Goal: Task Accomplishment & Management: Use online tool/utility

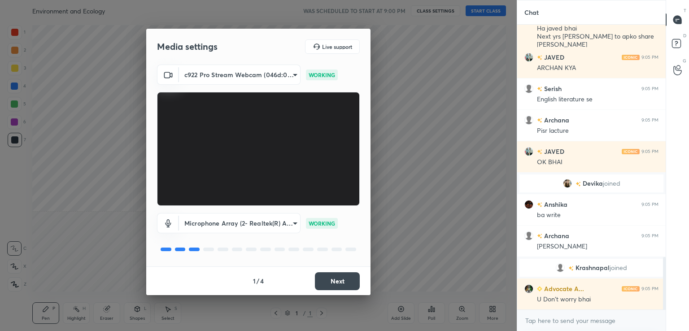
scroll to position [1294, 0]
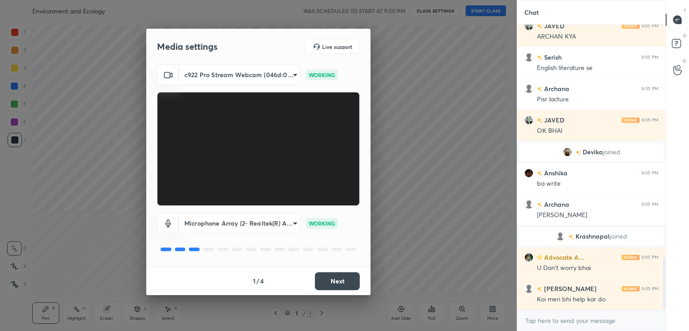
click at [332, 286] on button "Next" at bounding box center [337, 281] width 45 height 18
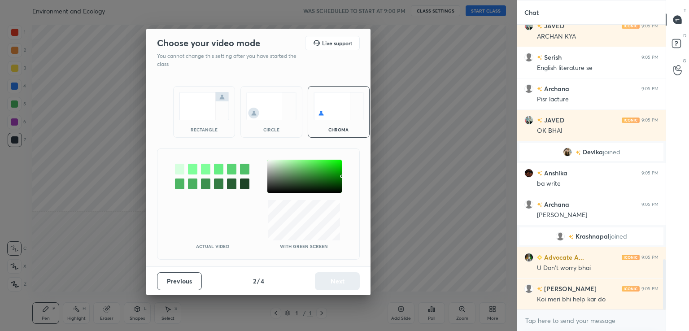
scroll to position [1325, 0]
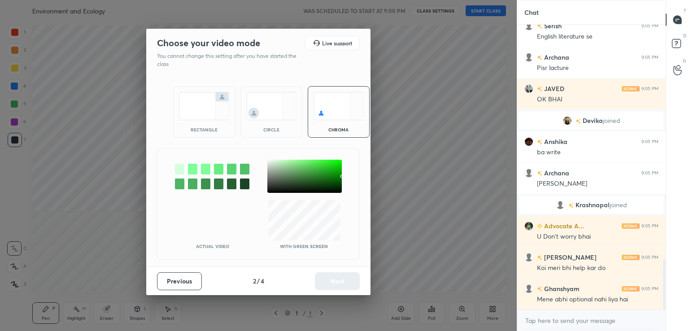
click at [269, 162] on div at bounding box center [304, 176] width 74 height 33
click at [346, 280] on button "Next" at bounding box center [337, 281] width 45 height 18
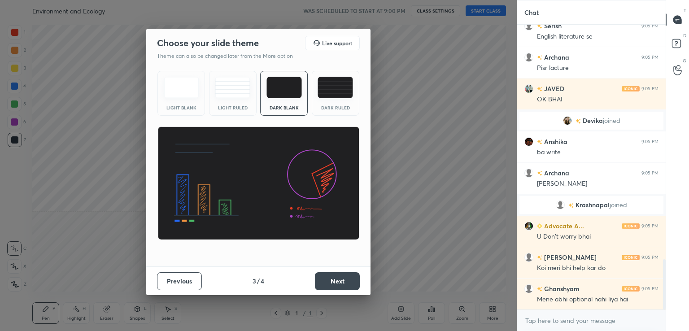
click at [185, 103] on div "Light Blank" at bounding box center [181, 93] width 48 height 45
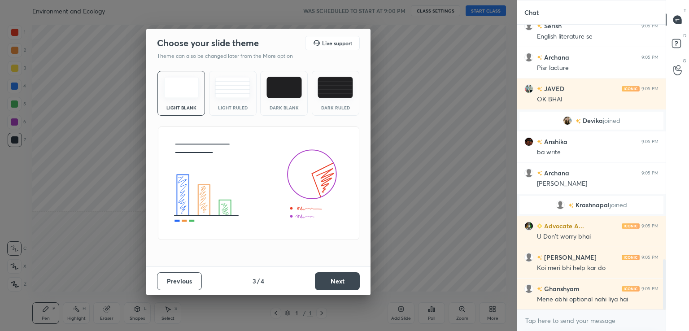
click at [334, 277] on button "Next" at bounding box center [337, 281] width 45 height 18
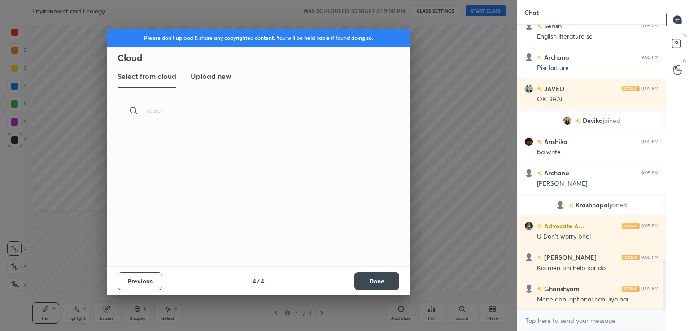
scroll to position [133, 288]
click at [217, 78] on h3 "Upload new" at bounding box center [211, 76] width 40 height 11
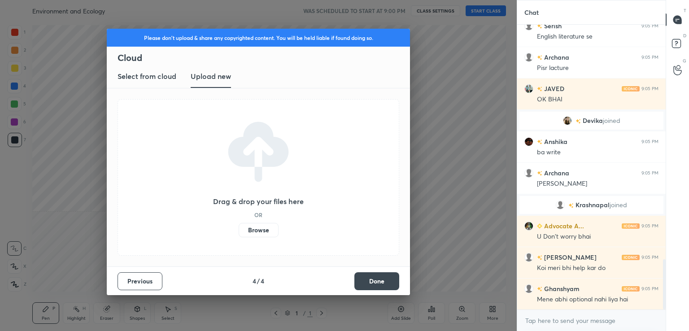
click at [256, 227] on label "Browse" at bounding box center [259, 230] width 40 height 14
click at [239, 227] on input "Browse" at bounding box center [239, 230] width 0 height 14
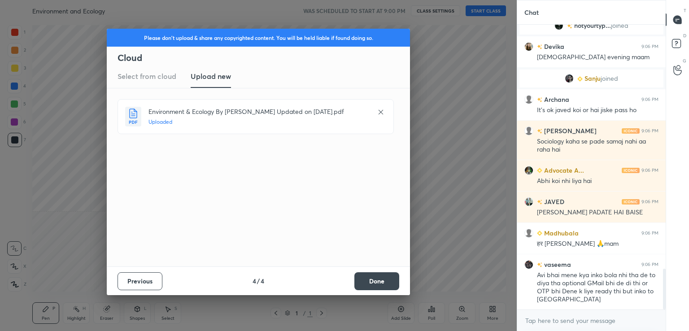
scroll to position [1732, 0]
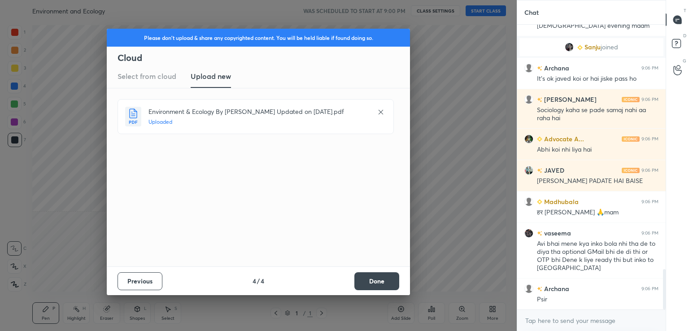
click at [382, 282] on button "Done" at bounding box center [376, 281] width 45 height 18
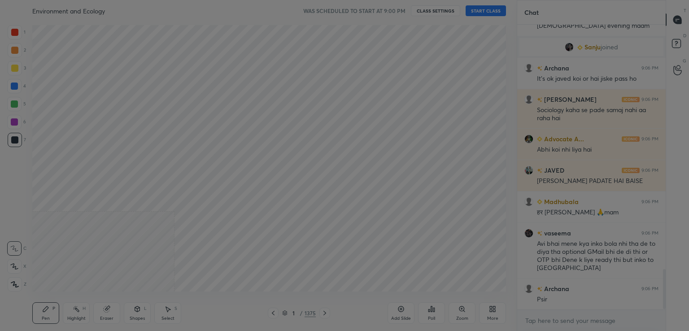
scroll to position [1764, 0]
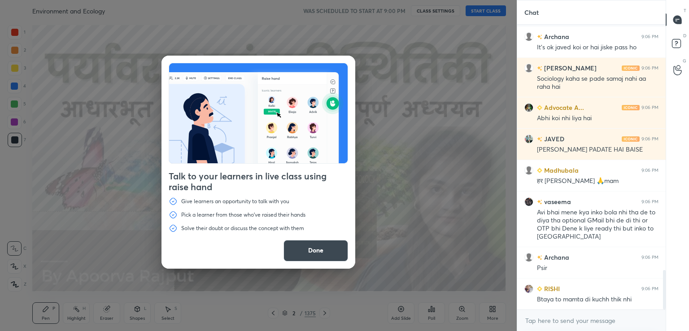
drag, startPoint x: 315, startPoint y: 255, endPoint x: 317, endPoint y: 250, distance: 5.4
click at [316, 253] on button "Done" at bounding box center [315, 251] width 65 height 22
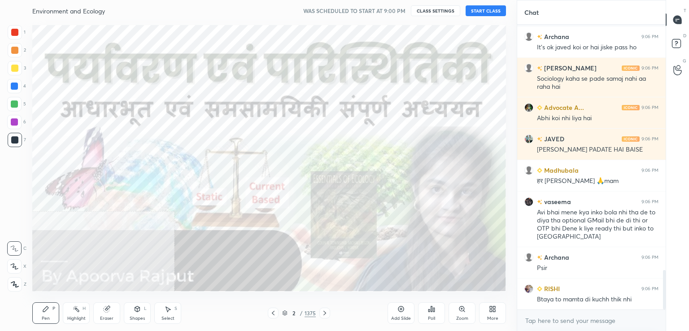
click at [475, 12] on button "START CLASS" at bounding box center [485, 10] width 40 height 11
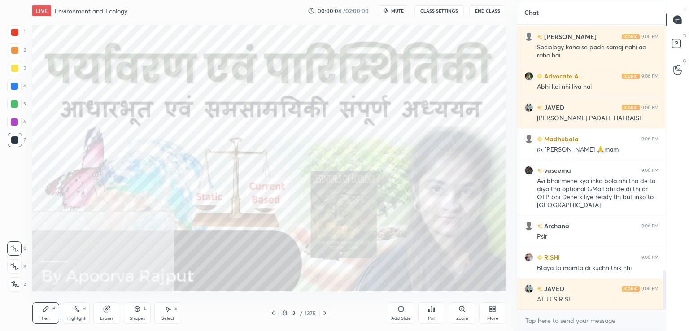
click at [491, 312] on icon at bounding box center [491, 310] width 2 height 2
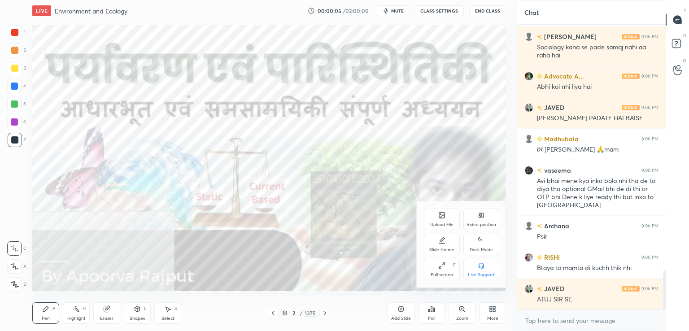
click at [480, 221] on div "Video position" at bounding box center [481, 219] width 36 height 22
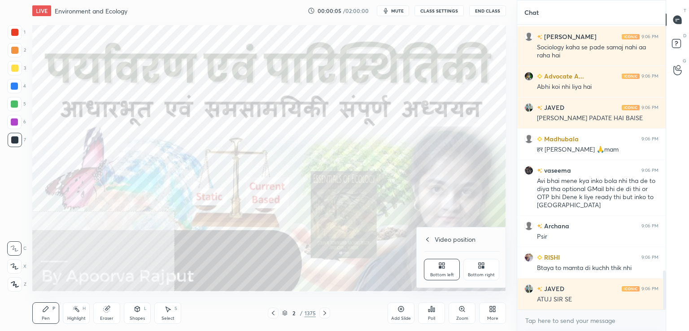
click at [485, 274] on div "Bottom right" at bounding box center [481, 275] width 27 height 4
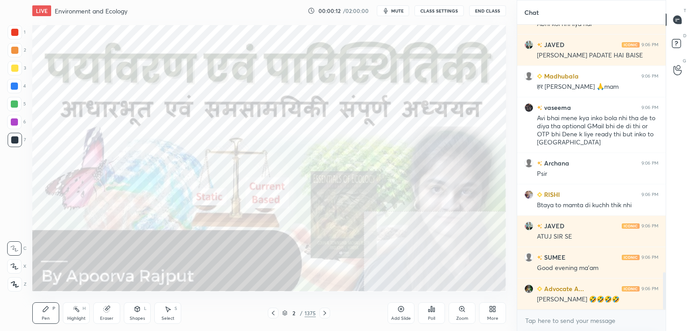
scroll to position [1889, 0]
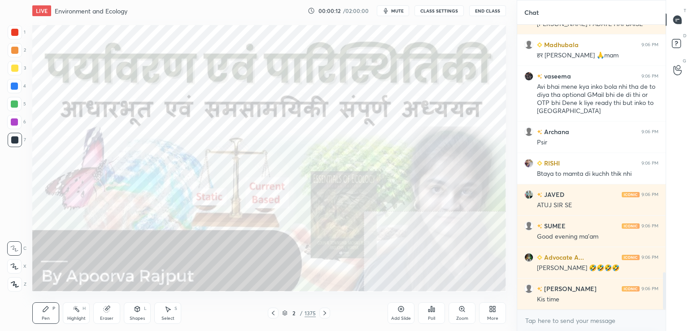
click at [495, 314] on div "More" at bounding box center [492, 313] width 27 height 22
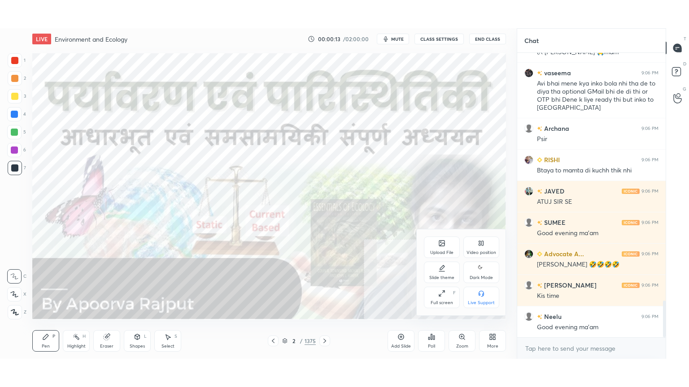
scroll to position [1952, 0]
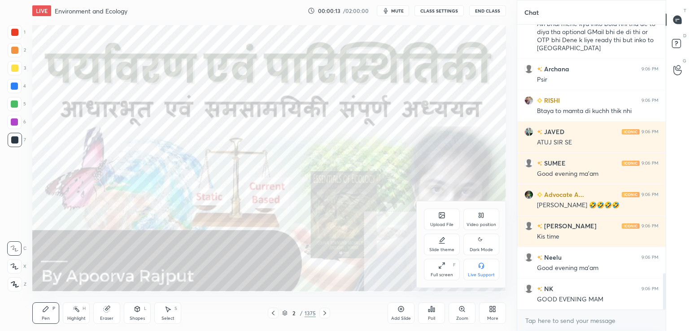
click at [437, 270] on div "Full screen F" at bounding box center [442, 270] width 36 height 22
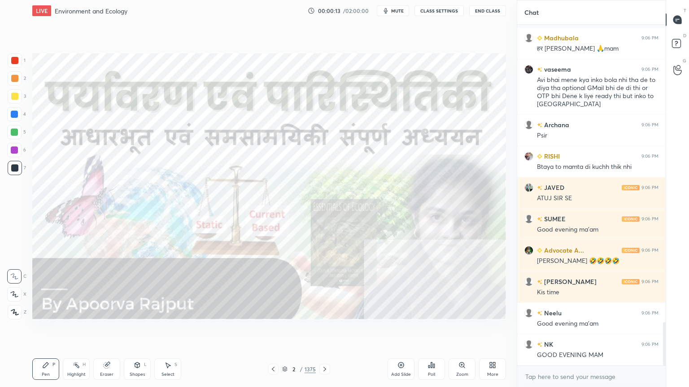
scroll to position [1896, 0]
drag, startPoint x: 288, startPoint y: 370, endPoint x: 289, endPoint y: 365, distance: 4.6
click at [287, 330] on div "2 / 1375" at bounding box center [299, 369] width 34 height 8
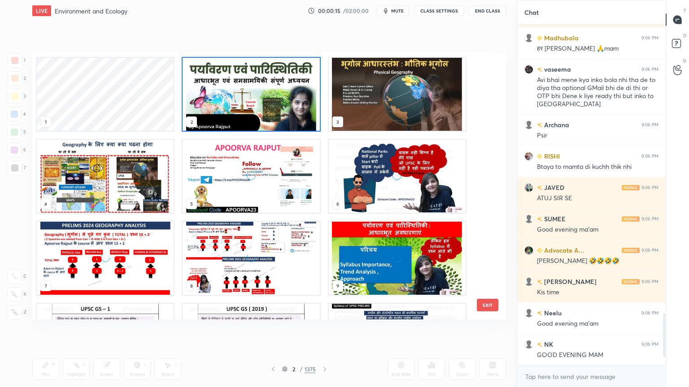
scroll to position [1928, 0]
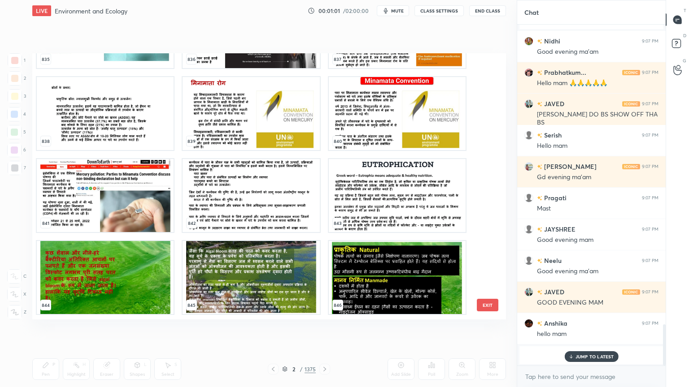
click at [444, 203] on img "grid" at bounding box center [397, 195] width 137 height 73
click at [443, 203] on img "grid" at bounding box center [397, 195] width 137 height 73
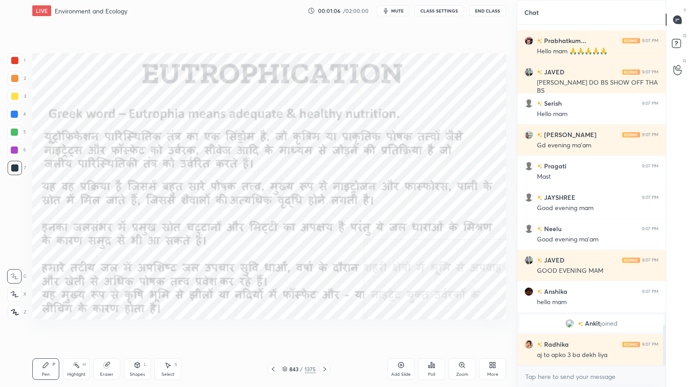
click at [321, 330] on icon at bounding box center [324, 369] width 7 height 7
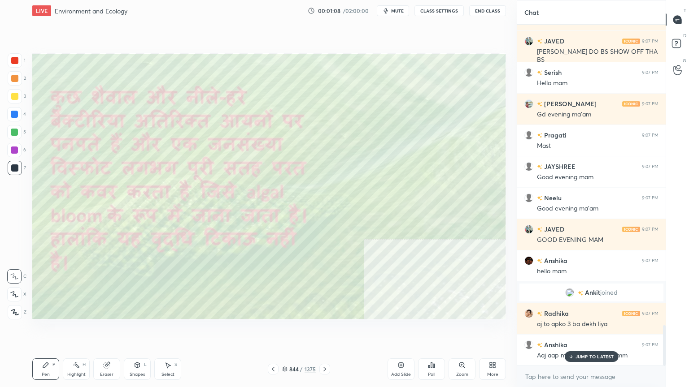
click at [323, 330] on icon at bounding box center [324, 369] width 7 height 7
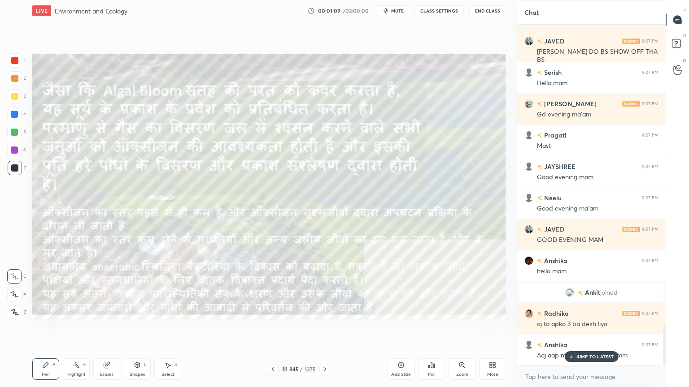
click at [324, 330] on icon at bounding box center [324, 369] width 7 height 7
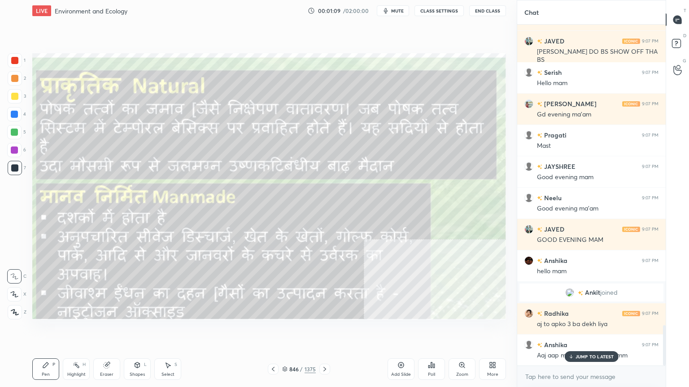
click at [325, 330] on icon at bounding box center [324, 369] width 7 height 7
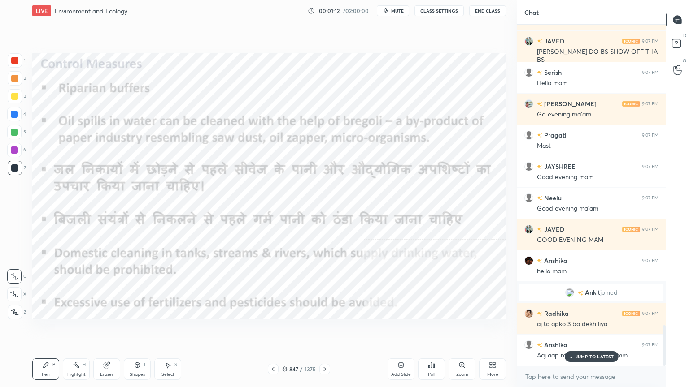
click at [583, 330] on p "JUMP TO LATEST" at bounding box center [594, 356] width 39 height 5
click at [323, 330] on div at bounding box center [324, 369] width 11 height 11
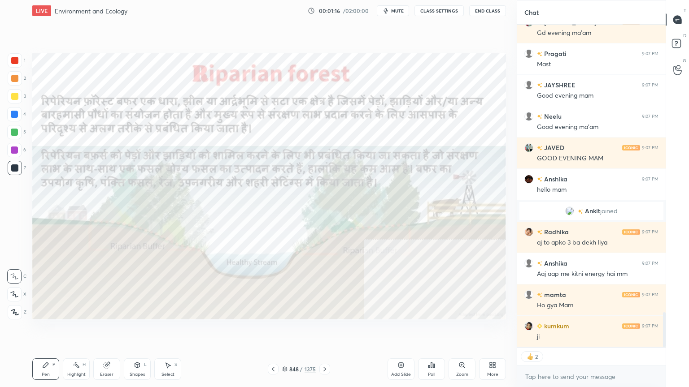
click at [274, 330] on icon at bounding box center [272, 369] width 7 height 7
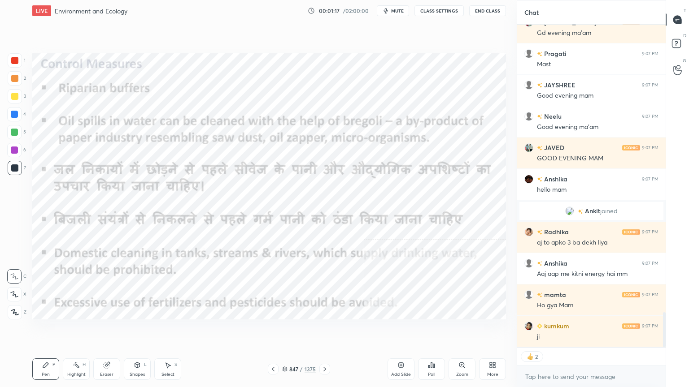
click at [275, 330] on icon at bounding box center [272, 369] width 7 height 7
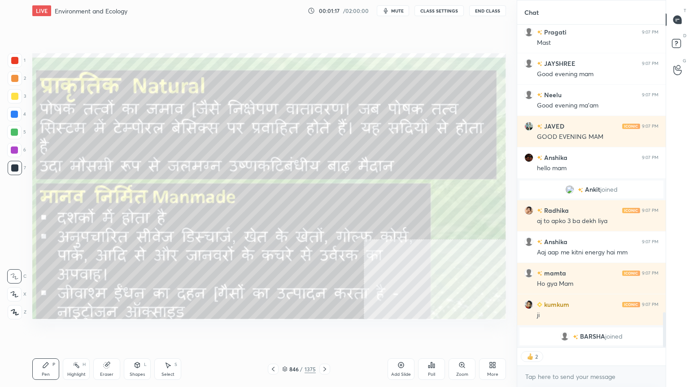
click at [274, 330] on icon at bounding box center [272, 369] width 7 height 7
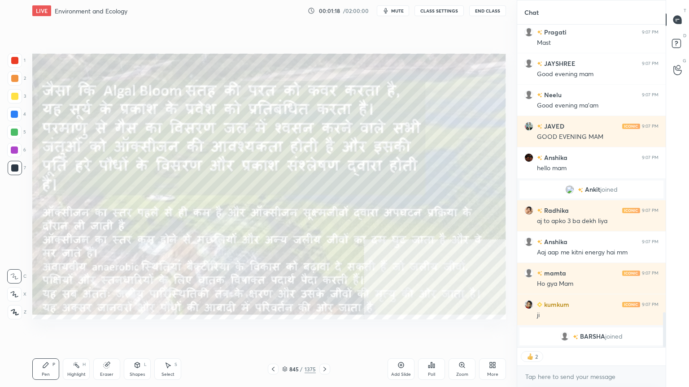
click at [274, 330] on icon at bounding box center [272, 369] width 7 height 7
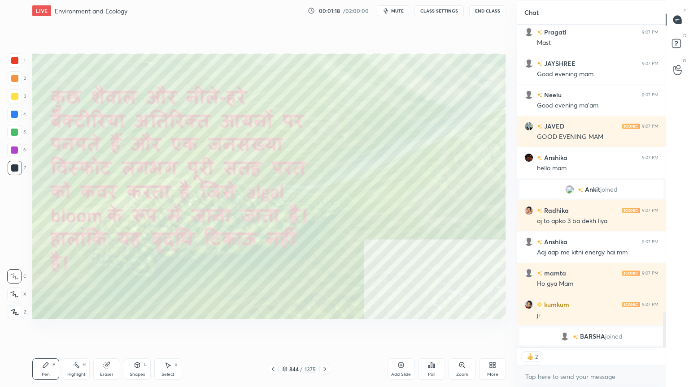
click at [274, 330] on icon at bounding box center [272, 369] width 7 height 7
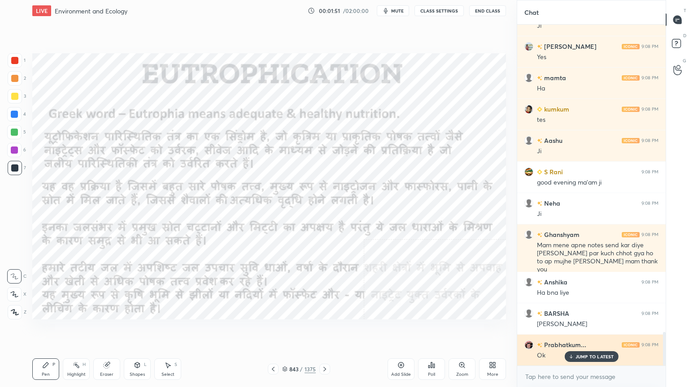
click at [577, 330] on p "JUMP TO LATEST" at bounding box center [594, 356] width 39 height 5
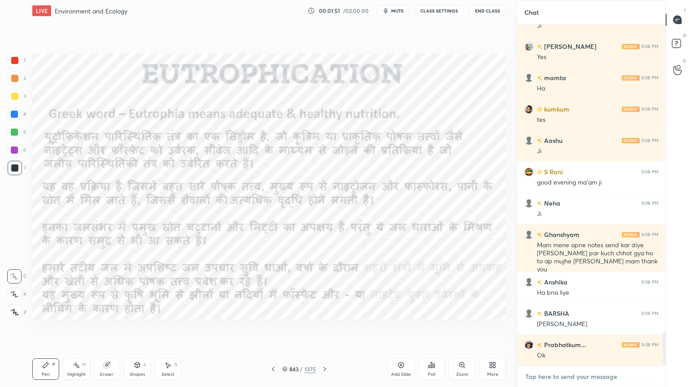
click at [561, 330] on textarea at bounding box center [591, 377] width 134 height 14
click at [17, 115] on div at bounding box center [14, 114] width 7 height 7
click at [15, 115] on div at bounding box center [14, 114] width 7 height 7
click at [4, 316] on div "1 2 3 4 5 6 7 C X Z C X Z E E Erase all H H" at bounding box center [14, 186] width 29 height 266
click at [8, 312] on div at bounding box center [15, 312] width 14 height 14
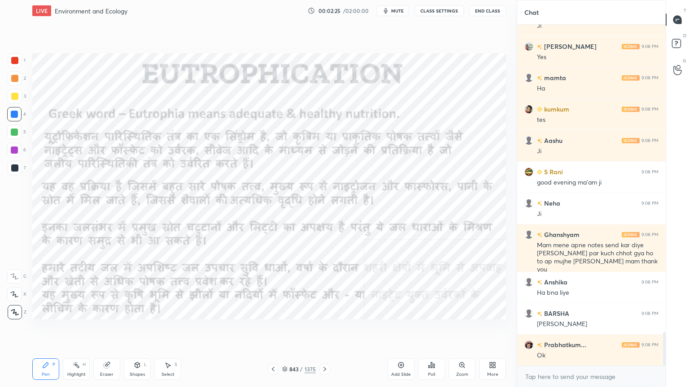
scroll to position [3151, 0]
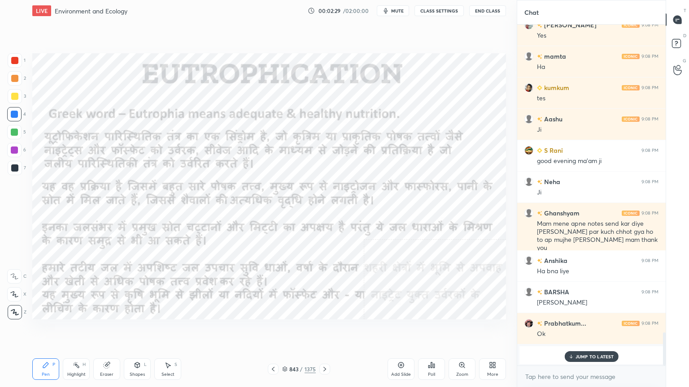
click at [577, 330] on p "JUMP TO LATEST" at bounding box center [594, 356] width 39 height 5
click at [577, 330] on textarea at bounding box center [591, 377] width 134 height 14
click at [324, 330] on icon at bounding box center [324, 369] width 7 height 7
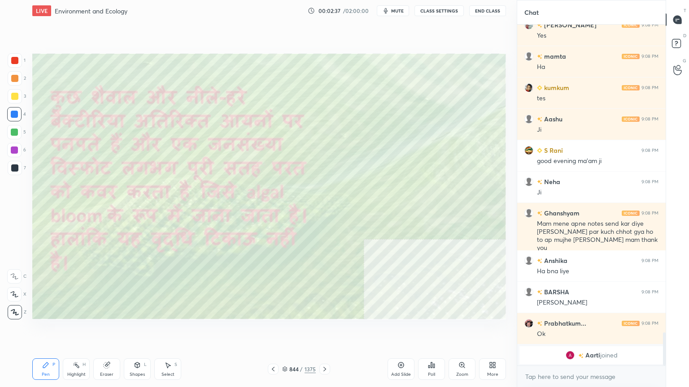
scroll to position [3162, 0]
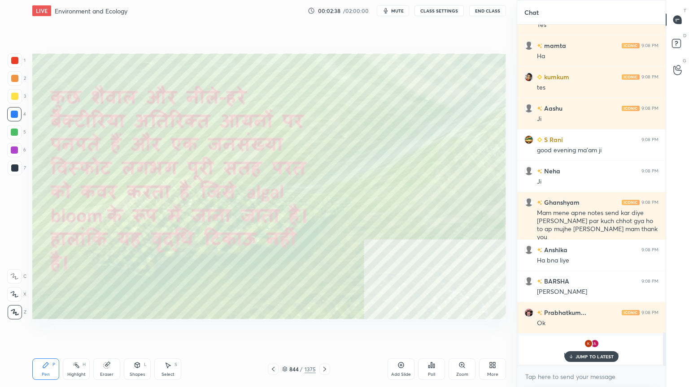
click at [595, 330] on p "JUMP TO LATEST" at bounding box center [594, 356] width 39 height 5
click at [586, 330] on textarea at bounding box center [591, 377] width 134 height 14
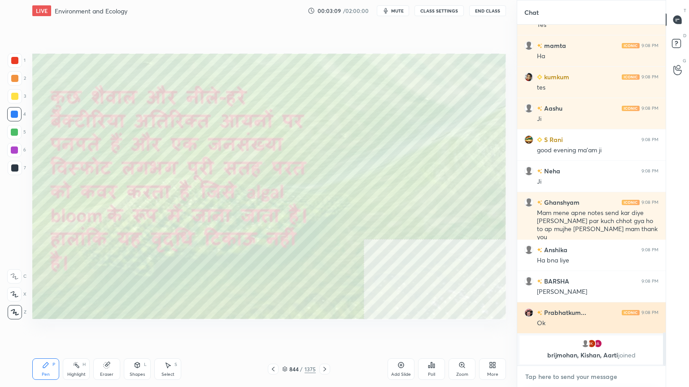
scroll to position [3026, 0]
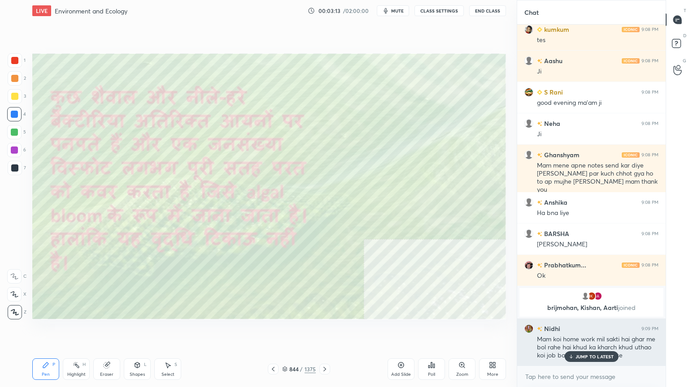
drag, startPoint x: 590, startPoint y: 357, endPoint x: 579, endPoint y: 353, distance: 11.2
click at [590, 330] on p "JUMP TO LATEST" at bounding box center [594, 356] width 39 height 5
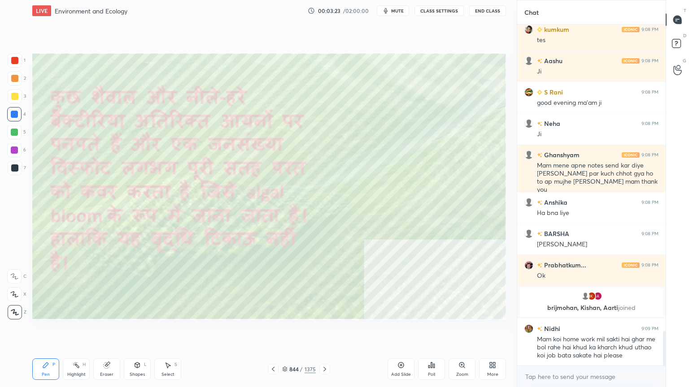
scroll to position [3047, 0]
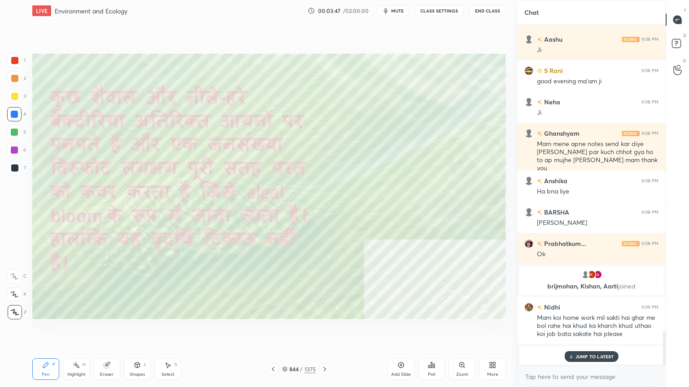
click at [606, 330] on p "JUMP TO LATEST" at bounding box center [594, 356] width 39 height 5
click at [599, 330] on textarea at bounding box center [591, 377] width 134 height 14
click at [15, 117] on div at bounding box center [14, 114] width 14 height 14
click at [16, 116] on div at bounding box center [14, 114] width 7 height 7
click at [14, 115] on div at bounding box center [14, 114] width 7 height 7
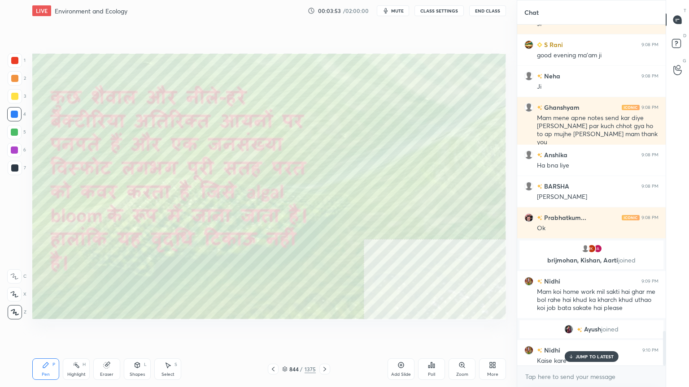
scroll to position [3052, 0]
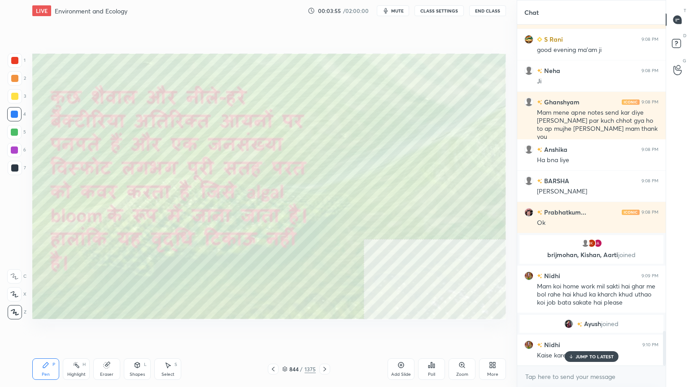
drag, startPoint x: 578, startPoint y: 357, endPoint x: 578, endPoint y: 371, distance: 13.5
click at [578, 330] on p "JUMP TO LATEST" at bounding box center [594, 356] width 39 height 5
click at [576, 330] on textarea at bounding box center [591, 377] width 134 height 14
type textarea "x"
click at [112, 330] on div "Eraser" at bounding box center [106, 370] width 27 height 22
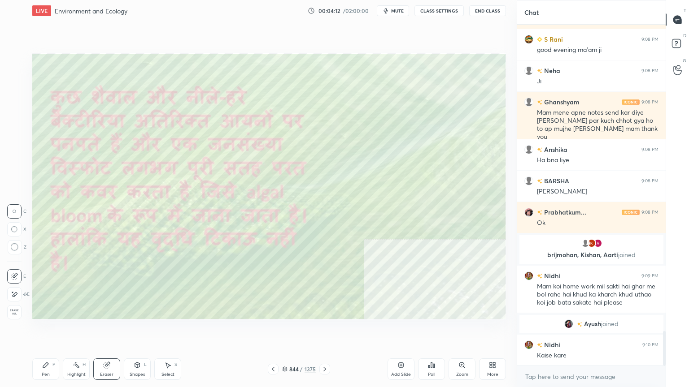
click at [15, 312] on span "Erase all" at bounding box center [14, 312] width 13 height 6
drag, startPoint x: 18, startPoint y: 309, endPoint x: 30, endPoint y: 297, distance: 17.4
click at [18, 307] on div "1 2 3 4 5 6 7 C X Z C X Z E E Erase all H H" at bounding box center [14, 186] width 29 height 266
drag, startPoint x: 111, startPoint y: 368, endPoint x: 99, endPoint y: 350, distance: 21.0
click at [111, 330] on div "Eraser" at bounding box center [106, 370] width 27 height 22
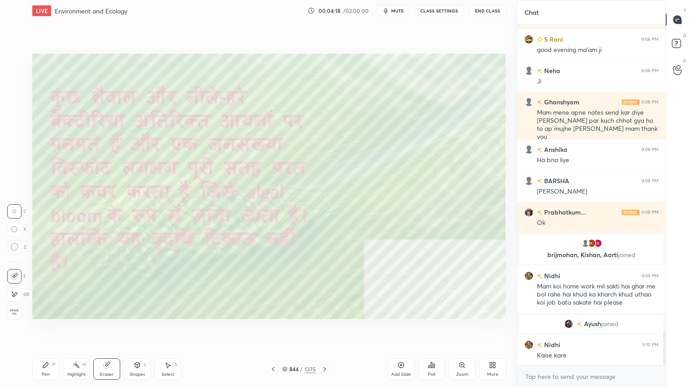
drag, startPoint x: 14, startPoint y: 320, endPoint x: 16, endPoint y: 315, distance: 5.7
click at [13, 317] on div "1 2 3 4 5 6 7 C X Z C X Z E E Erase all H H LIVE Environment and Ecology 00:04:…" at bounding box center [254, 193] width 509 height 387
click at [19, 311] on span "Erase all" at bounding box center [14, 312] width 13 height 6
click at [438, 12] on button "CLASS SETTINGS" at bounding box center [438, 10] width 49 height 11
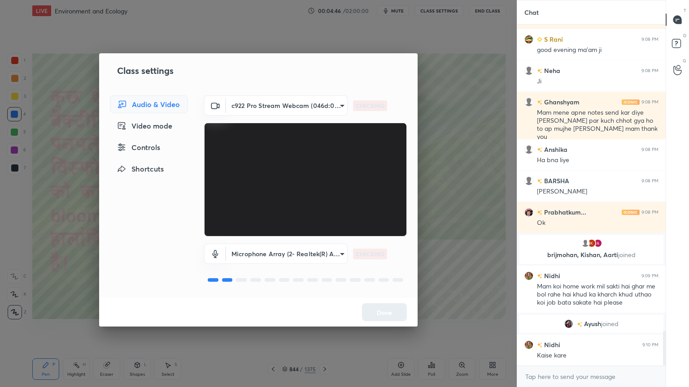
click at [145, 152] on div "Controls" at bounding box center [149, 148] width 78 height 18
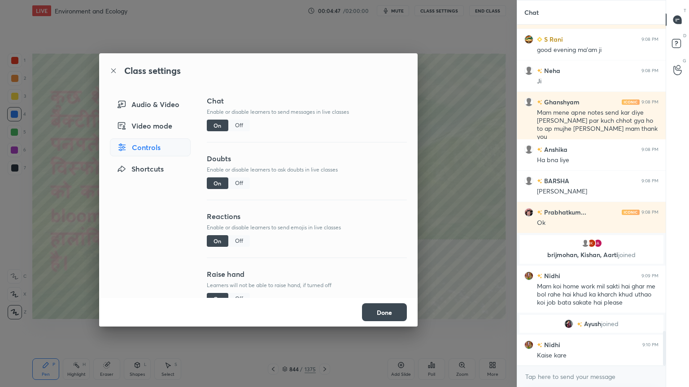
click at [235, 126] on div "Off" at bounding box center [239, 126] width 22 height 12
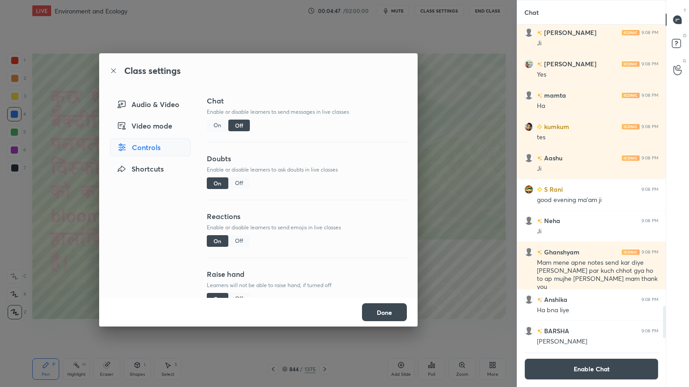
scroll to position [321, 146]
click at [378, 314] on button "Done" at bounding box center [384, 313] width 45 height 18
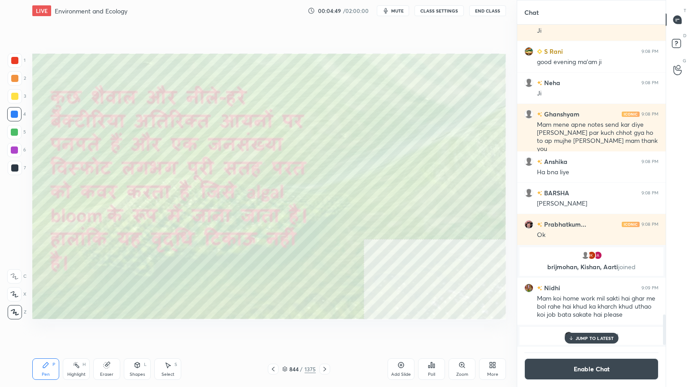
scroll to position [3106, 0]
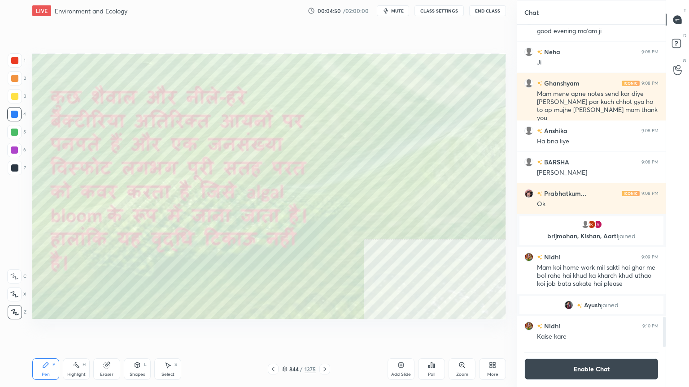
drag, startPoint x: 664, startPoint y: 323, endPoint x: 632, endPoint y: 355, distance: 45.0
click at [647, 330] on div "[PERSON_NAME] 9:08 PM [PERSON_NAME] 9:08 PM good evening ma'am ji Neha 9:08 PM …" at bounding box center [591, 206] width 148 height 363
click at [326, 330] on icon at bounding box center [324, 369] width 7 height 7
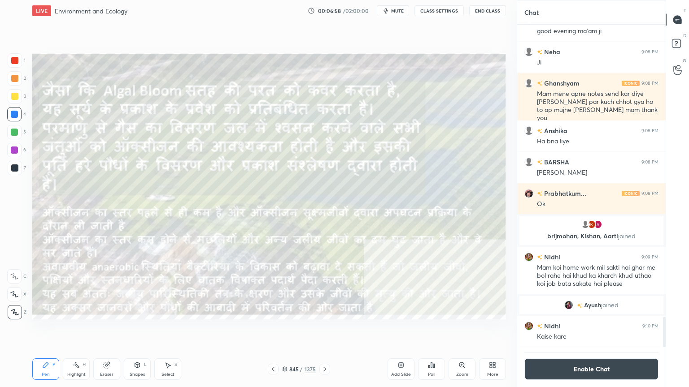
click at [323, 330] on icon at bounding box center [324, 369] width 7 height 7
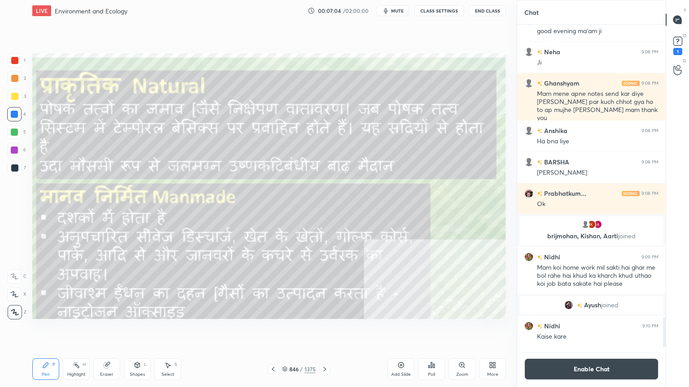
scroll to position [3145, 0]
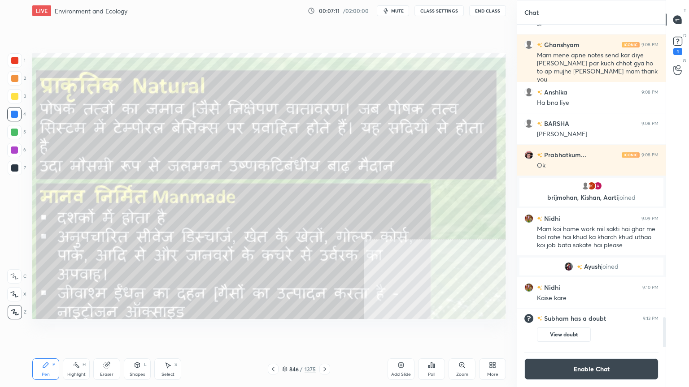
click at [329, 330] on div at bounding box center [324, 369] width 11 height 11
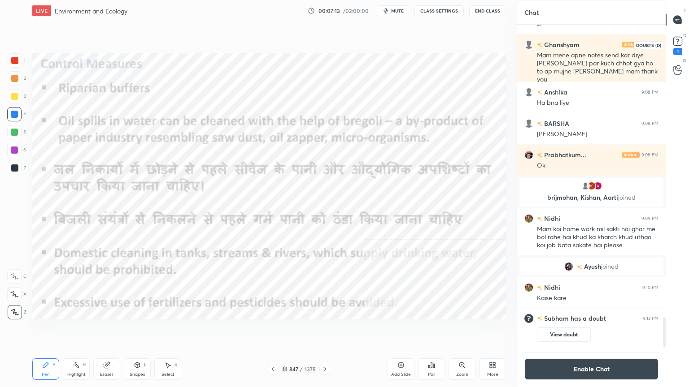
click at [680, 44] on rect at bounding box center [677, 41] width 9 height 9
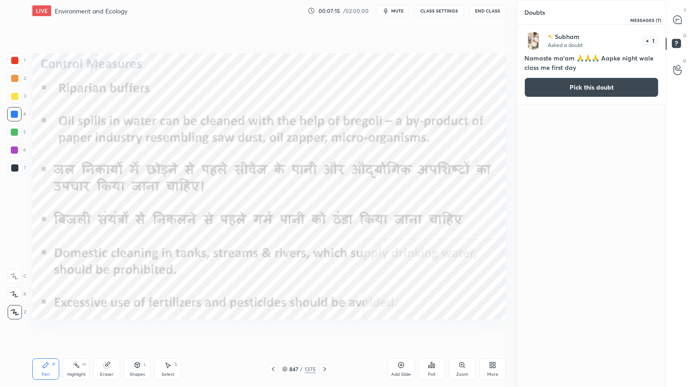
click at [676, 17] on icon at bounding box center [677, 20] width 8 height 8
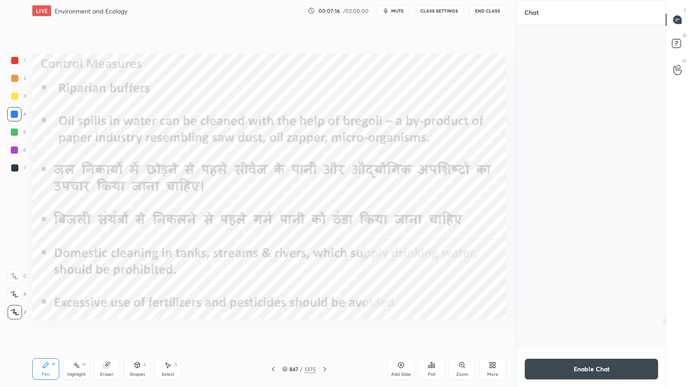
scroll to position [321, 146]
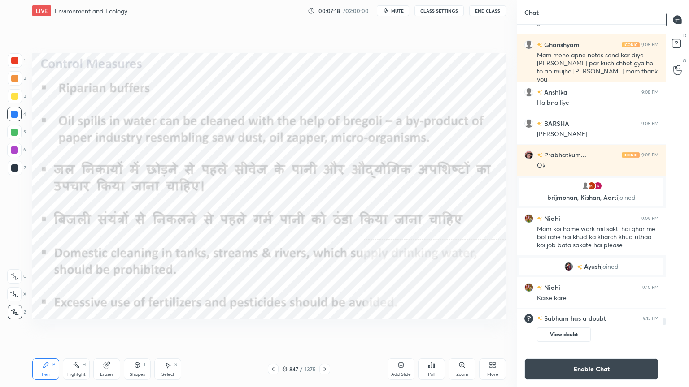
click at [277, 330] on div at bounding box center [273, 369] width 11 height 11
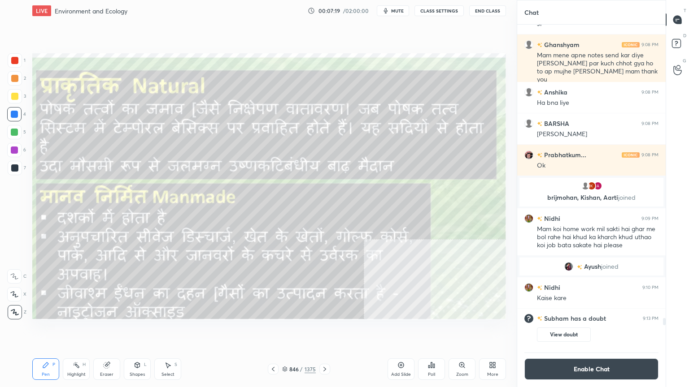
click at [273, 330] on icon at bounding box center [272, 369] width 7 height 7
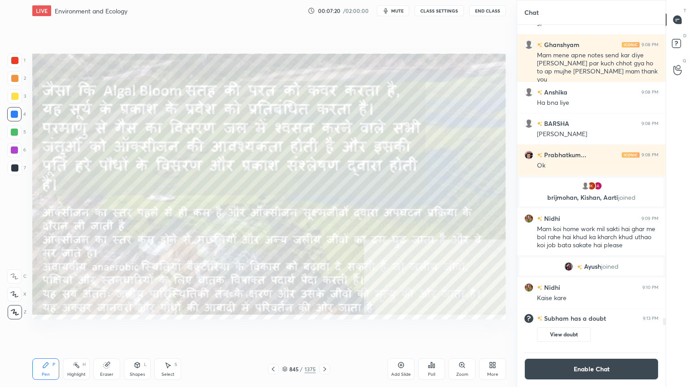
click at [273, 330] on icon at bounding box center [272, 369] width 7 height 7
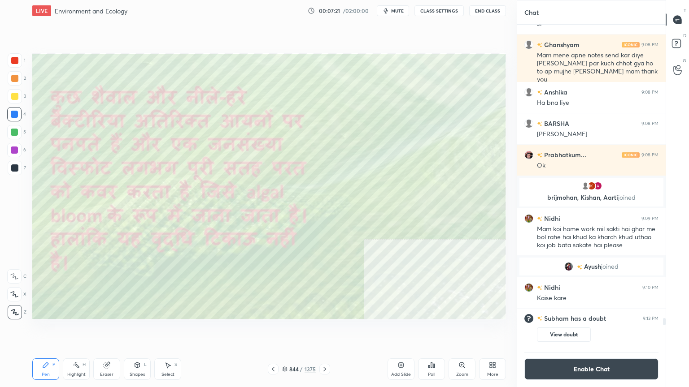
click at [325, 330] on icon at bounding box center [324, 369] width 7 height 7
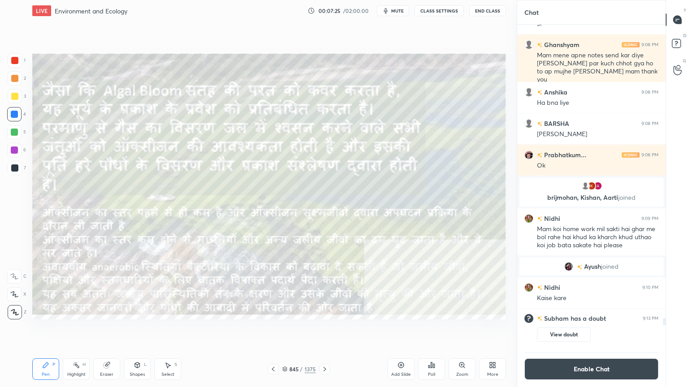
click at [324, 330] on icon at bounding box center [324, 369] width 7 height 7
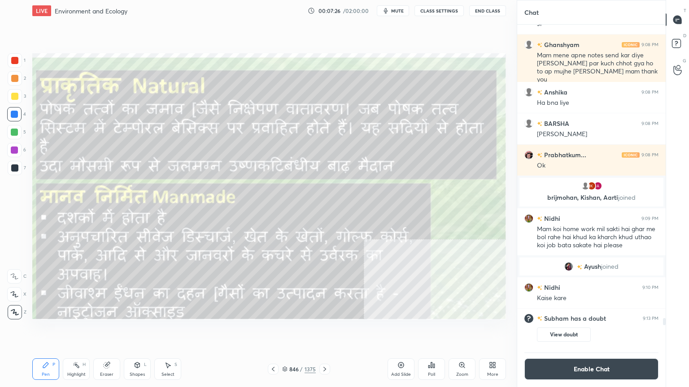
click at [322, 330] on icon at bounding box center [324, 369] width 7 height 7
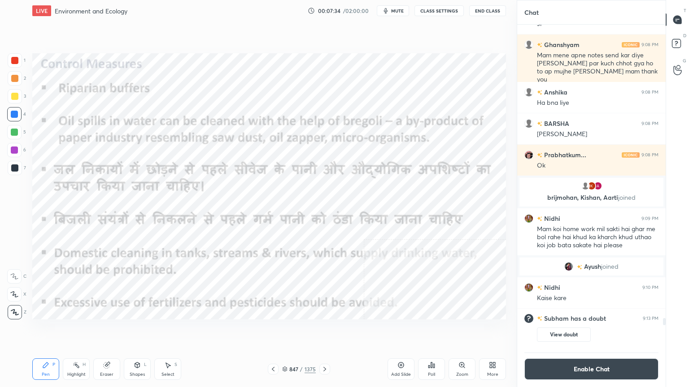
click at [286, 330] on icon at bounding box center [284, 369] width 5 height 5
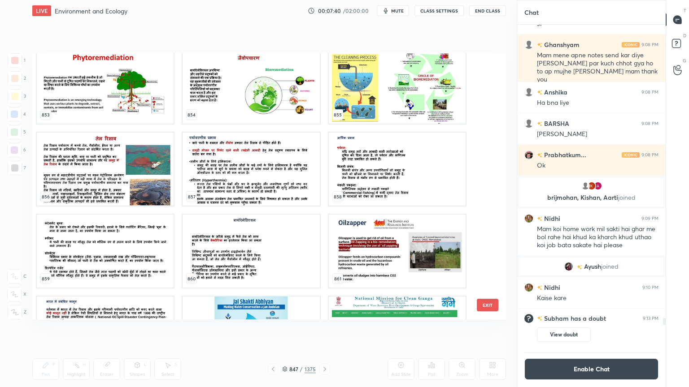
scroll to position [23371, 0]
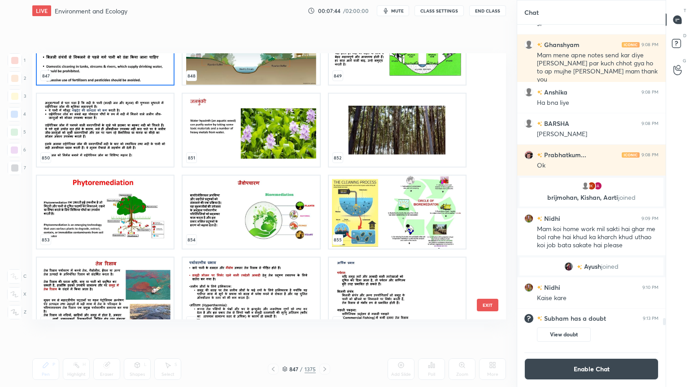
click at [85, 291] on img "grid" at bounding box center [105, 294] width 137 height 73
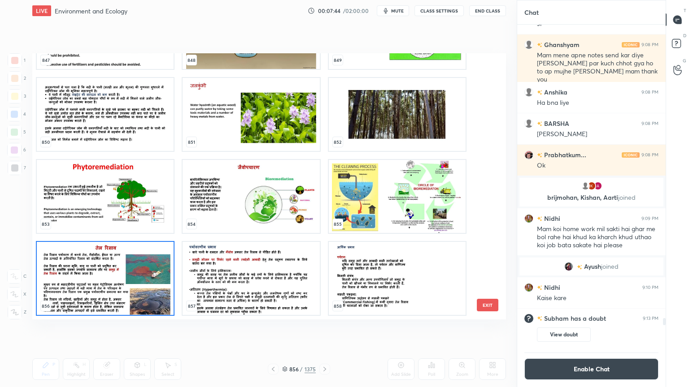
click at [87, 287] on img "grid" at bounding box center [105, 278] width 137 height 73
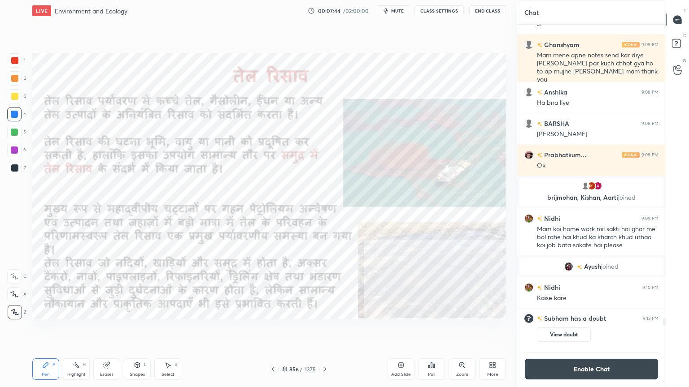
click at [87, 287] on img "grid" at bounding box center [105, 278] width 137 height 73
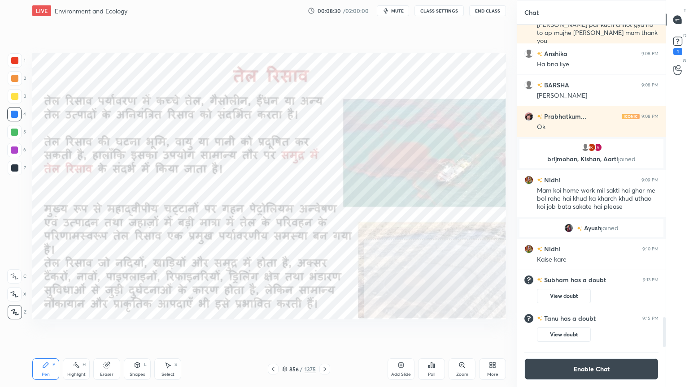
scroll to position [3148, 0]
click at [678, 45] on rect at bounding box center [677, 41] width 9 height 9
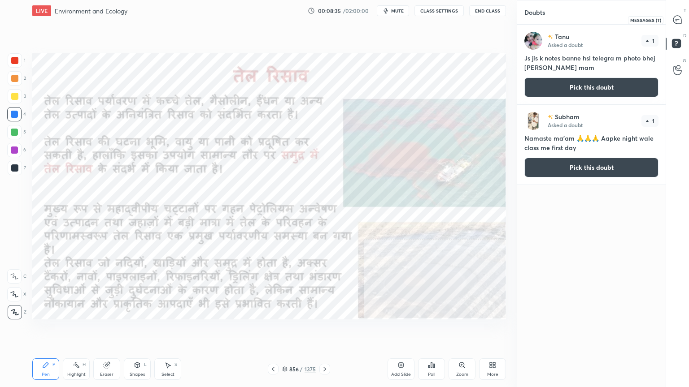
click at [679, 18] on icon at bounding box center [677, 20] width 8 height 8
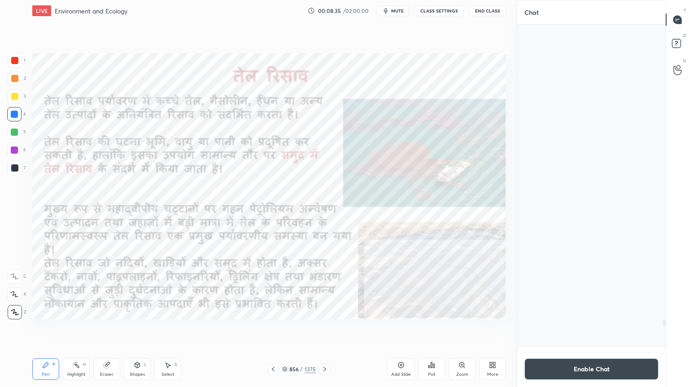
scroll to position [321, 146]
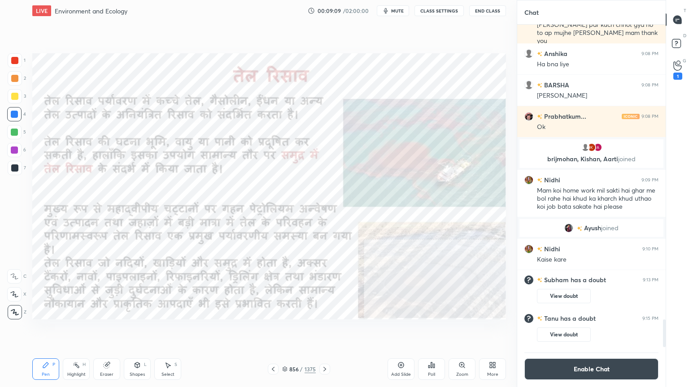
click at [110, 330] on div "Eraser" at bounding box center [106, 370] width 27 height 22
click at [17, 308] on div "Erase all" at bounding box center [14, 312] width 14 height 14
click at [117, 330] on div "Eraser" at bounding box center [106, 370] width 27 height 22
click at [15, 310] on span "Erase all" at bounding box center [14, 312] width 13 height 6
click at [14, 311] on div "1 2 3 4 5 6 7 C X Z C X Z E E Erase all H H" at bounding box center [14, 186] width 29 height 266
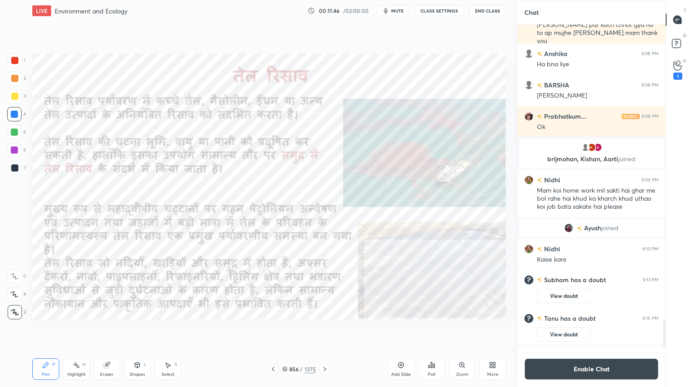
scroll to position [3398, 0]
click at [569, 330] on button "Enable Chat" at bounding box center [591, 370] width 134 height 22
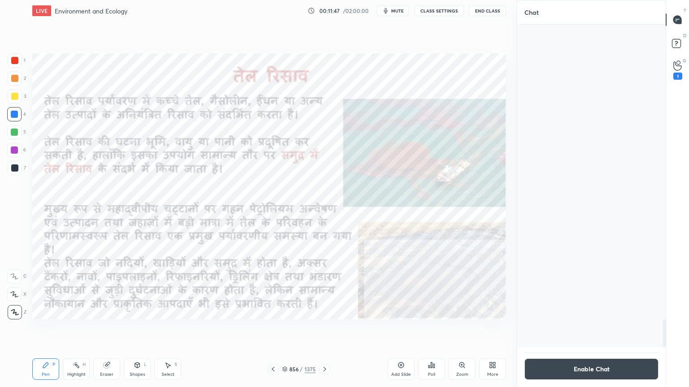
scroll to position [339, 146]
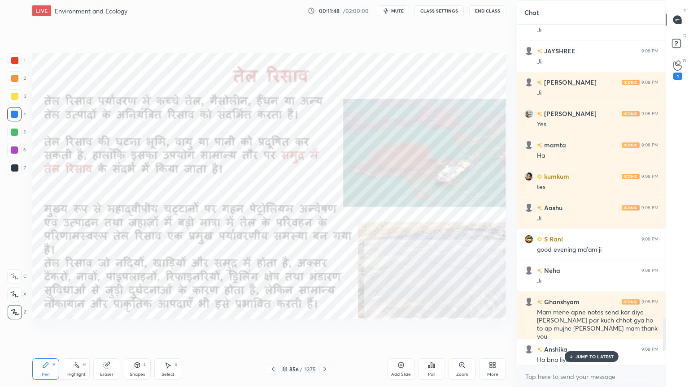
click at [586, 330] on p "JUMP TO LATEST" at bounding box center [594, 356] width 39 height 5
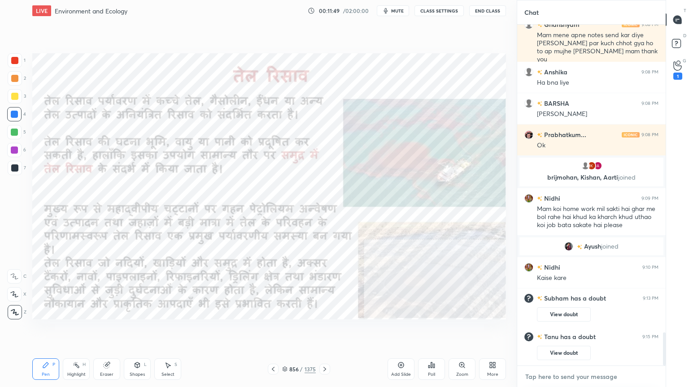
click at [579, 330] on textarea at bounding box center [591, 377] width 134 height 14
drag, startPoint x: 679, startPoint y: 45, endPoint x: 676, endPoint y: 51, distance: 6.2
click at [678, 46] on rect at bounding box center [676, 43] width 9 height 9
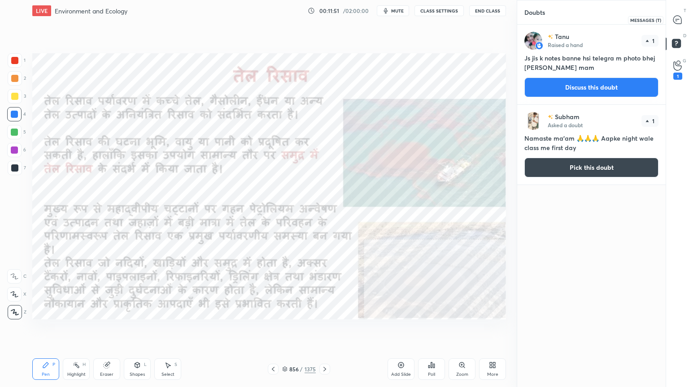
click at [683, 26] on div at bounding box center [678, 20] width 18 height 16
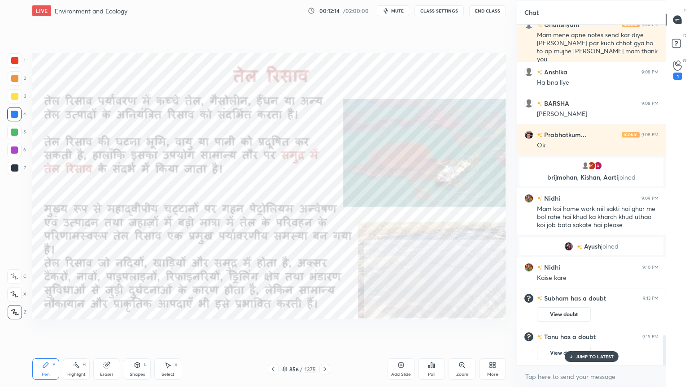
scroll to position [3472, 0]
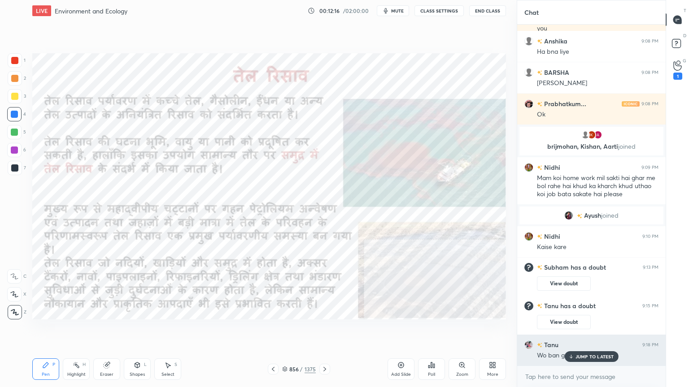
drag, startPoint x: 585, startPoint y: 357, endPoint x: 570, endPoint y: 356, distance: 15.3
click at [586, 330] on p "JUMP TO LATEST" at bounding box center [594, 356] width 39 height 5
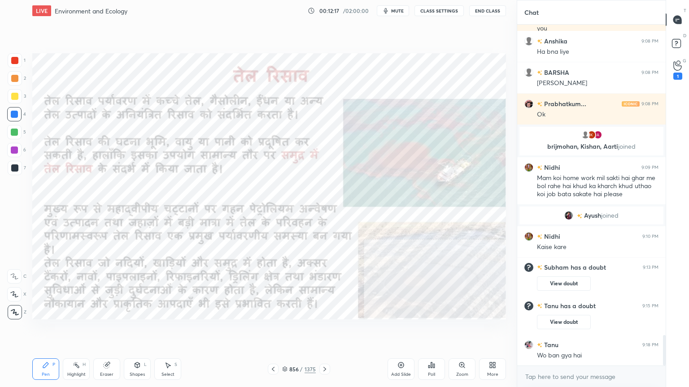
click at [105, 330] on div "Eraser" at bounding box center [106, 370] width 27 height 22
click at [109, 330] on g at bounding box center [107, 365] width 7 height 7
click at [14, 291] on icon at bounding box center [14, 295] width 7 height 8
click at [43, 330] on icon at bounding box center [45, 365] width 5 height 5
click at [51, 330] on div "Pen P Highlight H Eraser Shapes L Select S 856 / 1375 Add Slide Poll Zoom More" at bounding box center [268, 370] width 473 height 36
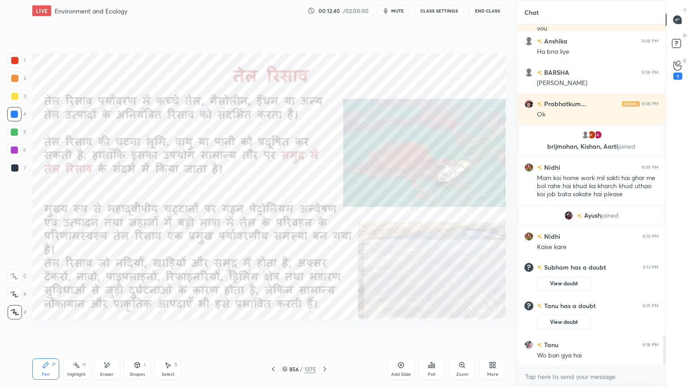
drag, startPoint x: 285, startPoint y: 369, endPoint x: 293, endPoint y: 365, distance: 9.2
click at [287, 330] on icon at bounding box center [284, 369] width 5 height 5
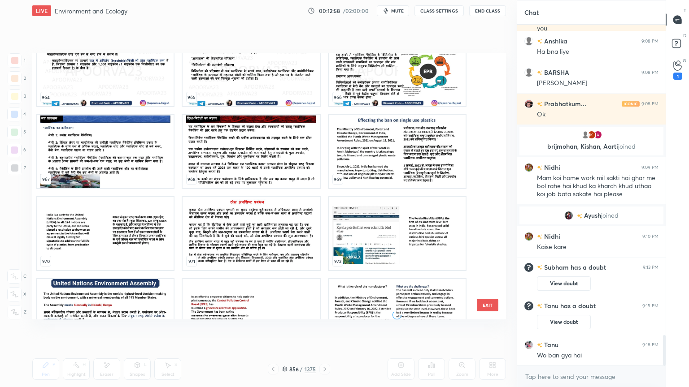
scroll to position [26425, 0]
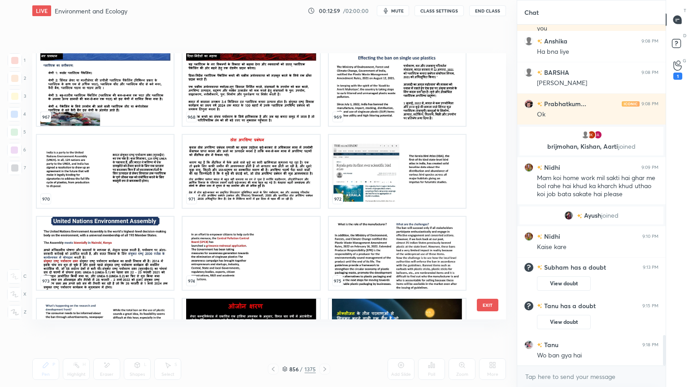
click at [486, 301] on button "EXIT" at bounding box center [488, 305] width 22 height 13
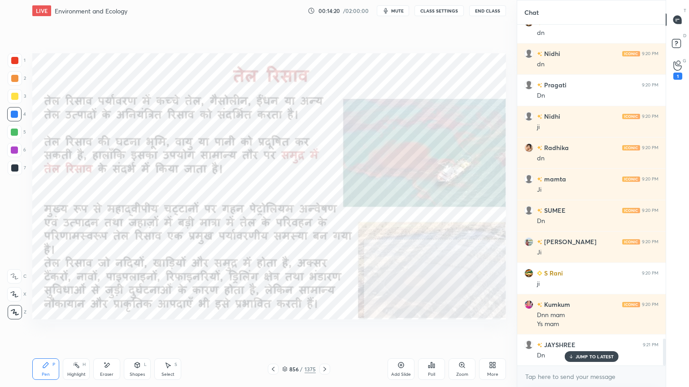
scroll to position [3, 3]
click at [323, 330] on icon at bounding box center [324, 369] width 7 height 7
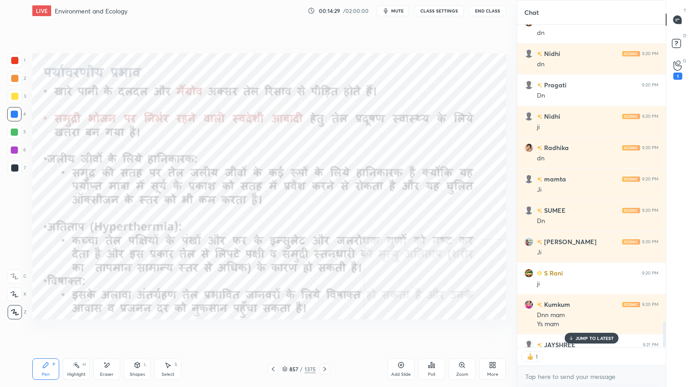
click at [274, 330] on icon at bounding box center [272, 369] width 7 height 7
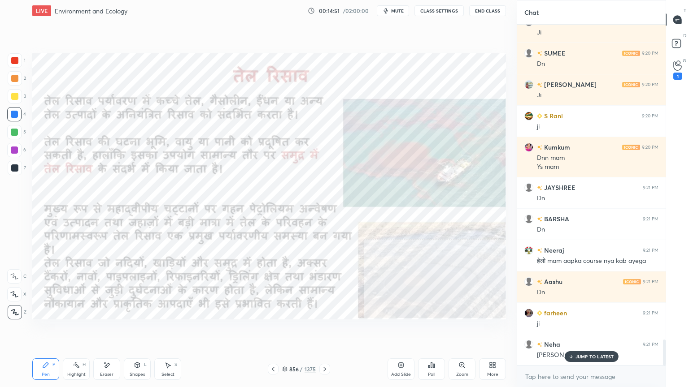
scroll to position [4148, 0]
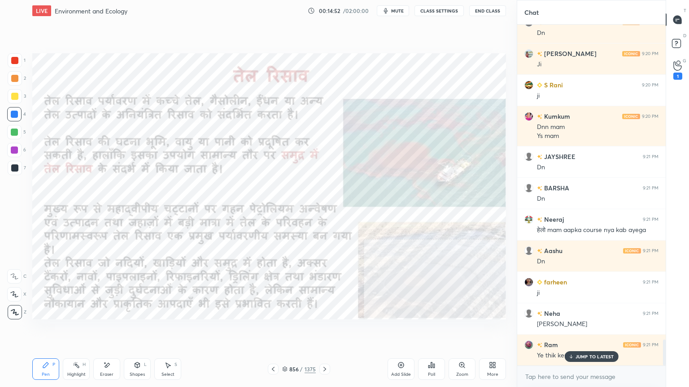
drag, startPoint x: 322, startPoint y: 369, endPoint x: 328, endPoint y: 364, distance: 7.7
click at [322, 330] on icon at bounding box center [324, 369] width 7 height 7
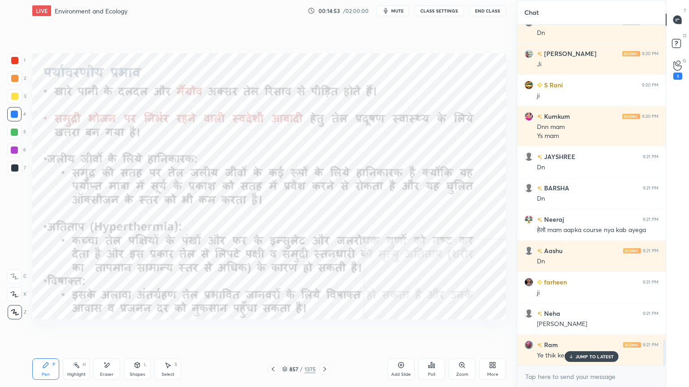
drag, startPoint x: 585, startPoint y: 354, endPoint x: 580, endPoint y: 370, distance: 17.0
click at [586, 330] on p "JUMP TO LATEST" at bounding box center [594, 356] width 39 height 5
click at [577, 330] on textarea at bounding box center [591, 377] width 134 height 14
click at [382, 330] on div "LIVE Environment and Ecology 00:14:53 / 02:00:00 mute CLASS SETTINGS End Class …" at bounding box center [269, 193] width 481 height 387
click at [109, 330] on div "Eraser" at bounding box center [106, 375] width 13 height 4
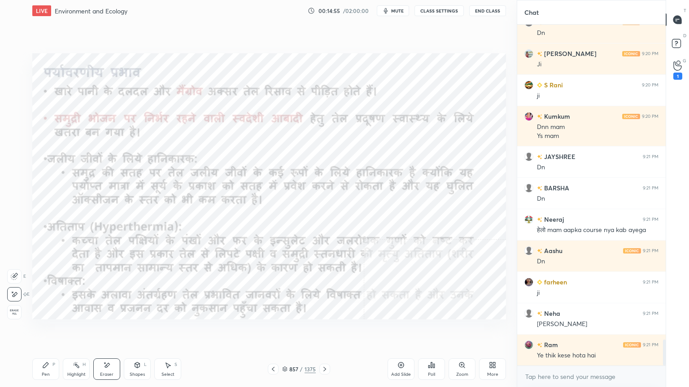
click at [12, 310] on span "Erase all" at bounding box center [14, 312] width 13 height 6
click at [289, 330] on div "857 / 1375" at bounding box center [299, 369] width 34 height 8
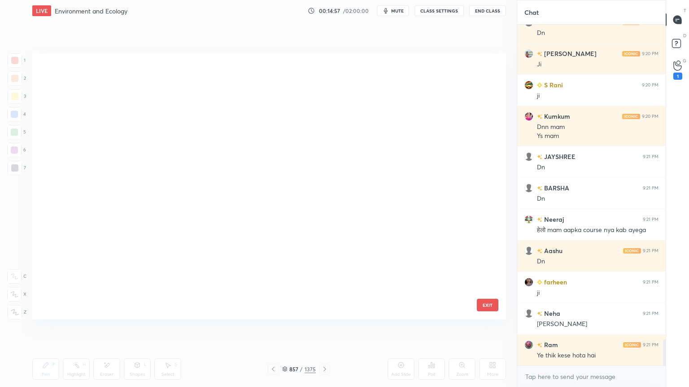
scroll to position [264, 469]
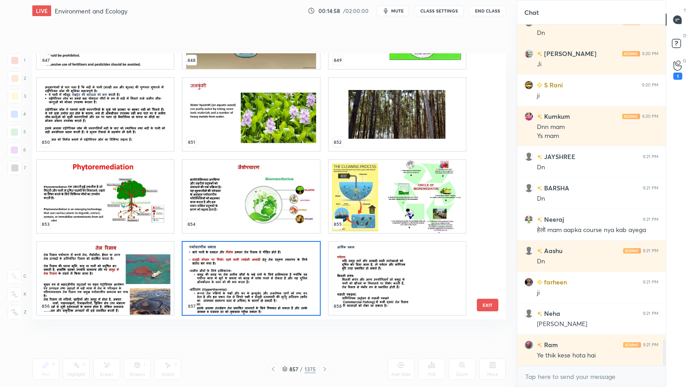
click at [249, 281] on img "grid" at bounding box center [250, 278] width 137 height 73
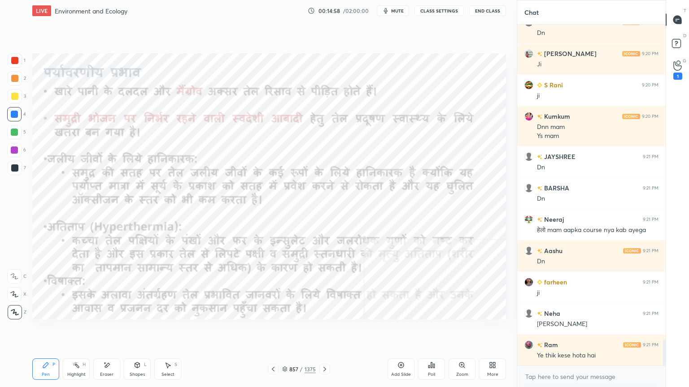
click at [249, 281] on img "grid" at bounding box center [250, 278] width 137 height 73
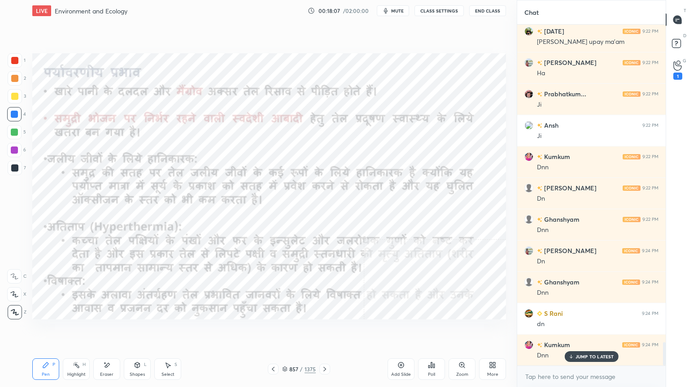
scroll to position [4609, 0]
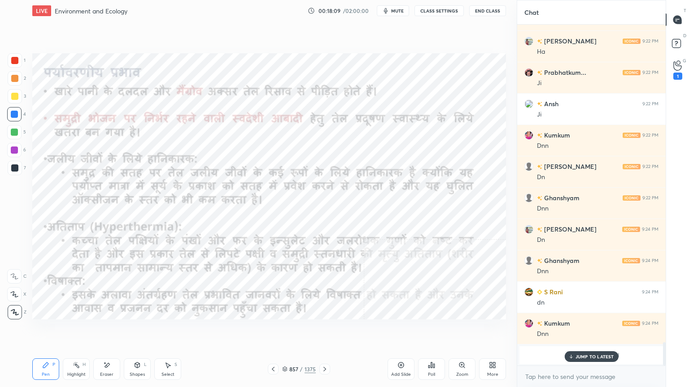
drag, startPoint x: 579, startPoint y: 356, endPoint x: 577, endPoint y: 372, distance: 16.6
click at [579, 330] on p "JUMP TO LATEST" at bounding box center [594, 356] width 39 height 5
drag, startPoint x: 576, startPoint y: 386, endPoint x: 577, endPoint y: 381, distance: 5.5
click at [577, 330] on div "x" at bounding box center [591, 376] width 148 height 21
drag, startPoint x: 575, startPoint y: 387, endPoint x: 577, endPoint y: 382, distance: 5.2
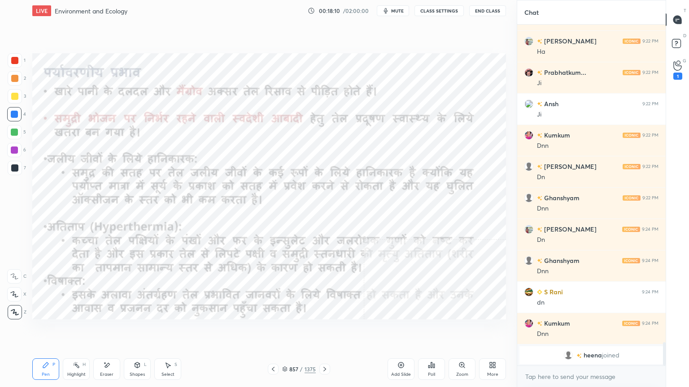
click at [575, 330] on div "x" at bounding box center [591, 376] width 148 height 21
click at [570, 330] on div "x" at bounding box center [591, 376] width 148 height 21
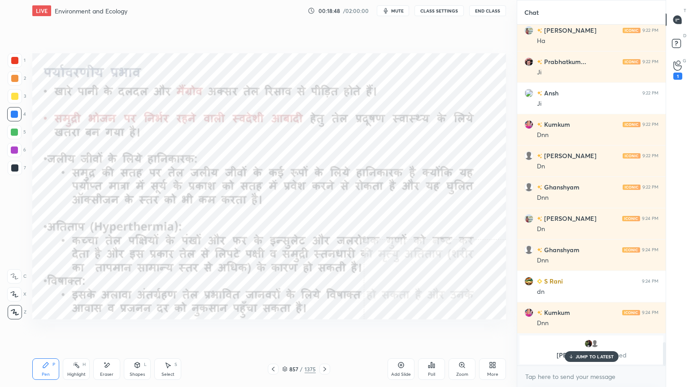
click at [605, 330] on p "JUMP TO LATEST" at bounding box center [594, 356] width 39 height 5
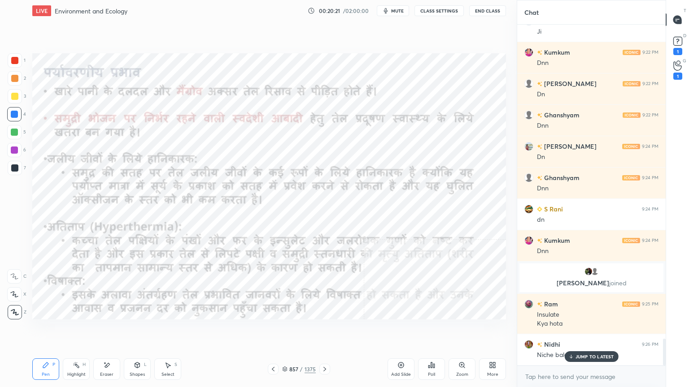
scroll to position [4016, 0]
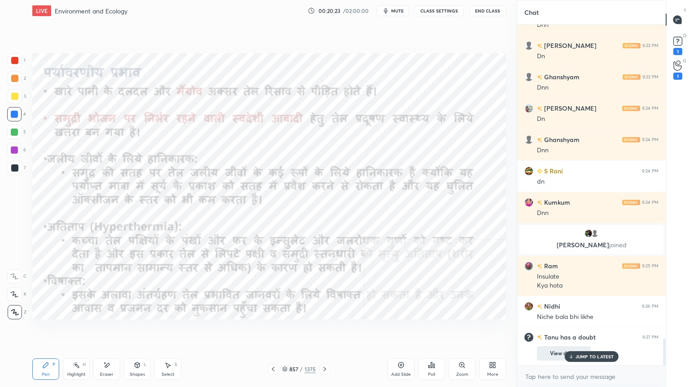
click at [590, 330] on p "JUMP TO LATEST" at bounding box center [594, 356] width 39 height 5
click at [680, 44] on rect at bounding box center [677, 41] width 9 height 9
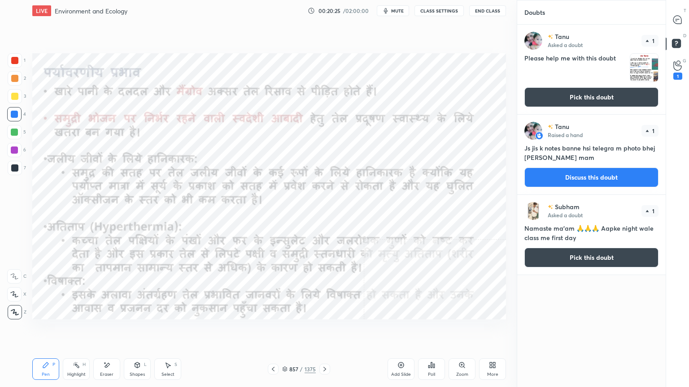
drag, startPoint x: 677, startPoint y: 26, endPoint x: 669, endPoint y: 26, distance: 9.0
click at [678, 25] on div at bounding box center [678, 20] width 18 height 16
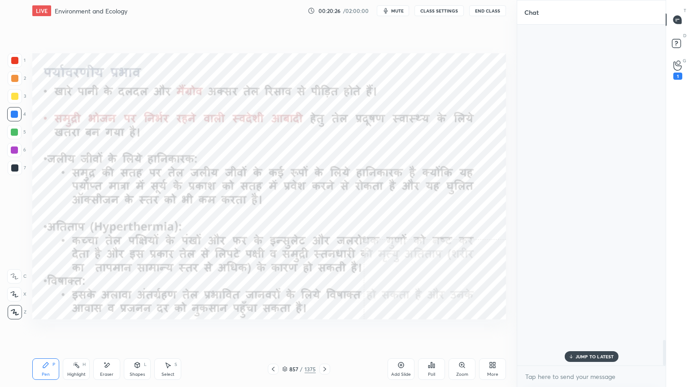
scroll to position [339, 146]
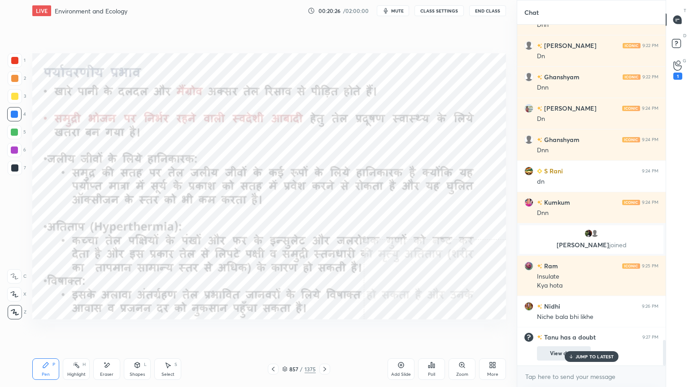
click at [578, 330] on p "JUMP TO LATEST" at bounding box center [594, 356] width 39 height 5
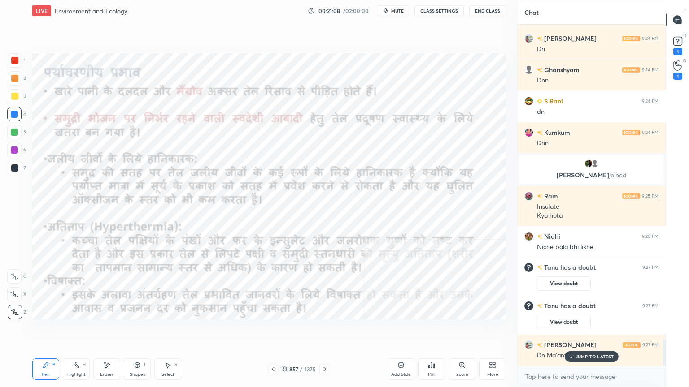
scroll to position [4090, 0]
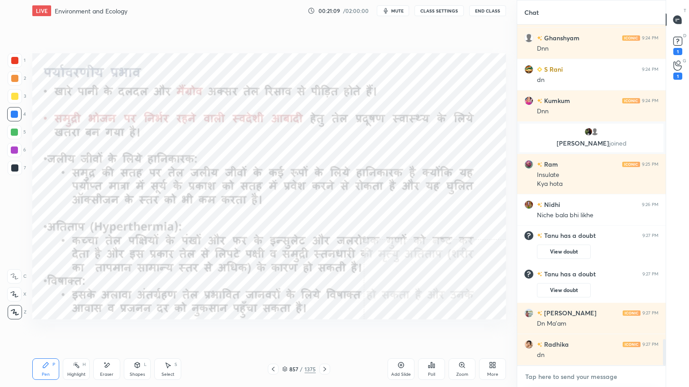
click at [579, 330] on textarea at bounding box center [591, 377] width 134 height 14
click at [577, 330] on div "x" at bounding box center [591, 376] width 148 height 21
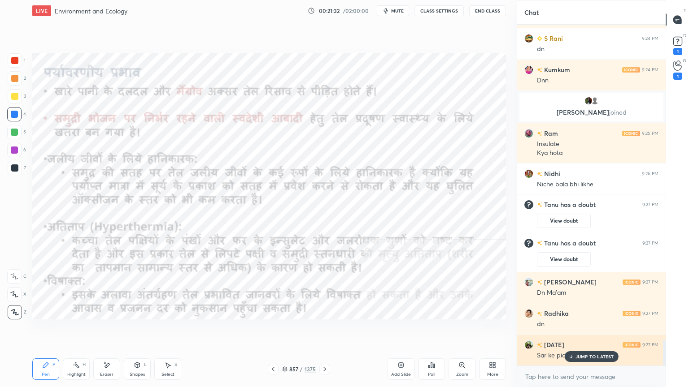
click at [594, 330] on p "JUMP TO LATEST" at bounding box center [594, 356] width 39 height 5
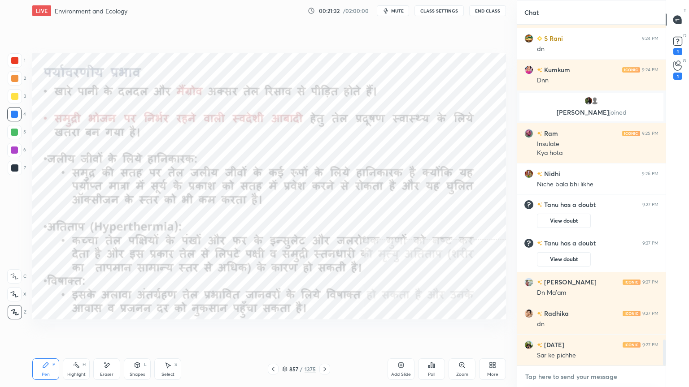
click at [588, 330] on textarea at bounding box center [591, 377] width 134 height 14
click at [495, 330] on icon at bounding box center [494, 367] width 2 height 2
click at [482, 274] on icon at bounding box center [481, 271] width 7 height 7
click at [443, 326] on div "Bottom left" at bounding box center [442, 326] width 36 height 22
click at [486, 330] on div "More" at bounding box center [492, 370] width 27 height 22
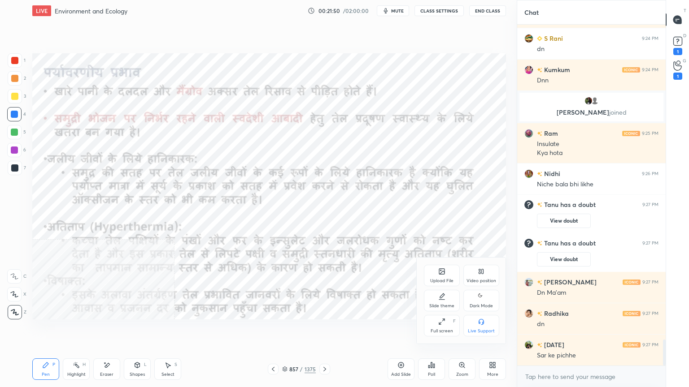
click at [481, 278] on div "Video position" at bounding box center [481, 276] width 36 height 22
click at [367, 330] on div at bounding box center [344, 193] width 689 height 387
click at [487, 330] on div "More" at bounding box center [492, 375] width 11 height 4
click at [433, 317] on div "Video position" at bounding box center [461, 317] width 75 height 9
click at [481, 277] on div "Video position" at bounding box center [481, 276] width 36 height 22
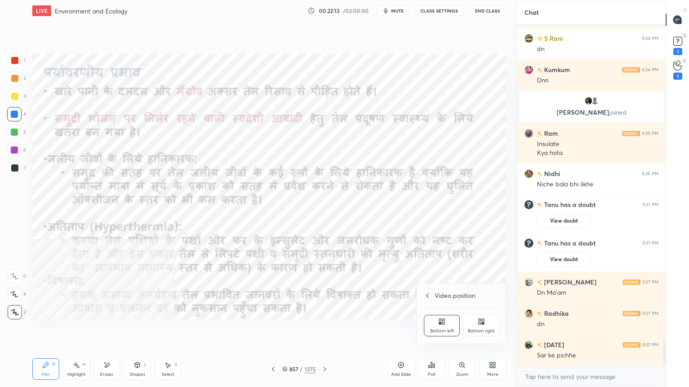
click at [483, 320] on icon at bounding box center [483, 320] width 2 height 2
click at [115, 330] on div "Eraser" at bounding box center [106, 370] width 27 height 22
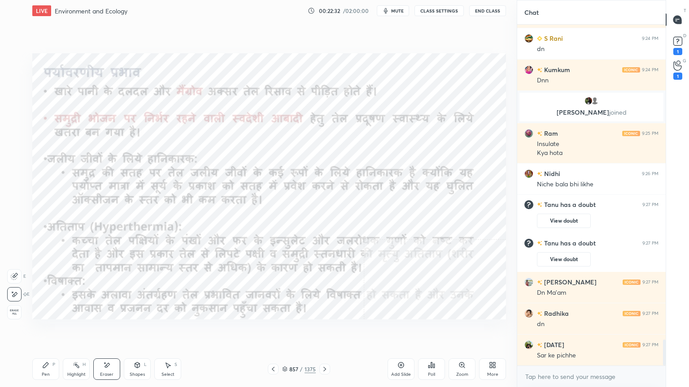
click at [15, 309] on span "Erase all" at bounding box center [14, 312] width 13 height 6
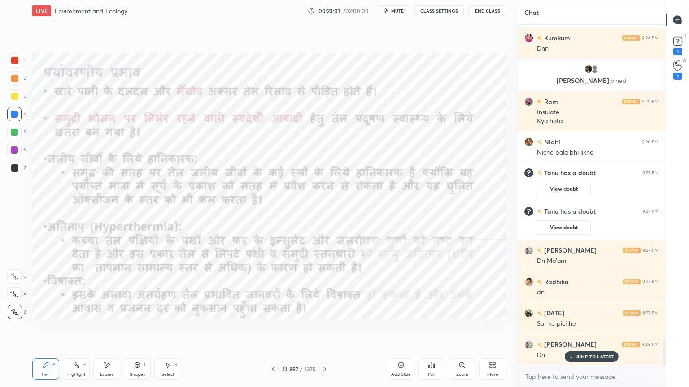
scroll to position [4184, 0]
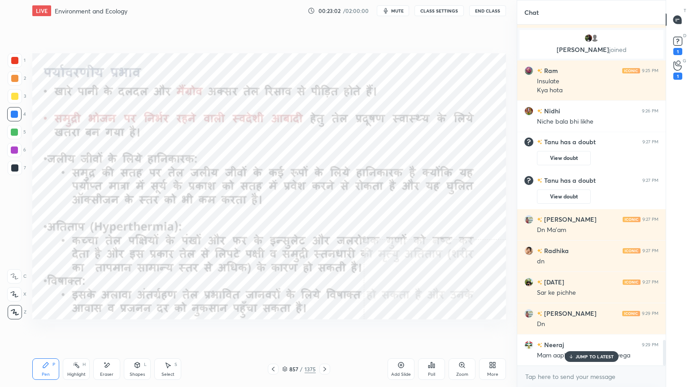
click at [585, 330] on div "JUMP TO LATEST" at bounding box center [591, 357] width 54 height 11
click at [111, 330] on div "Eraser" at bounding box center [106, 370] width 27 height 22
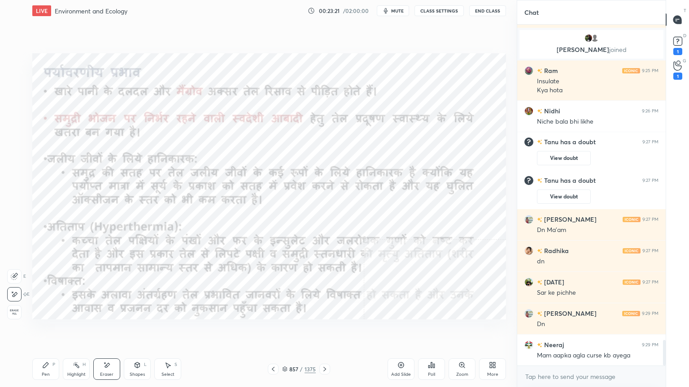
click at [11, 312] on span "Erase all" at bounding box center [14, 312] width 13 height 6
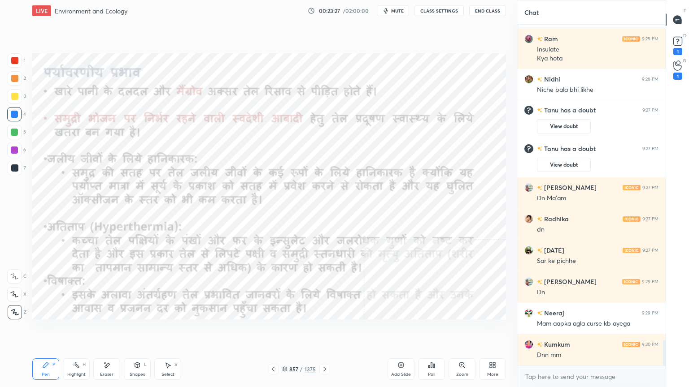
click at [109, 330] on icon at bounding box center [106, 366] width 7 height 8
click at [14, 309] on span "Erase all" at bounding box center [14, 312] width 13 height 6
click at [324, 330] on icon at bounding box center [324, 369] width 7 height 7
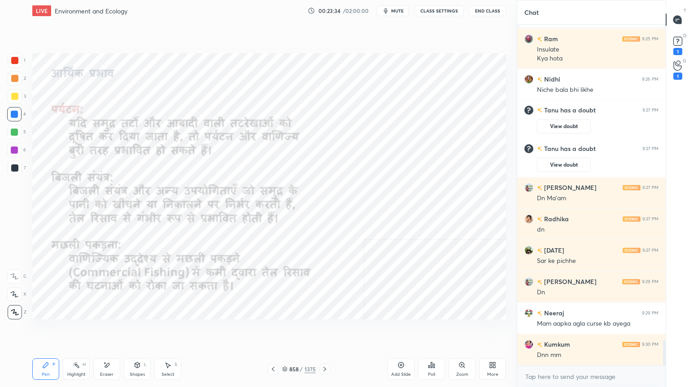
click at [273, 330] on icon at bounding box center [273, 369] width 3 height 4
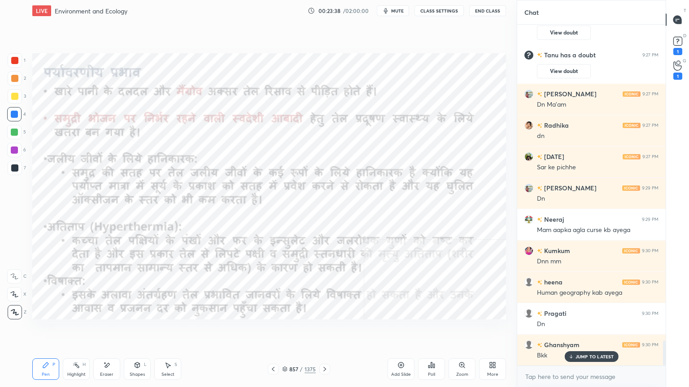
scroll to position [4342, 0]
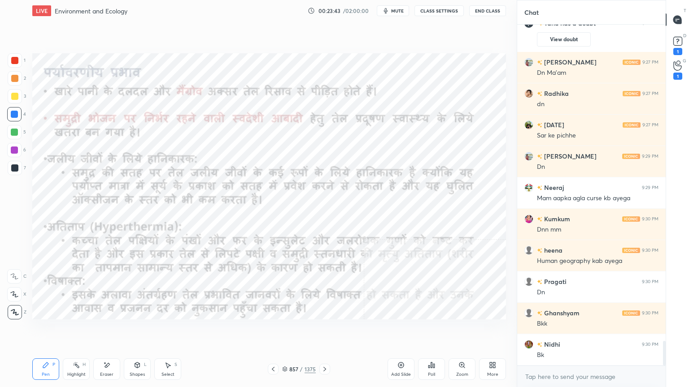
click at [324, 330] on icon at bounding box center [324, 369] width 7 height 7
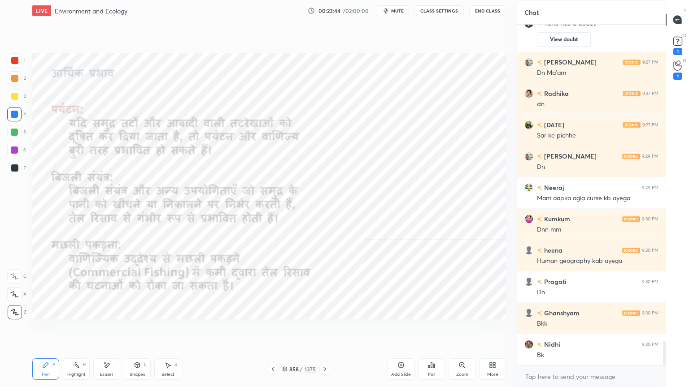
drag, startPoint x: 275, startPoint y: 368, endPoint x: 285, endPoint y: 367, distance: 9.9
click at [276, 330] on icon at bounding box center [272, 369] width 7 height 7
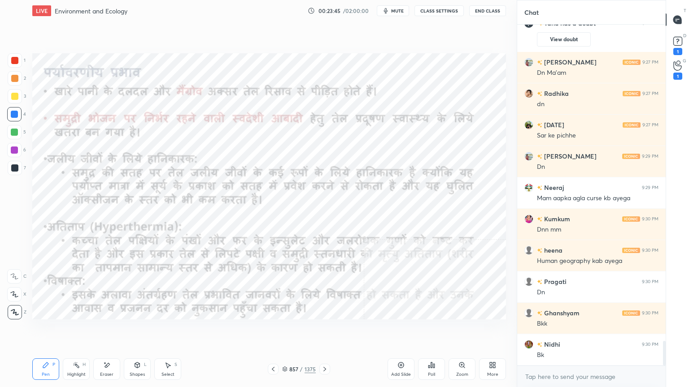
click at [324, 330] on icon at bounding box center [324, 369] width 7 height 7
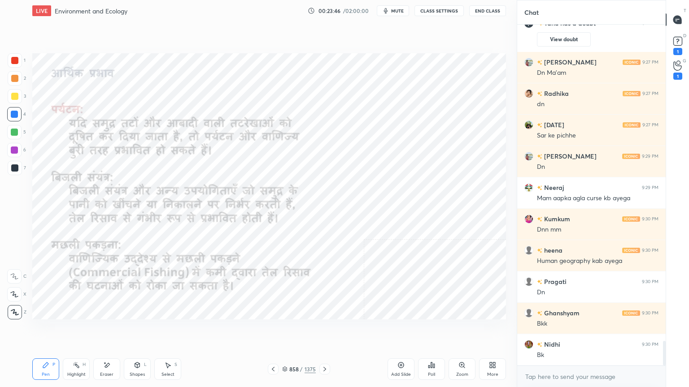
click at [274, 330] on icon at bounding box center [272, 369] width 7 height 7
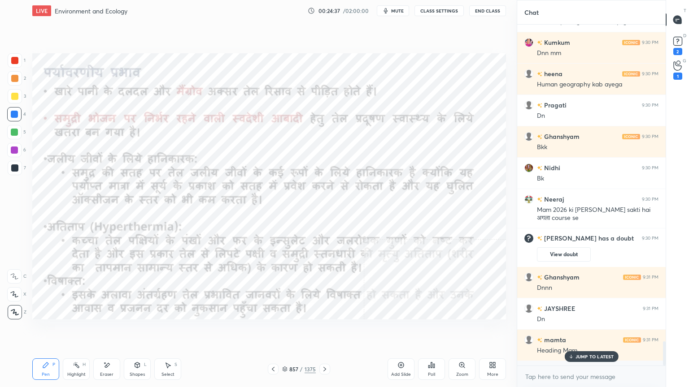
scroll to position [339, 146]
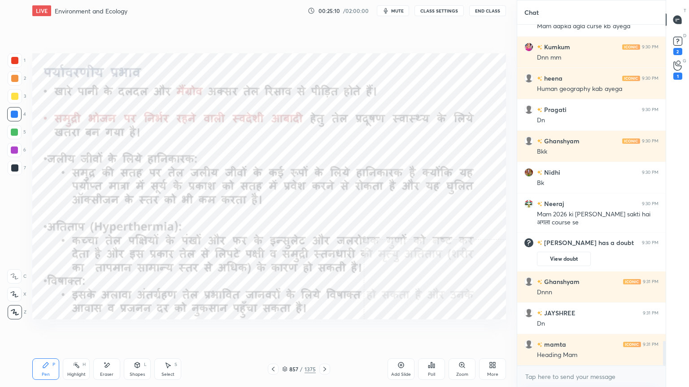
drag, startPoint x: 110, startPoint y: 374, endPoint x: 101, endPoint y: 365, distance: 12.4
click at [110, 330] on div "Eraser" at bounding box center [106, 375] width 13 height 4
click at [13, 309] on span "Erase all" at bounding box center [14, 312] width 13 height 6
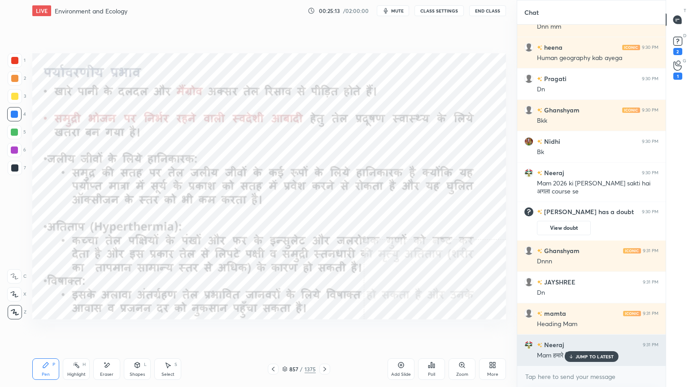
drag, startPoint x: 580, startPoint y: 358, endPoint x: 558, endPoint y: 347, distance: 24.9
click at [581, 330] on p "JUMP TO LATEST" at bounding box center [594, 356] width 39 height 5
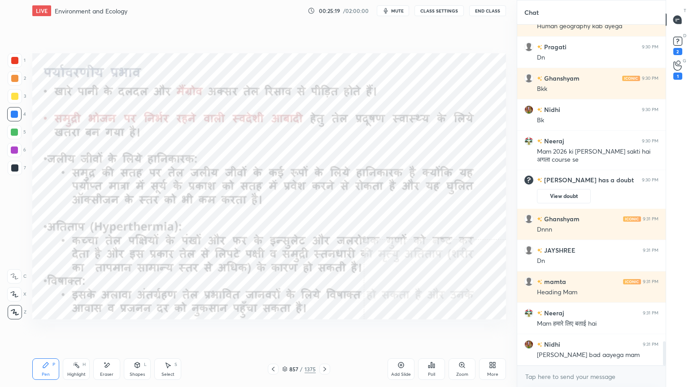
scroll to position [4491, 0]
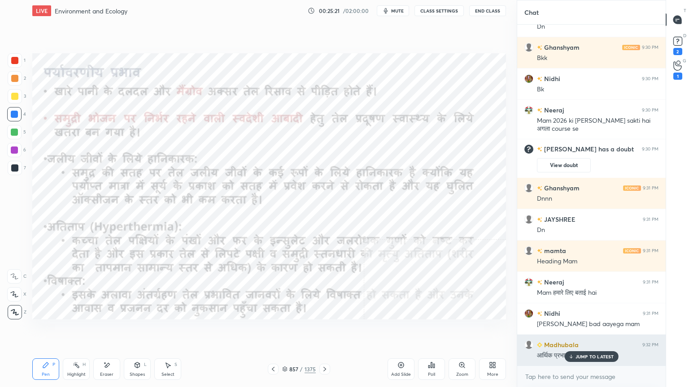
click at [570, 330] on icon at bounding box center [571, 356] width 6 height 5
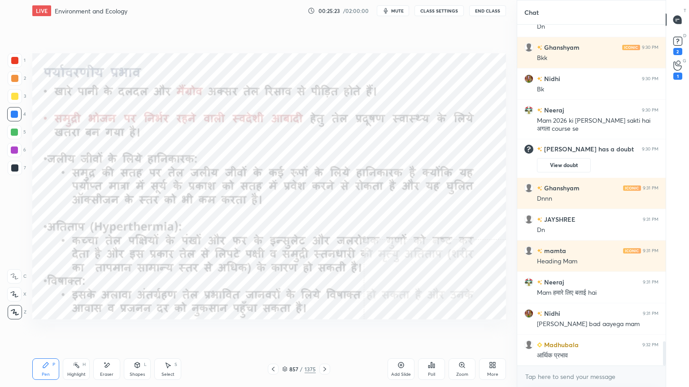
click at [326, 330] on icon at bounding box center [324, 369] width 7 height 7
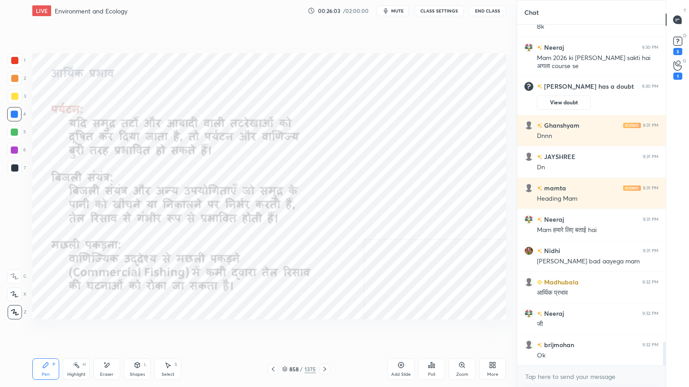
scroll to position [4585, 0]
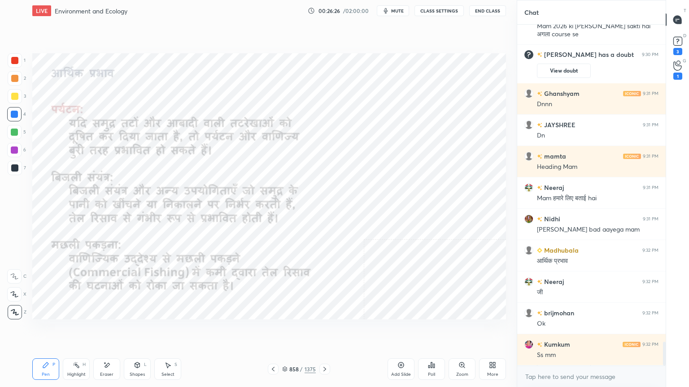
drag, startPoint x: 105, startPoint y: 370, endPoint x: 112, endPoint y: 364, distance: 9.2
click at [105, 330] on div "Eraser" at bounding box center [106, 370] width 27 height 22
click at [111, 330] on div "Eraser" at bounding box center [106, 370] width 27 height 22
click at [14, 308] on div "Erase all" at bounding box center [14, 312] width 14 height 14
click at [14, 304] on div "1 2 3 4 5 6 7 C X Z E E Erase all H H" at bounding box center [14, 186] width 29 height 266
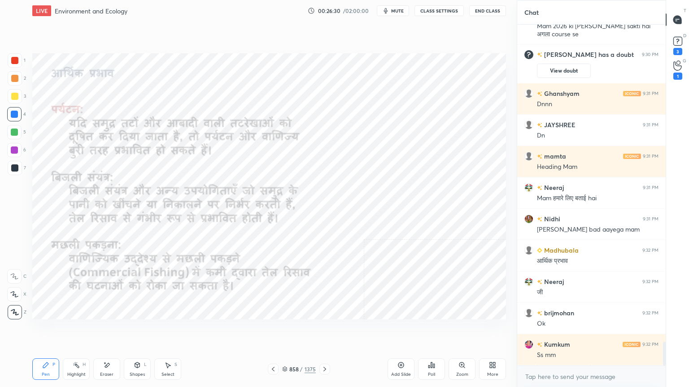
click at [113, 330] on div "Eraser" at bounding box center [106, 370] width 27 height 22
drag, startPoint x: 14, startPoint y: 309, endPoint x: 25, endPoint y: 310, distance: 10.8
click at [13, 309] on span "Erase all" at bounding box center [14, 312] width 13 height 6
click at [287, 330] on icon at bounding box center [284, 369] width 5 height 5
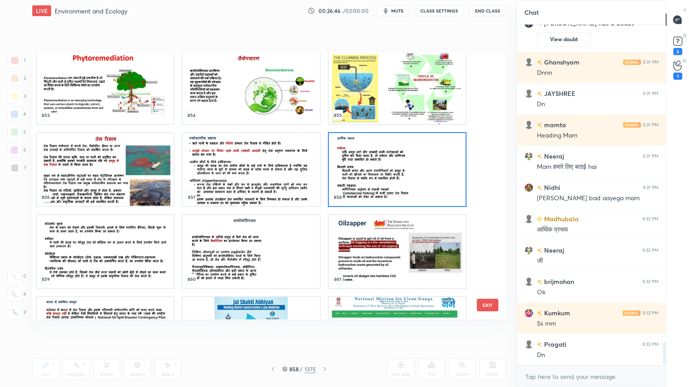
scroll to position [4648, 0]
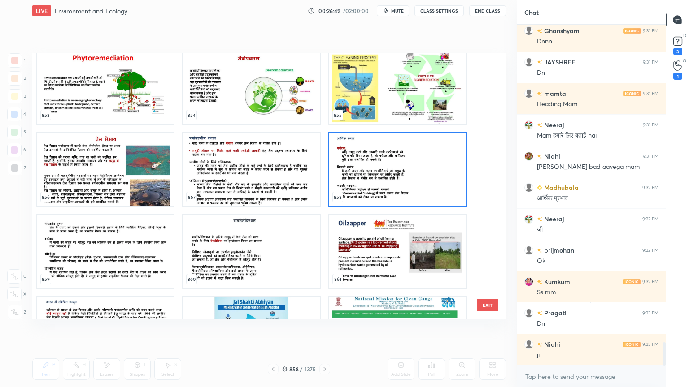
click at [392, 191] on img "grid" at bounding box center [397, 169] width 137 height 73
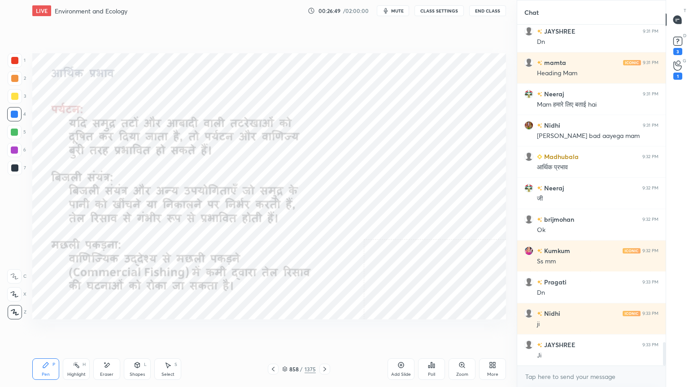
click at [392, 190] on img "grid" at bounding box center [397, 169] width 137 height 73
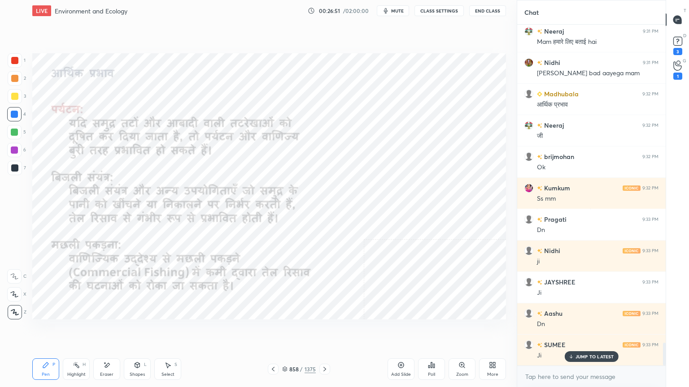
scroll to position [4774, 0]
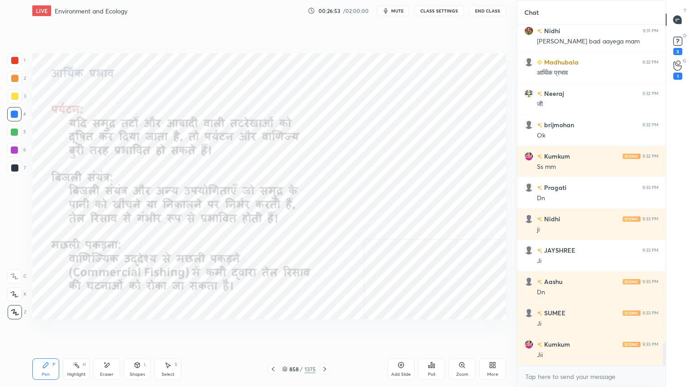
click at [321, 330] on icon at bounding box center [324, 369] width 7 height 7
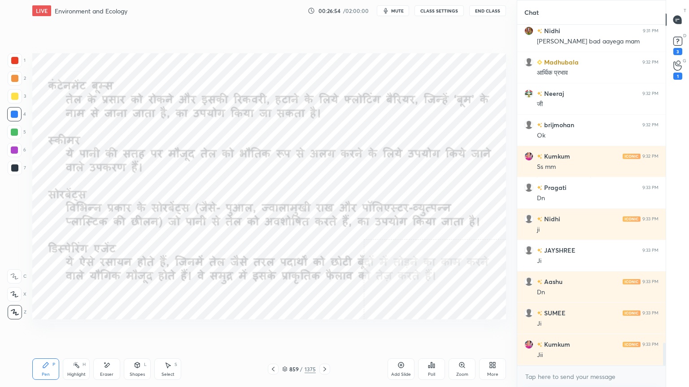
click at [323, 330] on icon at bounding box center [324, 369] width 7 height 7
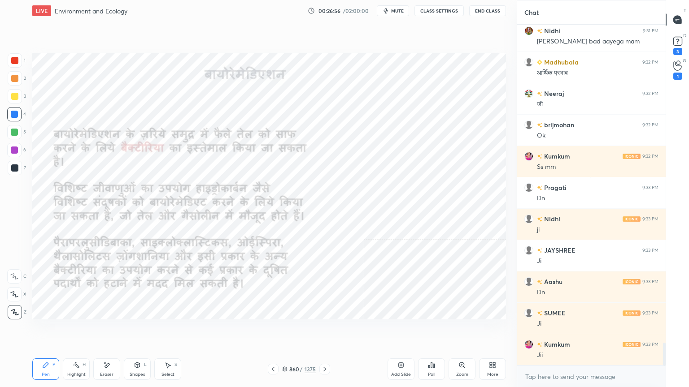
click at [15, 116] on div at bounding box center [14, 114] width 7 height 7
click at [326, 330] on icon at bounding box center [324, 369] width 7 height 7
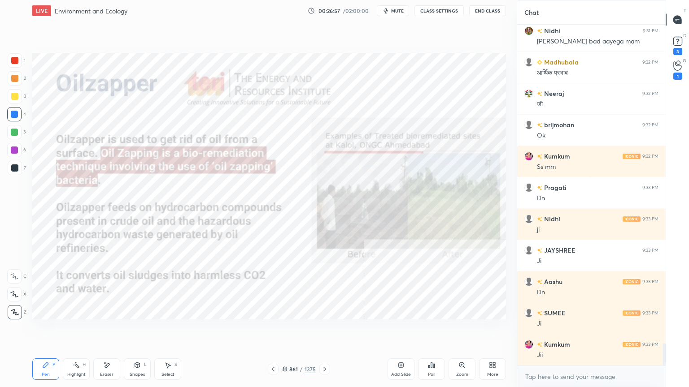
scroll to position [4805, 0]
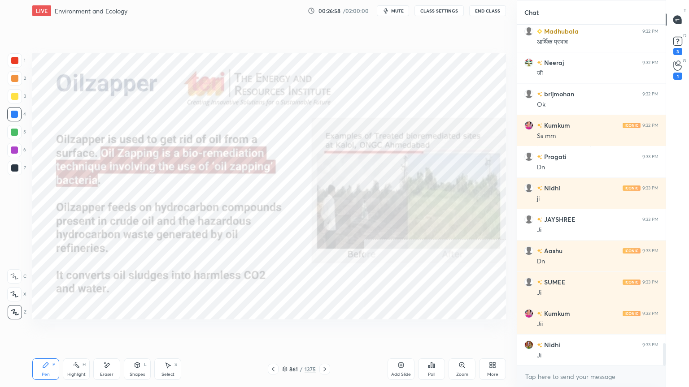
drag, startPoint x: 286, startPoint y: 369, endPoint x: 300, endPoint y: 366, distance: 13.9
click at [286, 330] on icon at bounding box center [284, 369] width 5 height 5
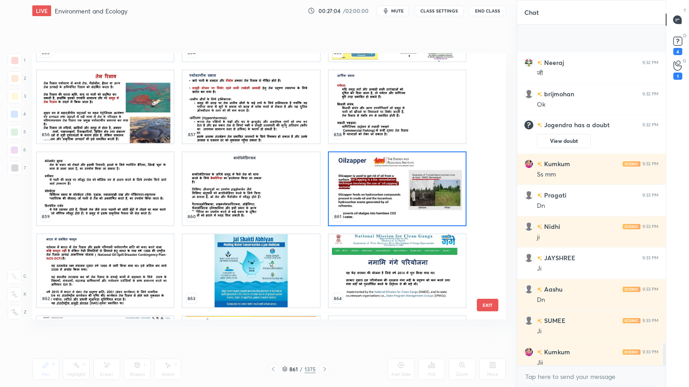
scroll to position [4882, 0]
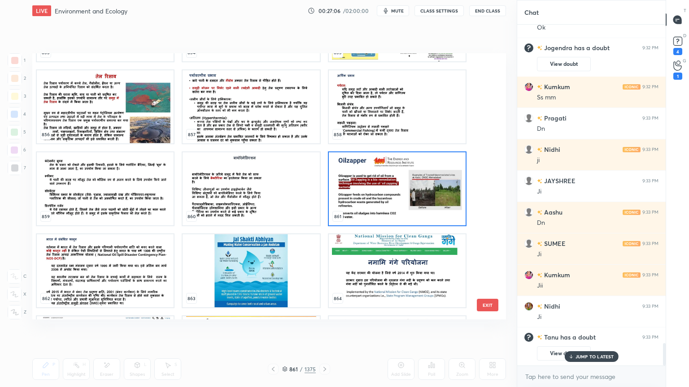
click at [92, 193] on img "grid" at bounding box center [105, 188] width 137 height 73
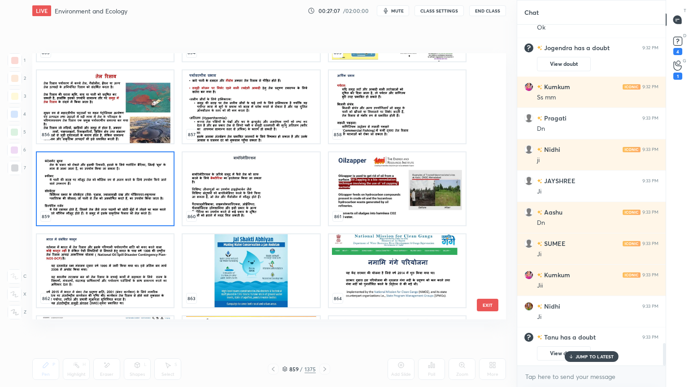
click at [91, 194] on img "grid" at bounding box center [105, 188] width 137 height 73
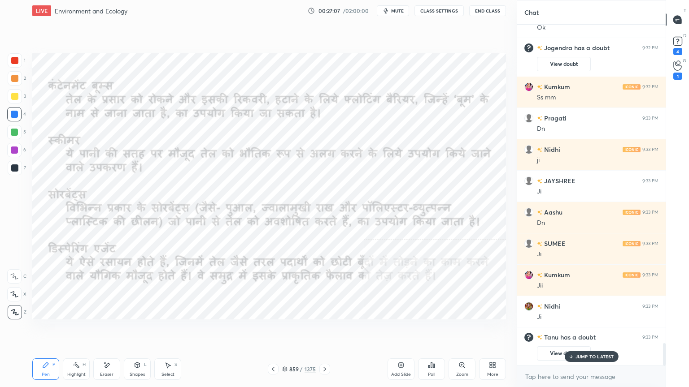
click at [91, 193] on img "grid" at bounding box center [105, 188] width 137 height 73
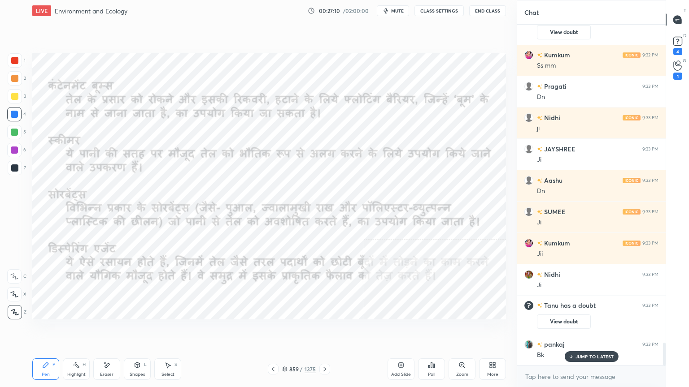
scroll to position [4728, 0]
click at [271, 330] on icon at bounding box center [272, 369] width 7 height 7
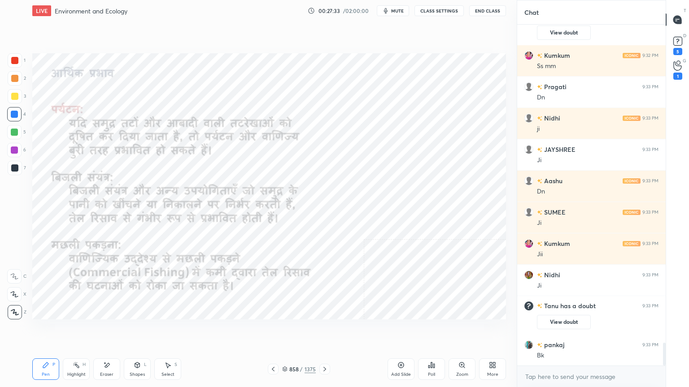
scroll to position [4797, 0]
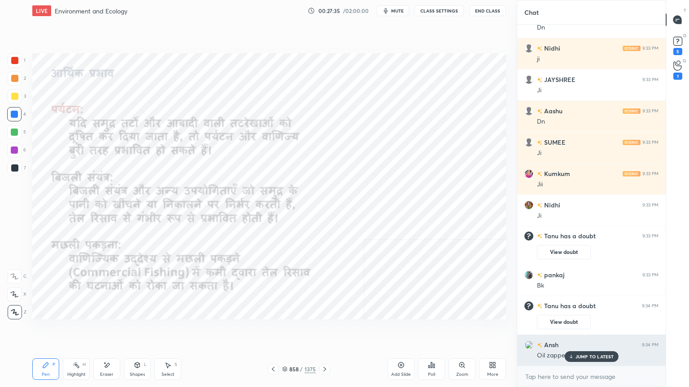
click at [582, 330] on p "JUMP TO LATEST" at bounding box center [594, 356] width 39 height 5
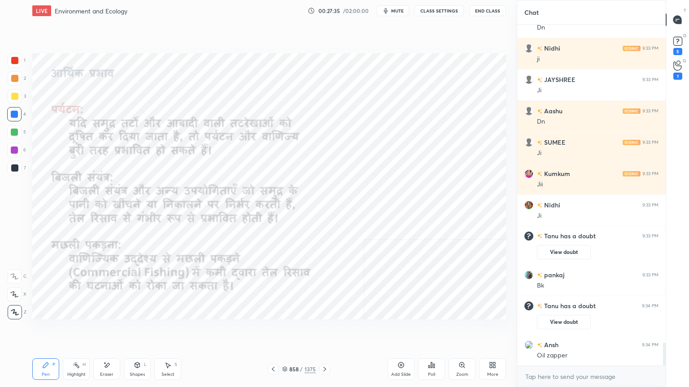
click at [562, 330] on div "x" at bounding box center [591, 376] width 148 height 21
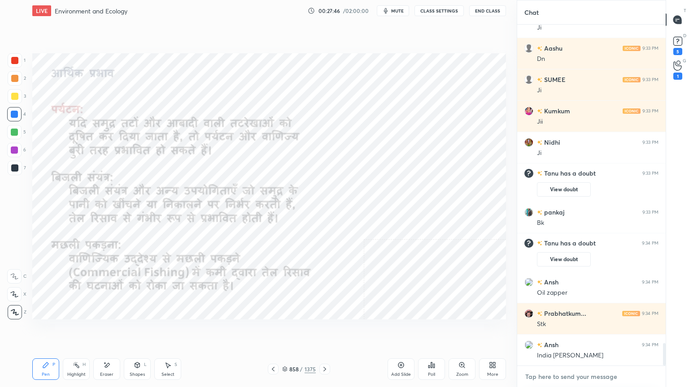
scroll to position [4892, 0]
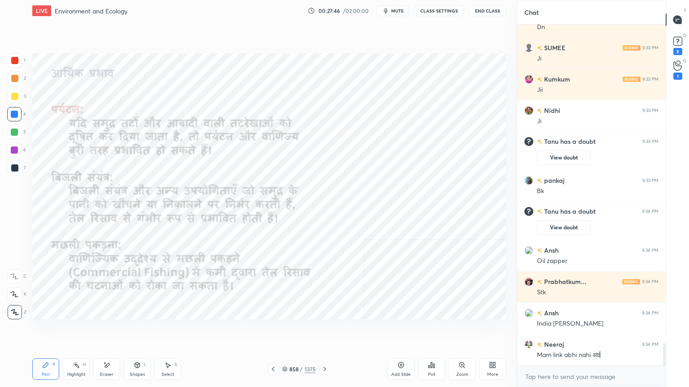
click at [599, 330] on div "[PERSON_NAME] 9:33 PM [PERSON_NAME] 9:33 PM Dn SUMEE 9:33 PM [PERSON_NAME] 9:33…" at bounding box center [591, 195] width 148 height 341
click at [491, 330] on div "More" at bounding box center [492, 375] width 11 height 4
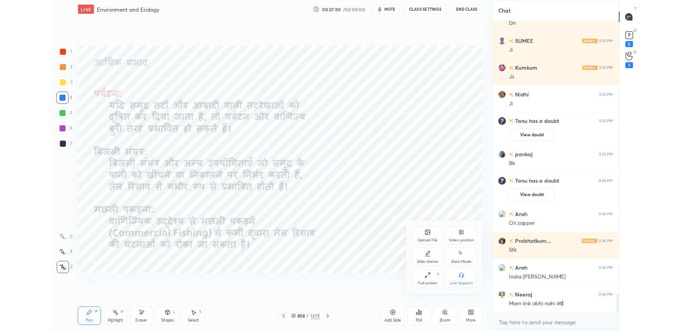
scroll to position [4923, 0]
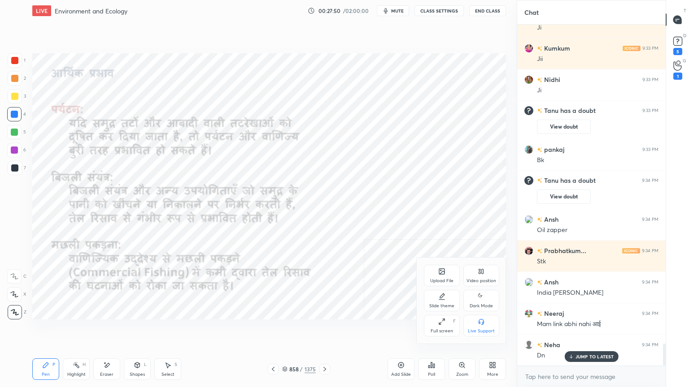
click at [440, 330] on div "Full screen" at bounding box center [441, 331] width 22 height 4
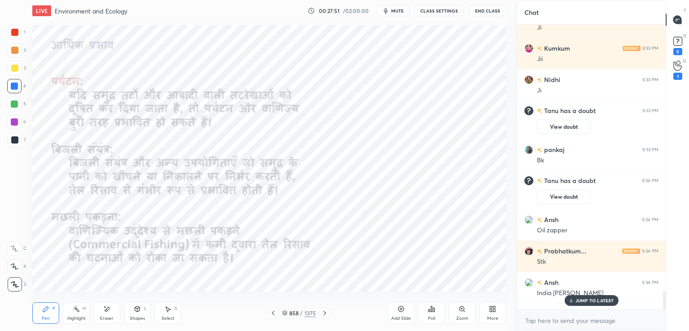
scroll to position [5011, 0]
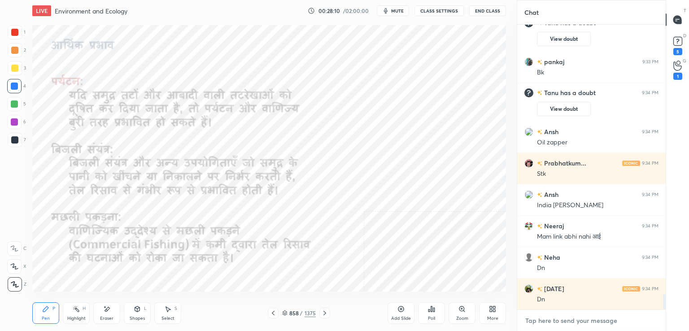
type textarea "x"
click at [538, 319] on textarea at bounding box center [591, 320] width 134 height 14
paste textarea "[URL][DOMAIN_NAME]"
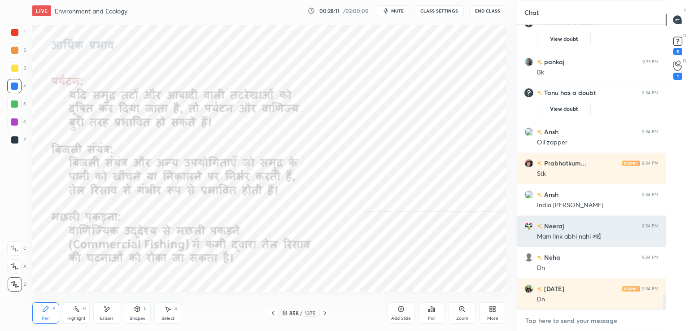
type textarea "[URL][DOMAIN_NAME]"
type textarea "x"
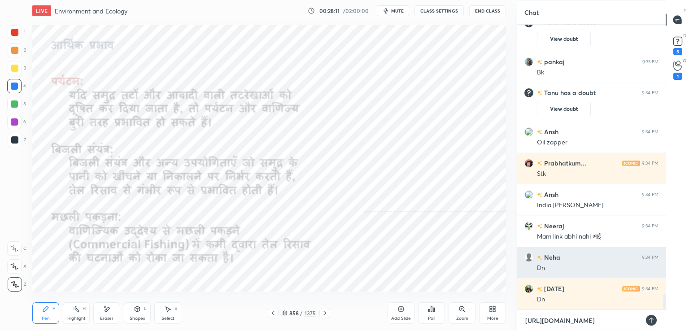
scroll to position [3, 3]
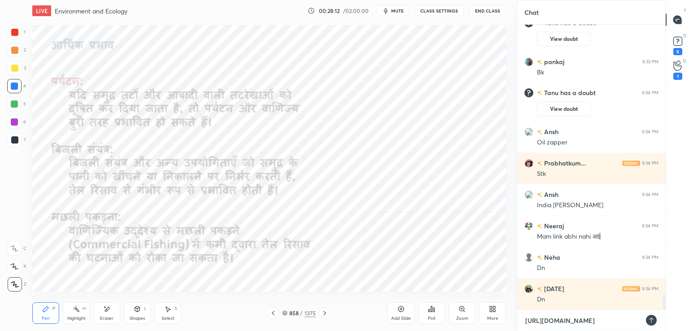
type textarea "[URL][DOMAIN_NAME]"
type textarea "x"
click at [652, 319] on icon at bounding box center [650, 320] width 7 height 7
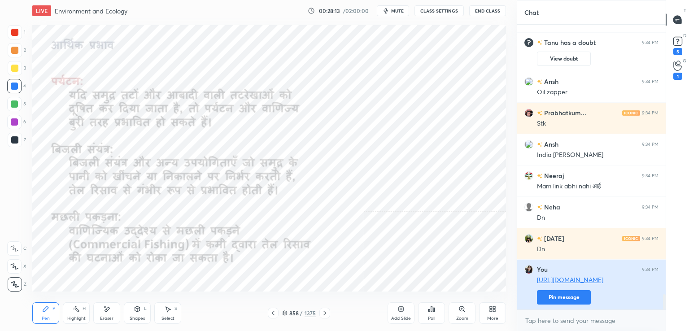
click at [543, 297] on button "Pin message" at bounding box center [564, 297] width 54 height 14
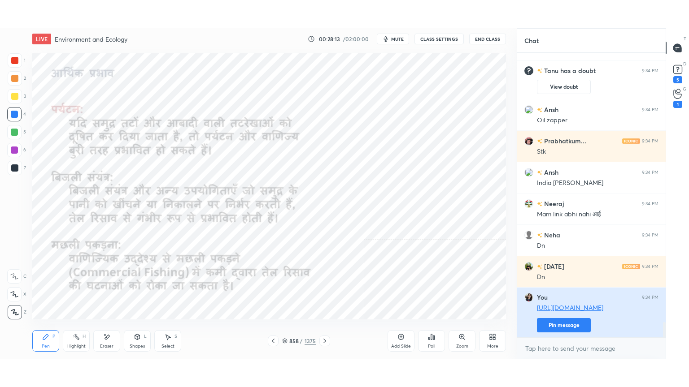
scroll to position [286, 146]
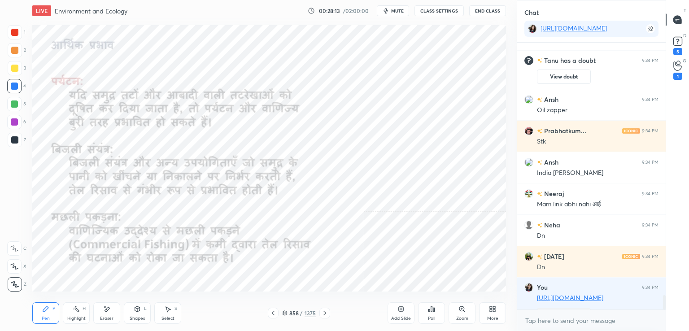
click at [493, 310] on icon at bounding box center [494, 310] width 2 height 2
click at [443, 274] on div "Full screen" at bounding box center [441, 275] width 22 height 4
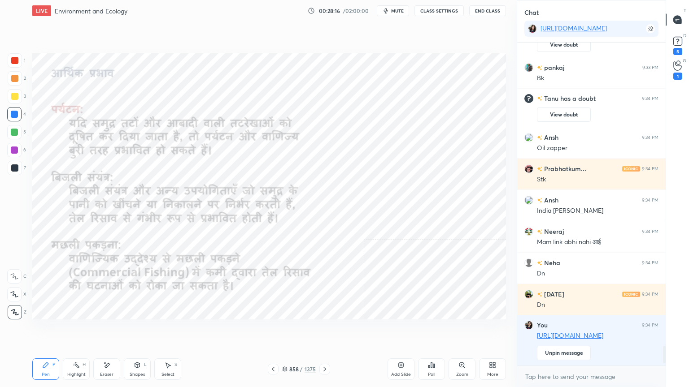
scroll to position [5054, 0]
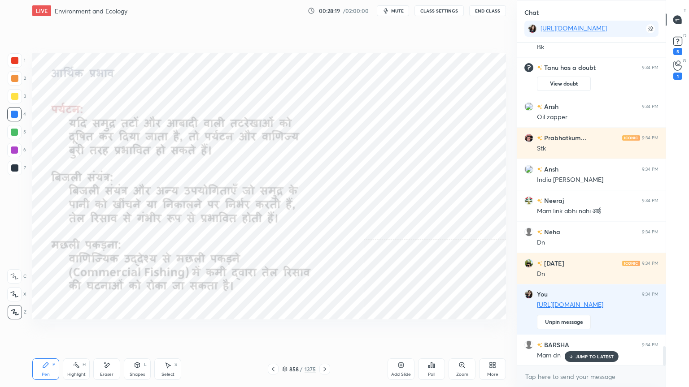
click at [102, 330] on div "Eraser" at bounding box center [106, 370] width 27 height 22
click at [16, 312] on span "Erase all" at bounding box center [14, 312] width 13 height 6
click at [326, 330] on icon at bounding box center [324, 369] width 7 height 7
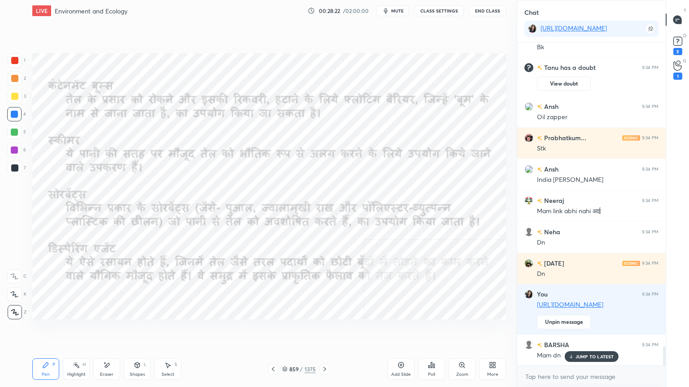
click at [327, 330] on icon at bounding box center [324, 369] width 7 height 7
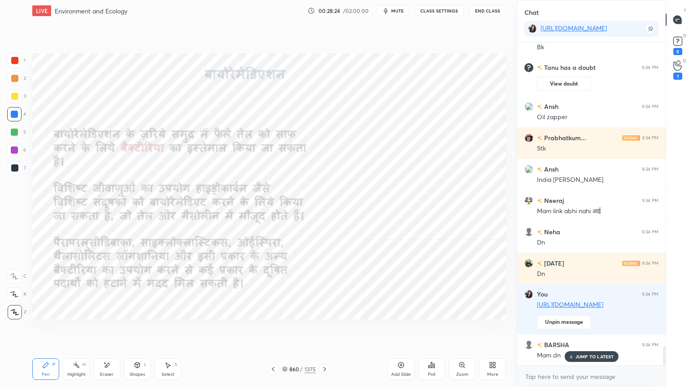
scroll to position [5093, 0]
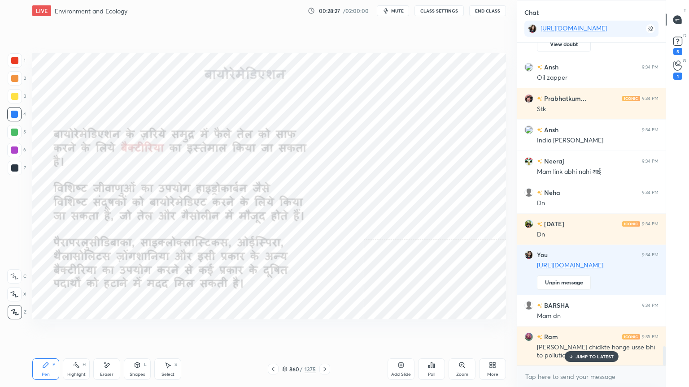
click at [582, 330] on p "JUMP TO LATEST" at bounding box center [594, 356] width 39 height 5
click at [323, 330] on icon at bounding box center [324, 369] width 7 height 7
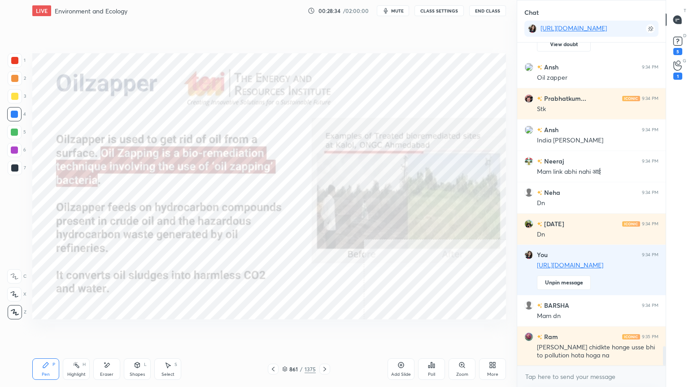
click at [327, 330] on div at bounding box center [324, 369] width 11 height 11
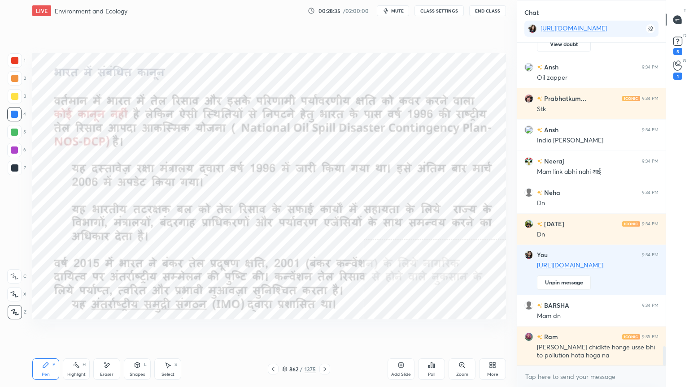
click at [275, 330] on icon at bounding box center [272, 369] width 7 height 7
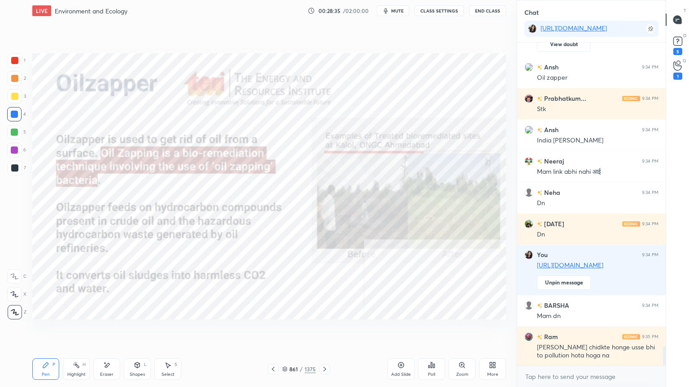
click at [273, 330] on icon at bounding box center [272, 369] width 7 height 7
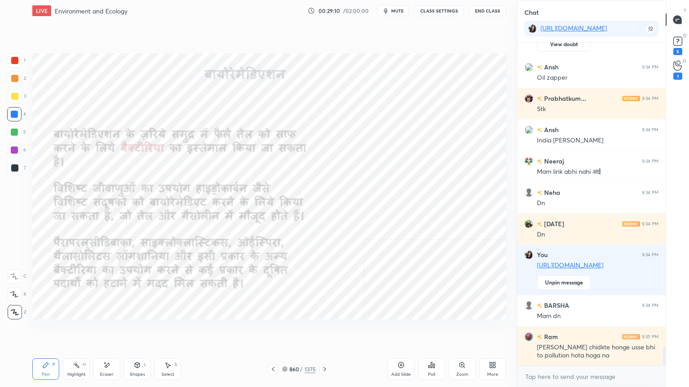
click at [108, 330] on div "Eraser" at bounding box center [106, 375] width 13 height 4
click at [16, 306] on div "Erase all" at bounding box center [14, 312] width 14 height 14
click at [16, 304] on div "1 2 3 4 5 6 7 C X Z E E Erase all H H" at bounding box center [14, 186] width 29 height 266
click at [109, 330] on div "Pen P Highlight H Eraser Shapes L Select S 860 / 1375 Add Slide Poll Zoom More" at bounding box center [268, 370] width 473 height 36
click at [108, 330] on div "Eraser" at bounding box center [106, 370] width 27 height 22
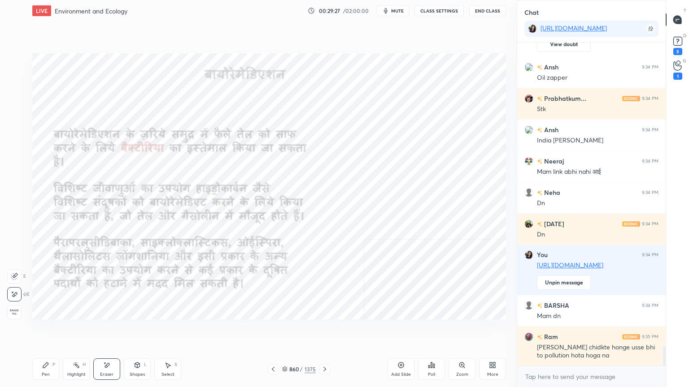
click at [16, 308] on div "Erase all" at bounding box center [14, 312] width 14 height 14
drag, startPoint x: 13, startPoint y: 306, endPoint x: 16, endPoint y: 302, distance: 4.8
click at [13, 306] on div "1 2 3 4 5 6 7 C X Z E E Erase all H H" at bounding box center [14, 186] width 29 height 266
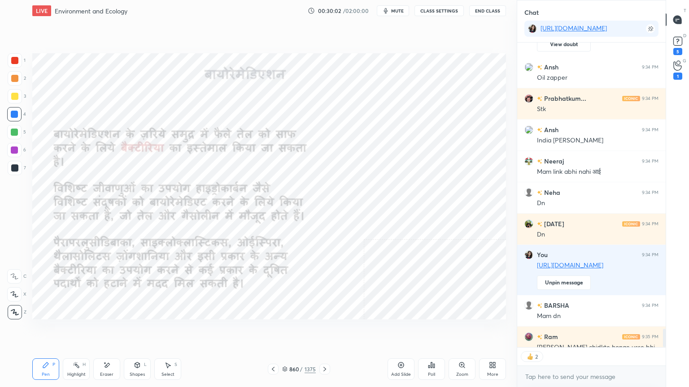
click at [323, 330] on icon at bounding box center [324, 369] width 7 height 7
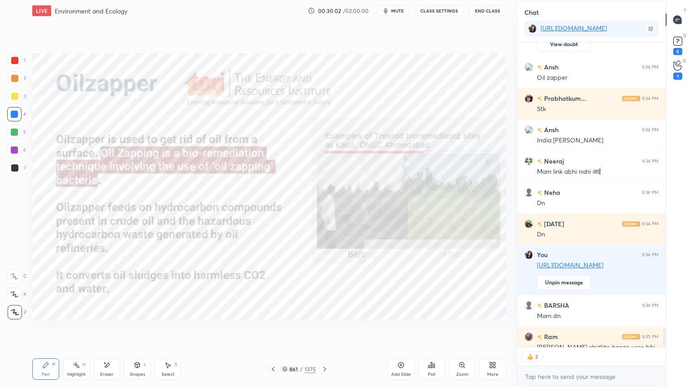
click at [324, 330] on icon at bounding box center [324, 369] width 7 height 7
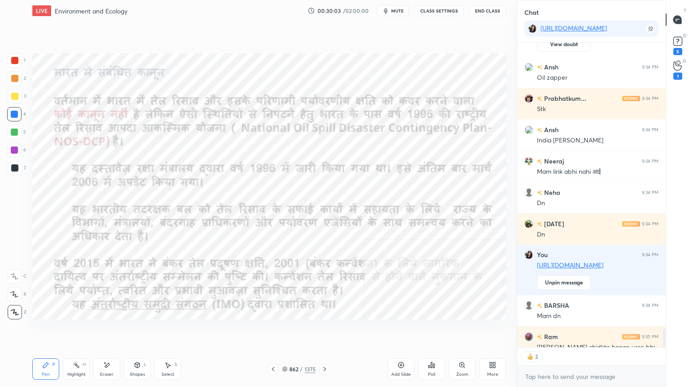
click at [324, 330] on icon at bounding box center [324, 369] width 7 height 7
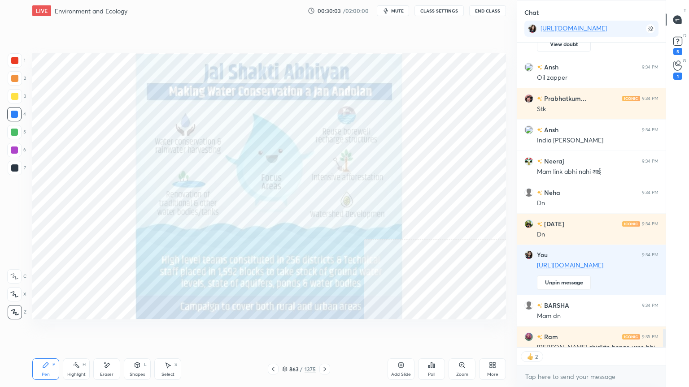
click at [324, 330] on icon at bounding box center [324, 369] width 7 height 7
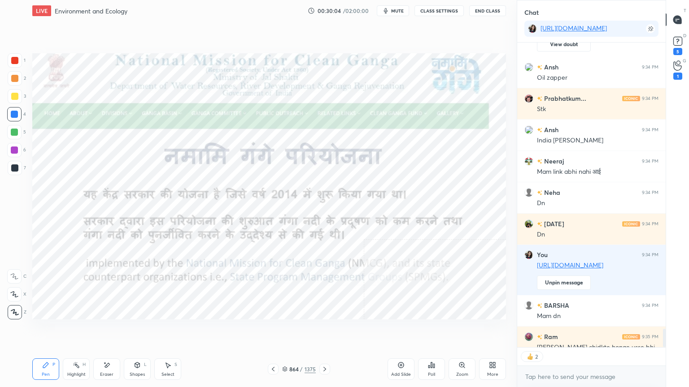
click at [325, 330] on icon at bounding box center [324, 369] width 3 height 4
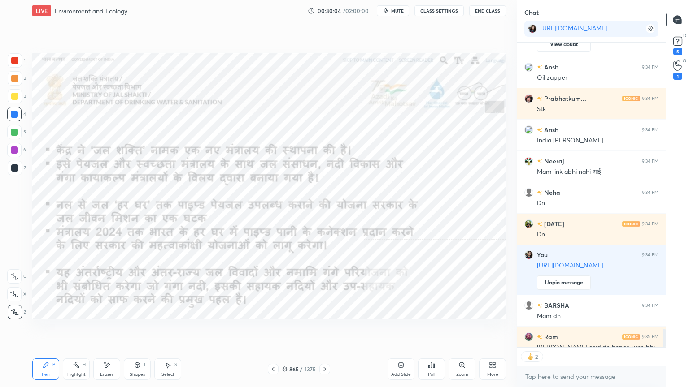
scroll to position [5094, 0]
click at [326, 330] on icon at bounding box center [324, 369] width 7 height 7
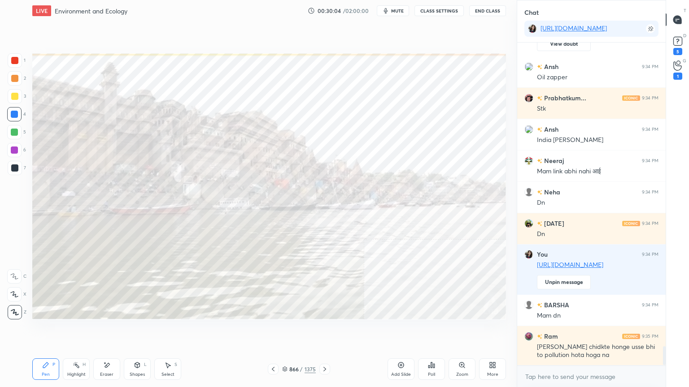
click at [326, 330] on icon at bounding box center [324, 369] width 7 height 7
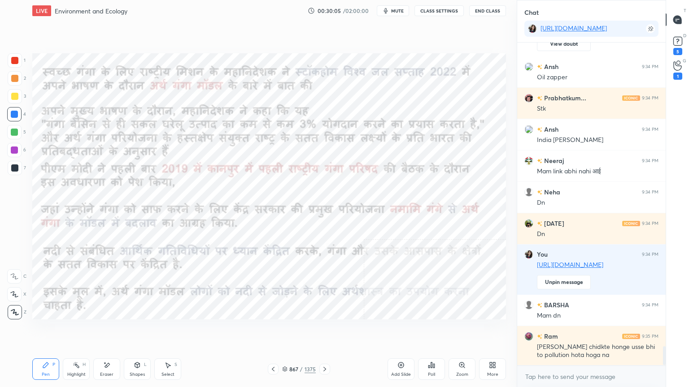
click at [326, 330] on icon at bounding box center [324, 369] width 7 height 7
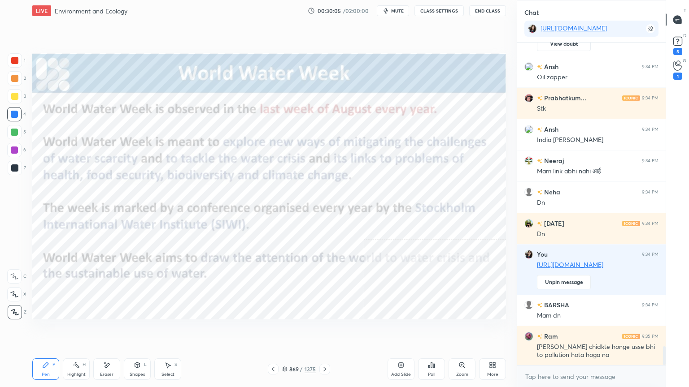
click at [326, 330] on icon at bounding box center [324, 369] width 7 height 7
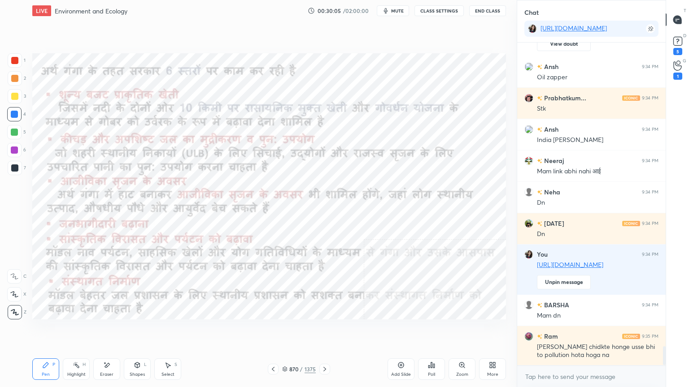
click at [326, 330] on icon at bounding box center [324, 369] width 7 height 7
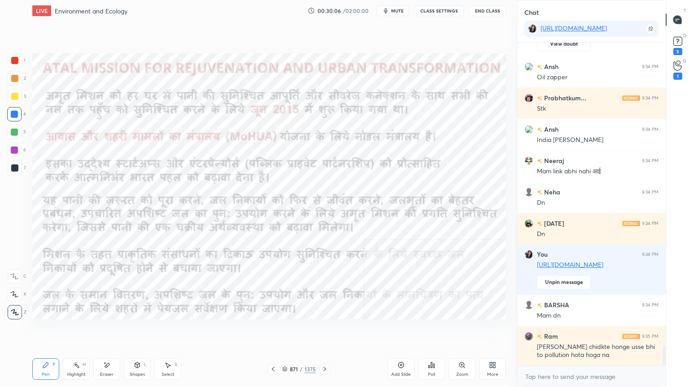
click at [326, 330] on icon at bounding box center [324, 369] width 7 height 7
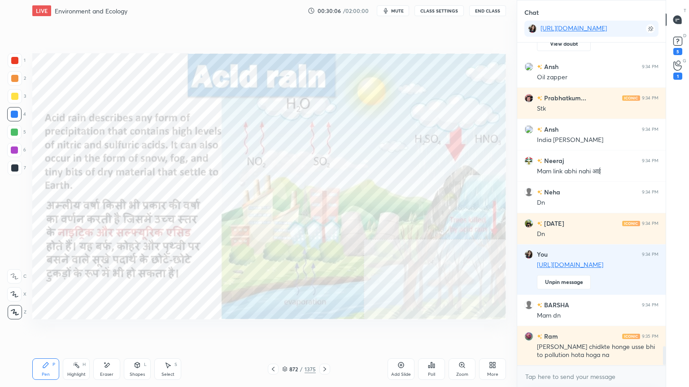
click at [326, 330] on icon at bounding box center [324, 369] width 7 height 7
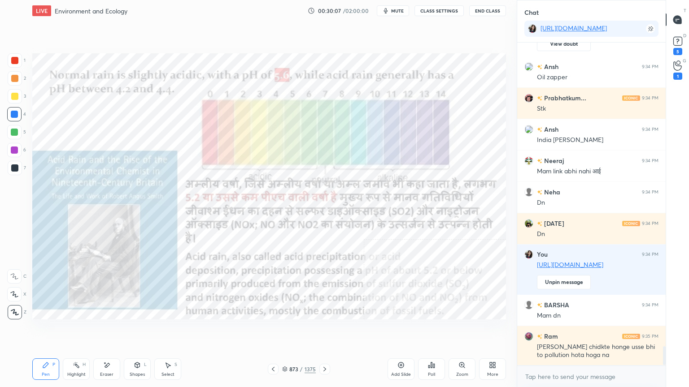
click at [286, 330] on icon at bounding box center [284, 369] width 4 height 1
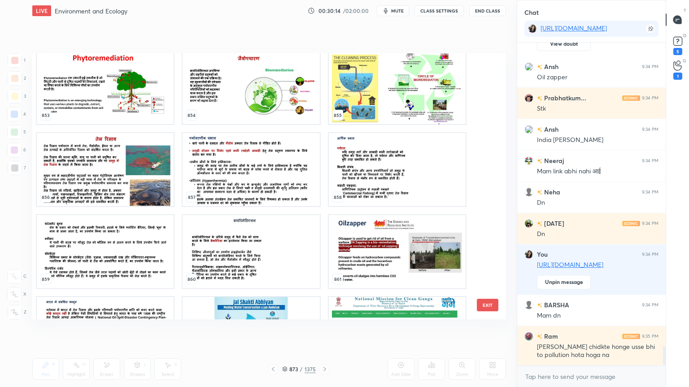
scroll to position [5125, 0]
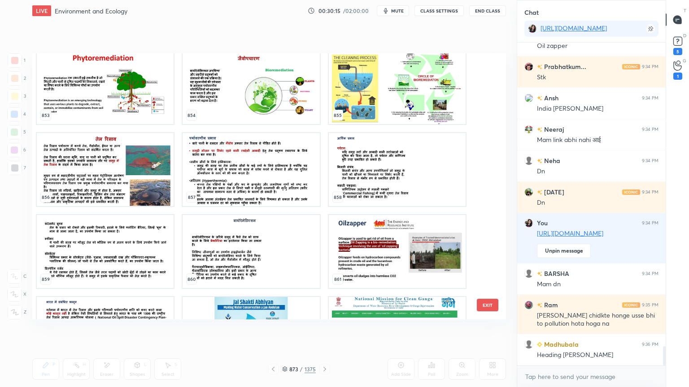
click at [257, 267] on img "grid" at bounding box center [250, 251] width 137 height 73
click at [259, 264] on img "grid" at bounding box center [250, 251] width 137 height 73
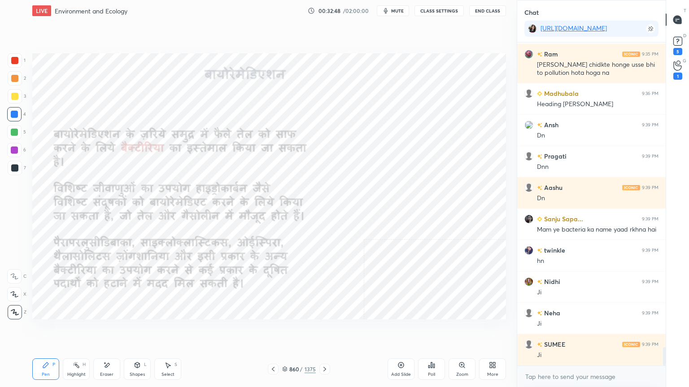
scroll to position [5398, 0]
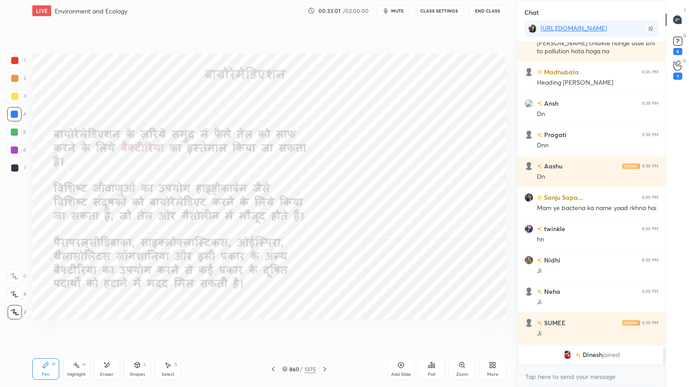
click at [103, 330] on div "Eraser" at bounding box center [106, 375] width 13 height 4
click at [105, 330] on icon at bounding box center [106, 366] width 7 height 8
click at [17, 310] on span "Erase all" at bounding box center [14, 312] width 13 height 6
click at [16, 310] on div "1 2 3 4 5 6 7 C X Z E E Erase all H H" at bounding box center [14, 186] width 29 height 266
click at [14, 310] on icon at bounding box center [15, 312] width 8 height 6
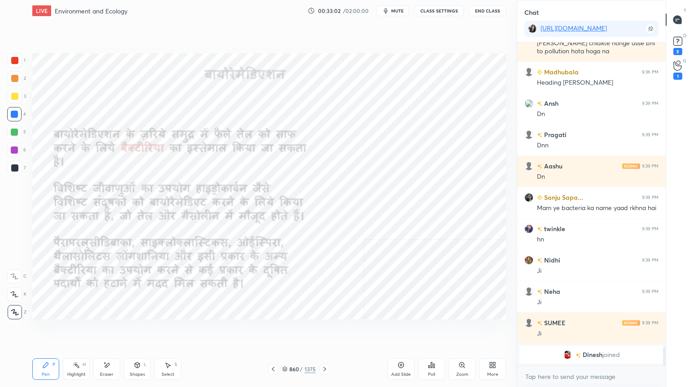
drag, startPoint x: 14, startPoint y: 308, endPoint x: 29, endPoint y: 296, distance: 19.1
click at [14, 309] on icon at bounding box center [15, 312] width 8 height 6
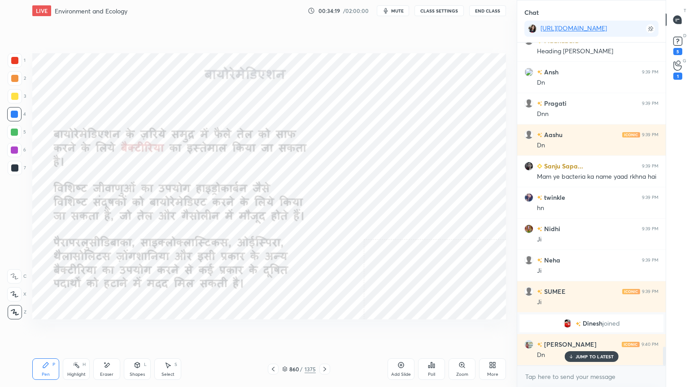
scroll to position [5267, 0]
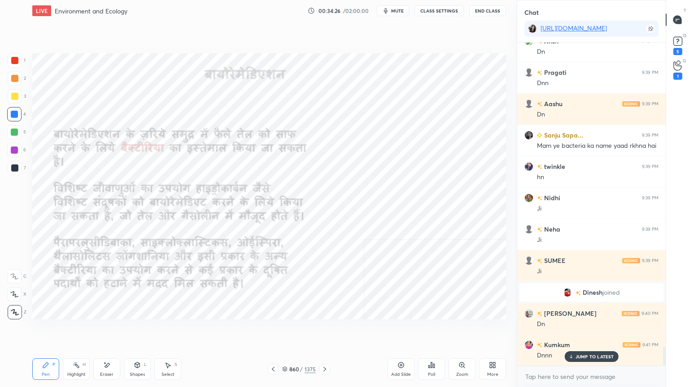
click at [327, 330] on div "Pen P Highlight H Eraser Shapes L Select S 860 / 1375 Add Slide Poll Zoom More" at bounding box center [268, 370] width 473 height 36
click at [329, 330] on div "Pen P Highlight H Eraser Shapes L Select S 860 / 1375 Add Slide Poll Zoom More" at bounding box center [268, 370] width 473 height 36
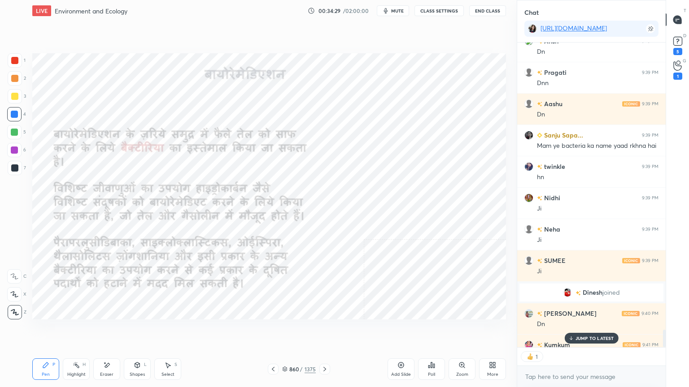
scroll to position [5318, 0]
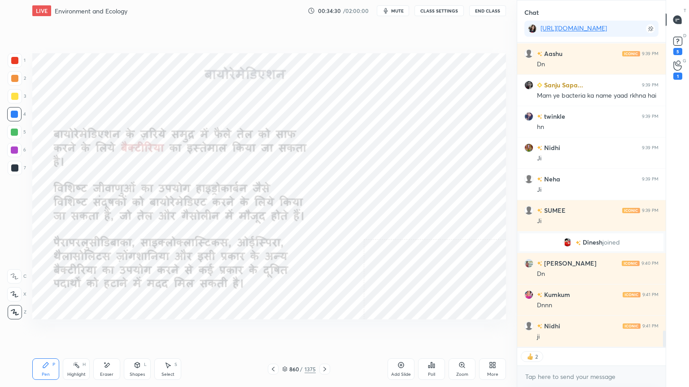
click at [323, 330] on icon at bounding box center [324, 369] width 7 height 7
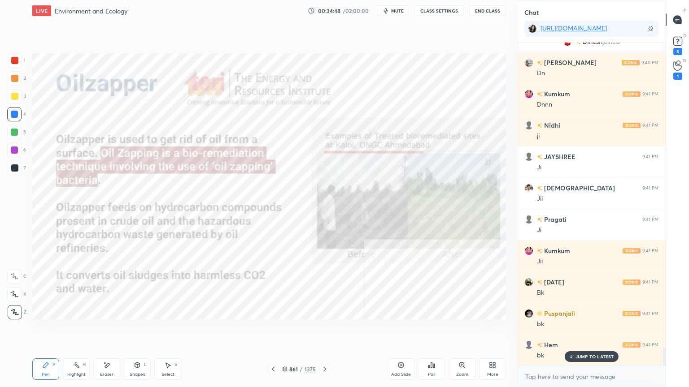
scroll to position [5540, 0]
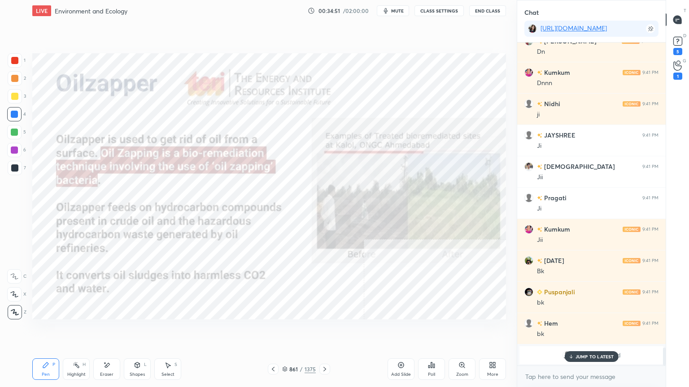
click at [272, 330] on icon at bounding box center [273, 369] width 3 height 4
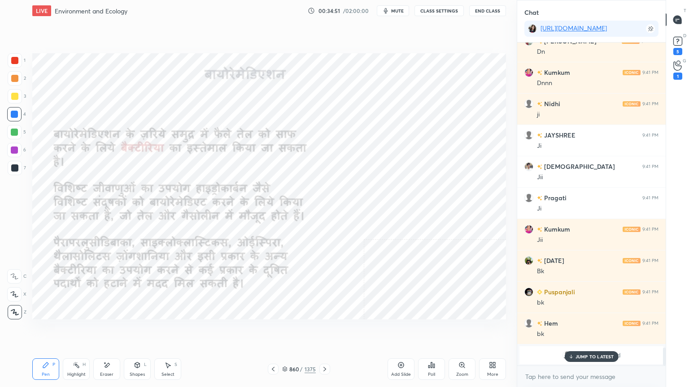
click at [585, 330] on p "JUMP TO LATEST" at bounding box center [594, 356] width 39 height 5
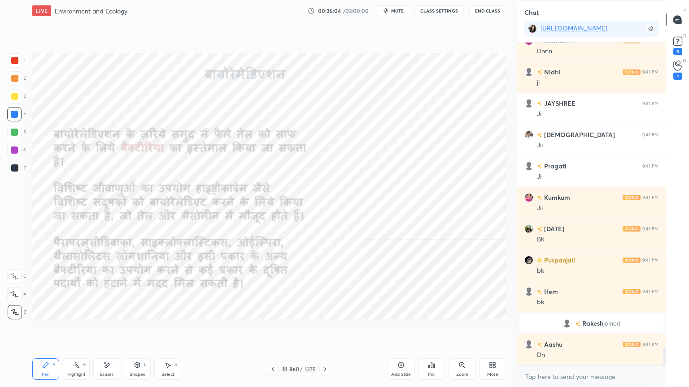
click at [326, 330] on icon at bounding box center [324, 369] width 7 height 7
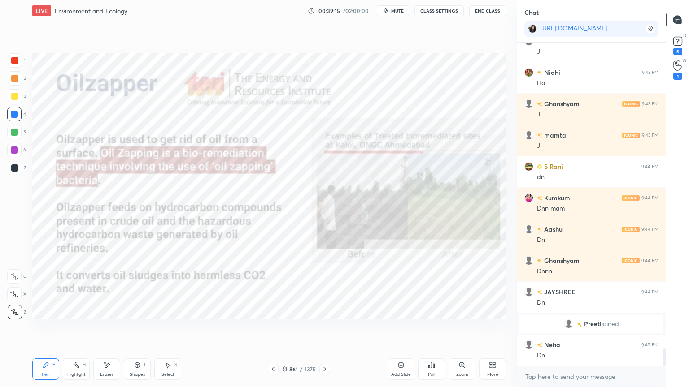
scroll to position [5798, 0]
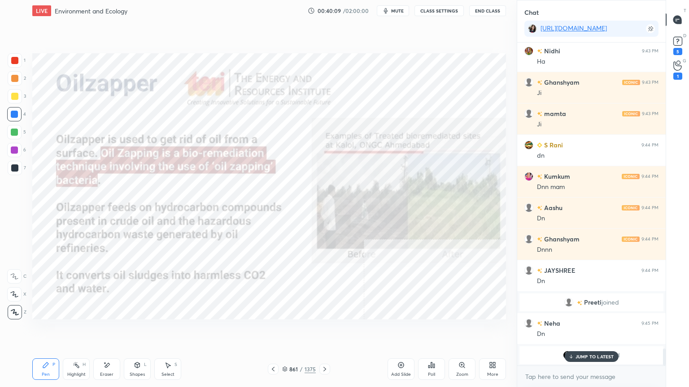
click at [599, 330] on p "JUMP TO LATEST" at bounding box center [594, 356] width 39 height 5
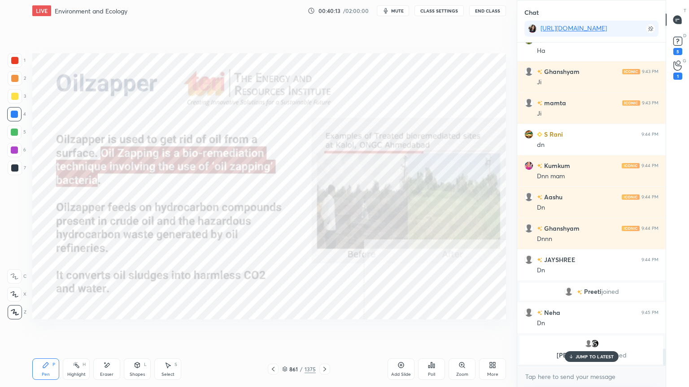
click at [595, 330] on p "JUMP TO LATEST" at bounding box center [594, 356] width 39 height 5
click at [589, 330] on textarea at bounding box center [591, 377] width 134 height 14
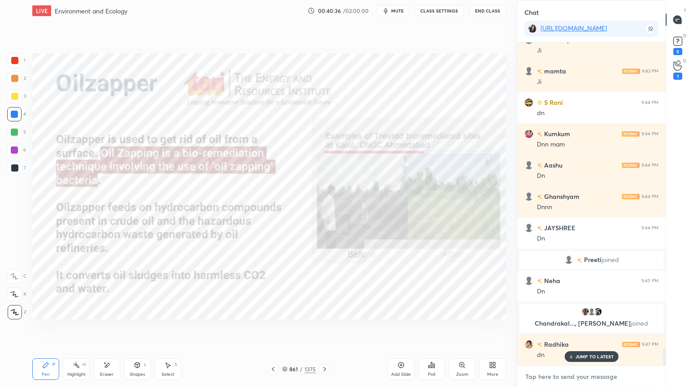
scroll to position [5827, 0]
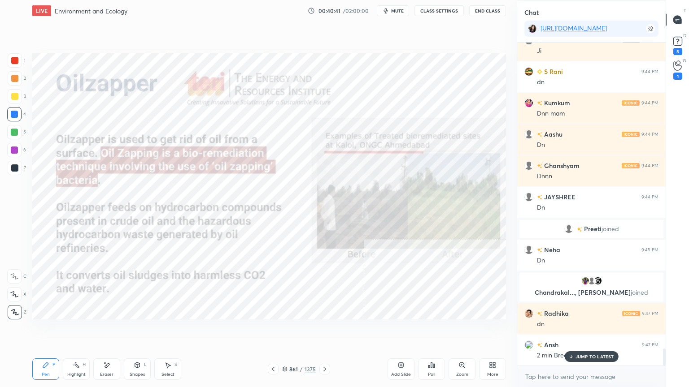
click at [115, 330] on div "Eraser" at bounding box center [106, 370] width 27 height 22
click at [13, 309] on span "Erase all" at bounding box center [14, 312] width 13 height 6
drag, startPoint x: 12, startPoint y: 308, endPoint x: 25, endPoint y: 308, distance: 13.5
click at [13, 308] on div "1 2 3 4 5 6 7 C X Z E E Erase all H H" at bounding box center [14, 186] width 29 height 266
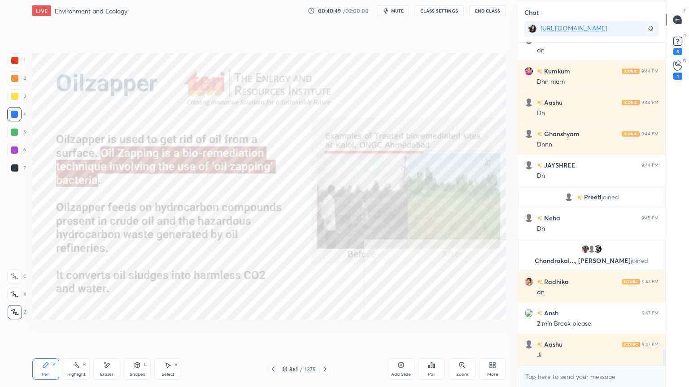
click at [326, 330] on div "Setting up your live class Poll for secs No correct answer Start poll" at bounding box center [269, 187] width 481 height 330
drag, startPoint x: 328, startPoint y: 347, endPoint x: 326, endPoint y: 356, distance: 9.1
click at [328, 330] on div "Setting up your live class Poll for secs No correct answer Start poll" at bounding box center [269, 187] width 481 height 330
drag, startPoint x: 321, startPoint y: 349, endPoint x: 327, endPoint y: 350, distance: 5.9
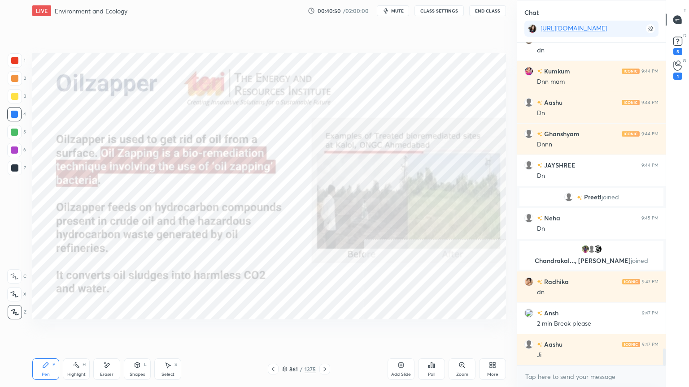
click at [325, 330] on div "Setting up your live class Poll for secs No correct answer Start poll" at bounding box center [269, 187] width 481 height 330
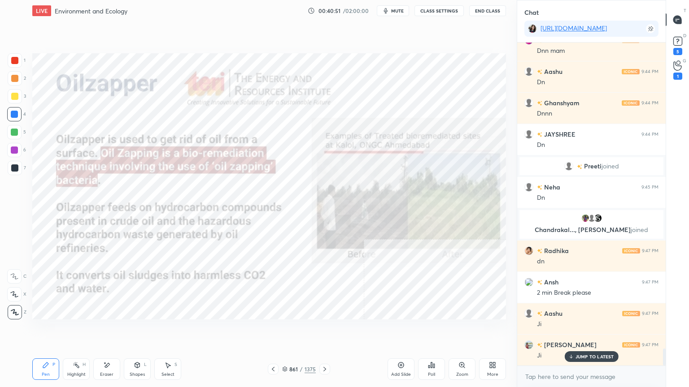
click at [330, 330] on div "LIVE Environment and Ecology 00:40:51 / 02:00:00 mute CLASS SETTINGS End Class …" at bounding box center [269, 193] width 481 height 387
click at [325, 330] on icon at bounding box center [324, 369] width 7 height 7
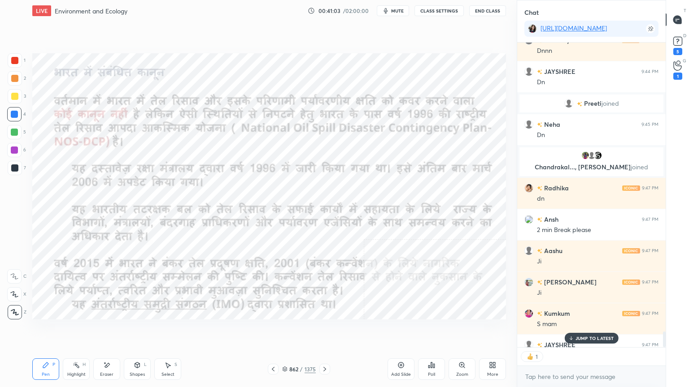
scroll to position [3, 3]
click at [323, 330] on icon at bounding box center [324, 369] width 7 height 7
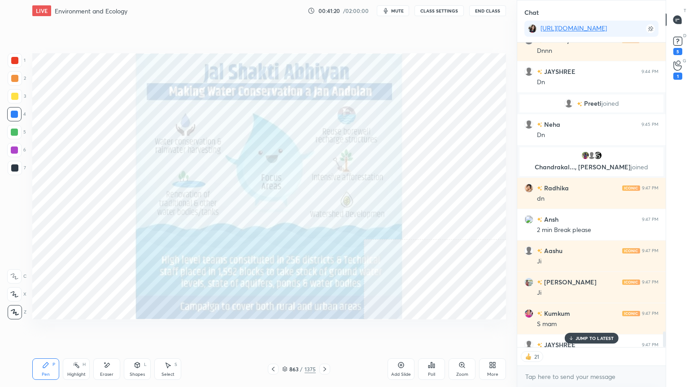
click at [326, 330] on icon at bounding box center [324, 369] width 7 height 7
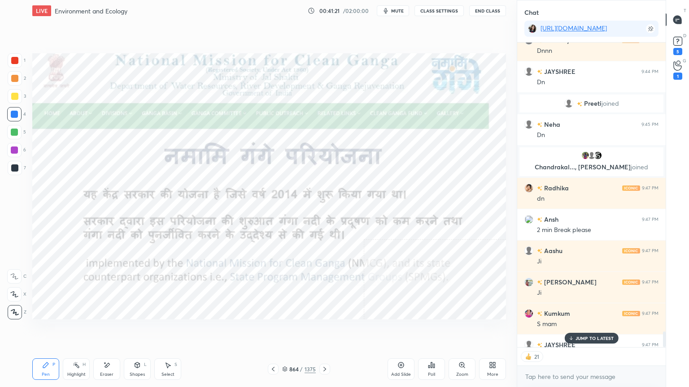
click at [276, 330] on icon at bounding box center [272, 369] width 7 height 7
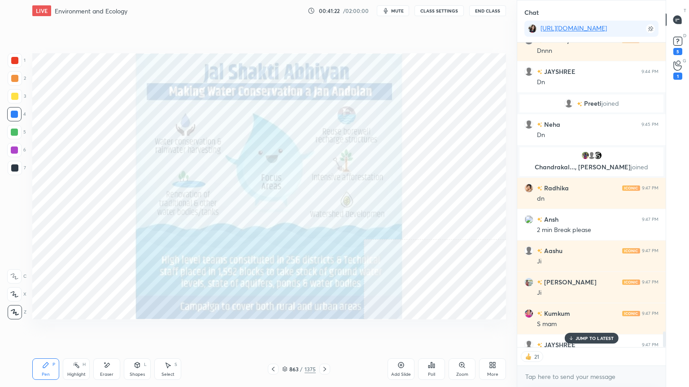
click at [274, 330] on icon at bounding box center [272, 369] width 7 height 7
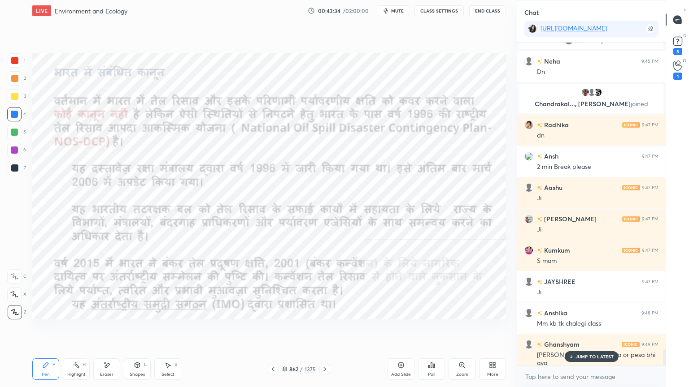
scroll to position [5994, 0]
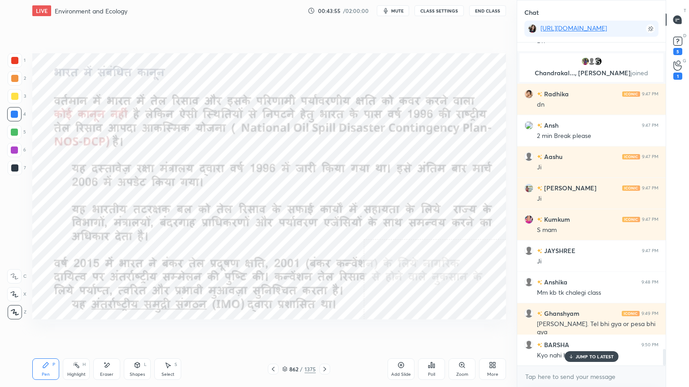
click at [105, 330] on div "Eraser" at bounding box center [106, 370] width 27 height 22
click at [14, 308] on div "Erase all" at bounding box center [14, 312] width 14 height 14
click at [15, 308] on div "1 2 3 4 5 6 7 C X Z E E Erase all H H" at bounding box center [14, 186] width 29 height 266
drag, startPoint x: 287, startPoint y: 369, endPoint x: 300, endPoint y: 363, distance: 14.2
click at [286, 330] on icon at bounding box center [284, 369] width 5 height 5
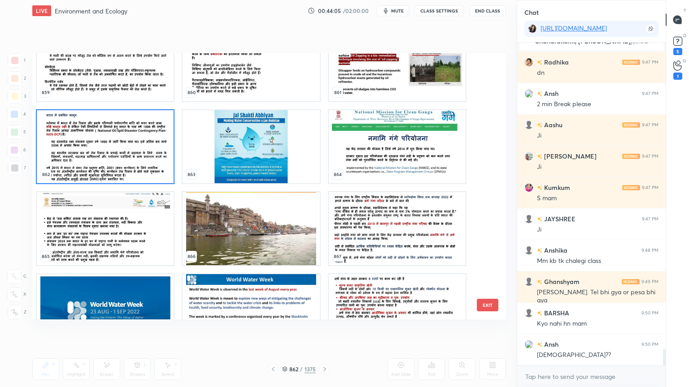
scroll to position [23559, 0]
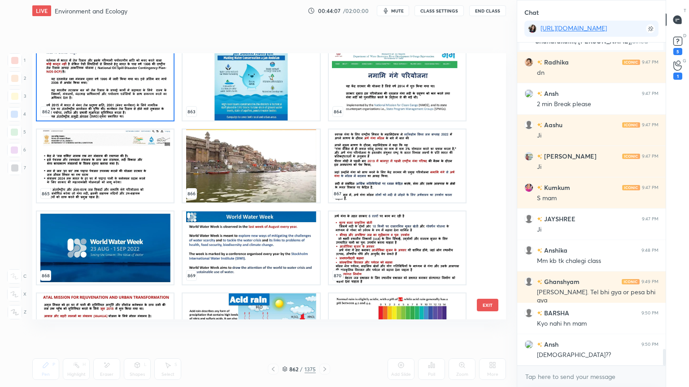
click at [495, 302] on button "EXIT" at bounding box center [488, 305] width 22 height 13
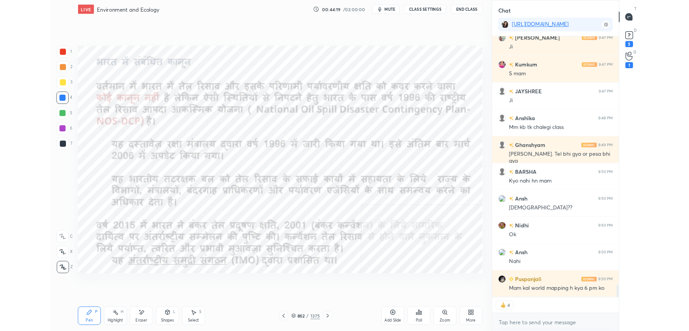
scroll to position [6169, 0]
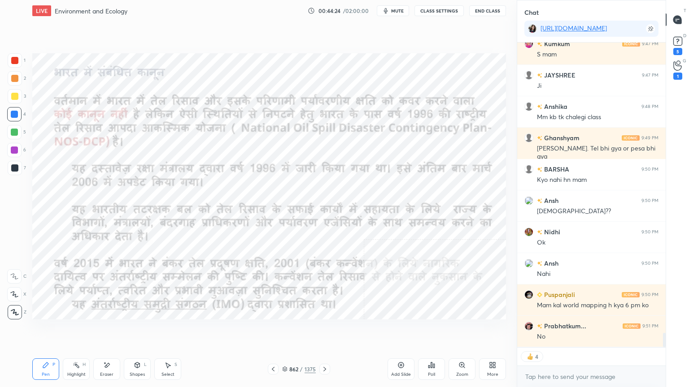
click at [500, 330] on div "More" at bounding box center [492, 370] width 27 height 22
click at [441, 324] on icon at bounding box center [441, 321] width 7 height 7
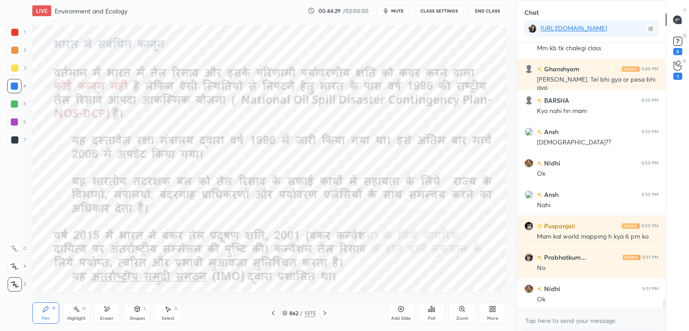
scroll to position [6270, 0]
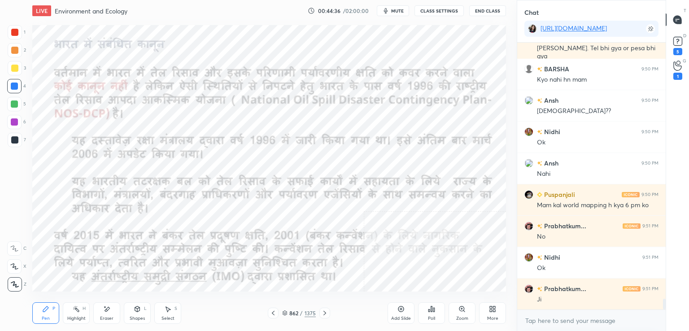
click at [494, 316] on div "More" at bounding box center [492, 318] width 11 height 4
click at [475, 214] on div "Video position" at bounding box center [481, 219] width 36 height 22
click at [443, 267] on icon at bounding box center [443, 267] width 2 height 2
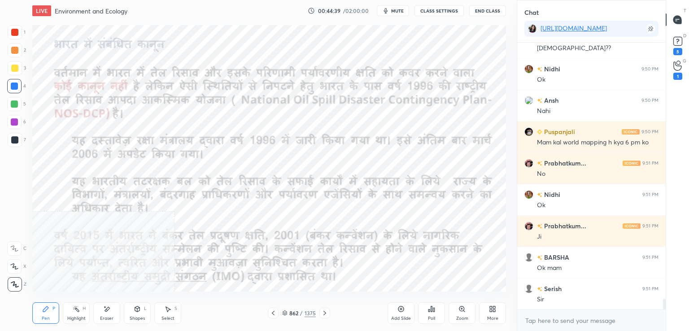
click at [489, 313] on div "More" at bounding box center [492, 313] width 27 height 22
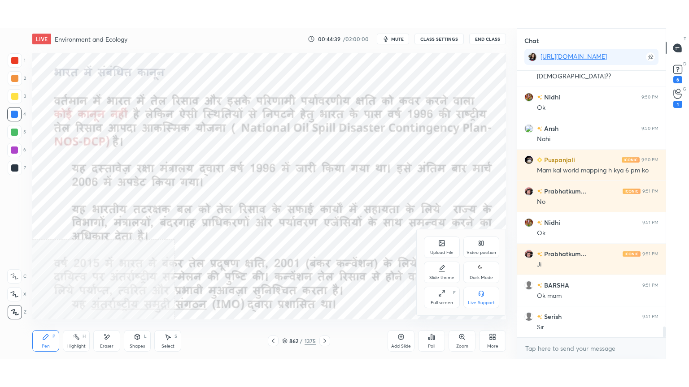
scroll to position [6371, 0]
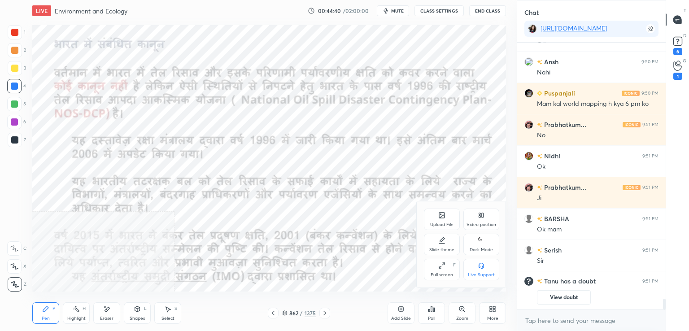
click at [479, 212] on icon at bounding box center [481, 215] width 7 height 7
click at [482, 261] on div "Bottom right" at bounding box center [481, 270] width 36 height 22
click at [487, 306] on div "More" at bounding box center [492, 313] width 27 height 22
click at [436, 269] on div "Full screen F" at bounding box center [442, 270] width 36 height 22
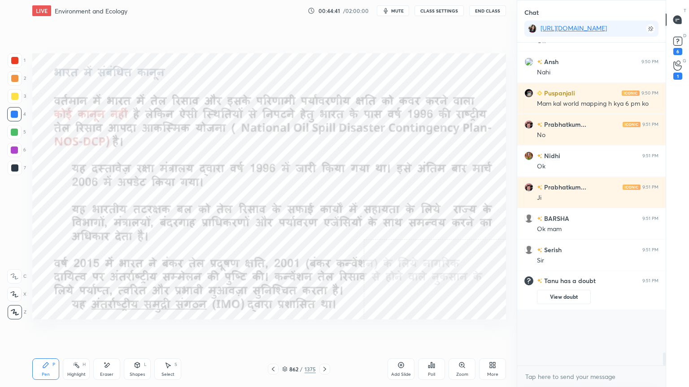
scroll to position [3, 3]
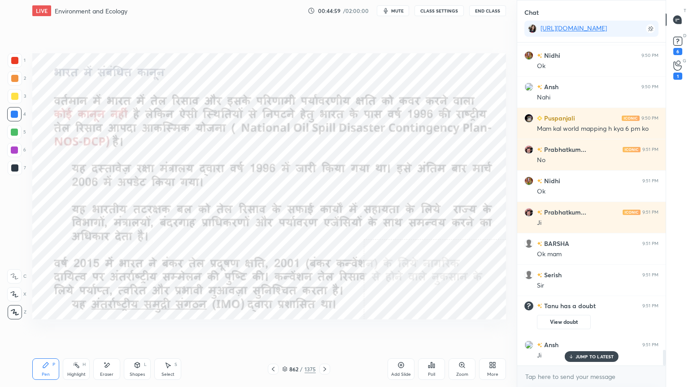
click at [324, 330] on icon at bounding box center [324, 369] width 7 height 7
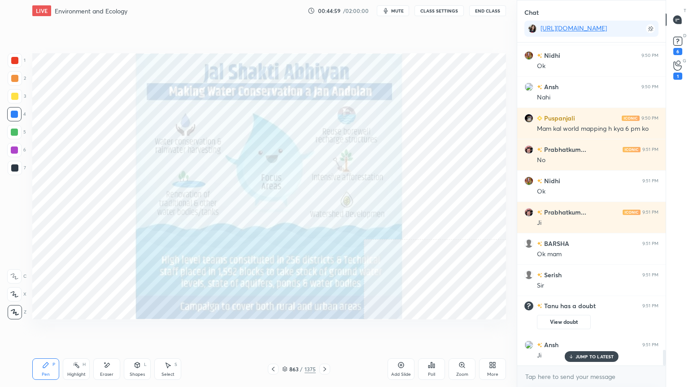
click at [323, 330] on icon at bounding box center [324, 369] width 7 height 7
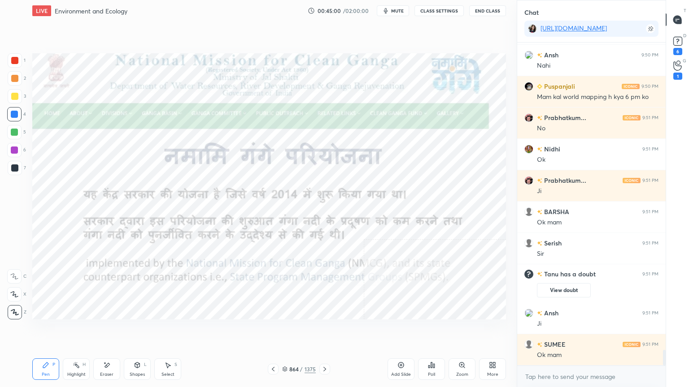
click at [323, 330] on icon at bounding box center [324, 369] width 7 height 7
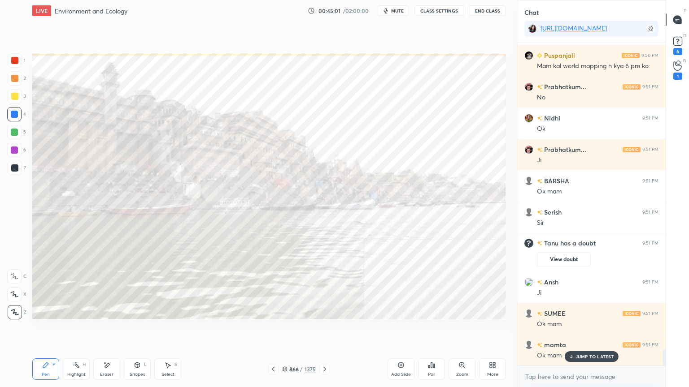
click at [274, 330] on icon at bounding box center [272, 369] width 7 height 7
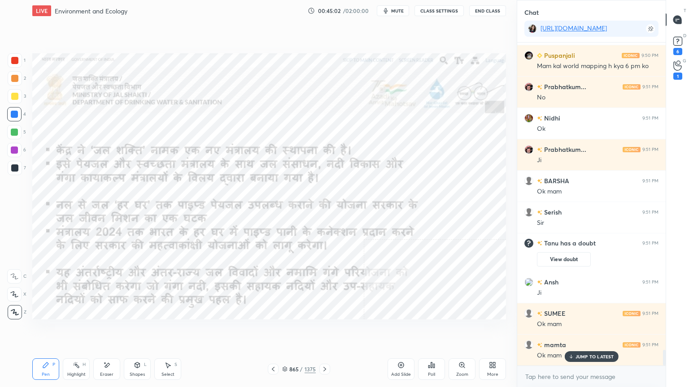
click at [274, 330] on icon at bounding box center [272, 369] width 7 height 7
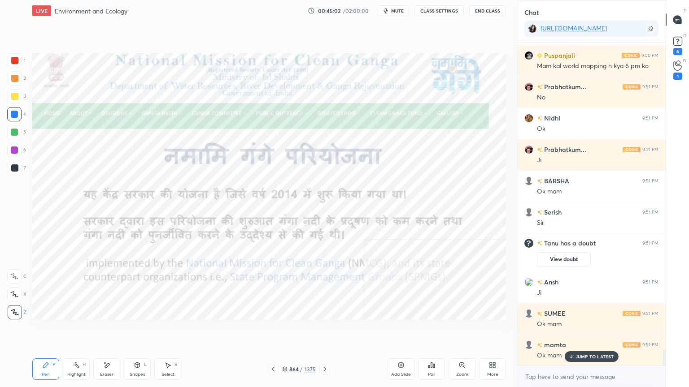
click at [274, 330] on icon at bounding box center [272, 369] width 7 height 7
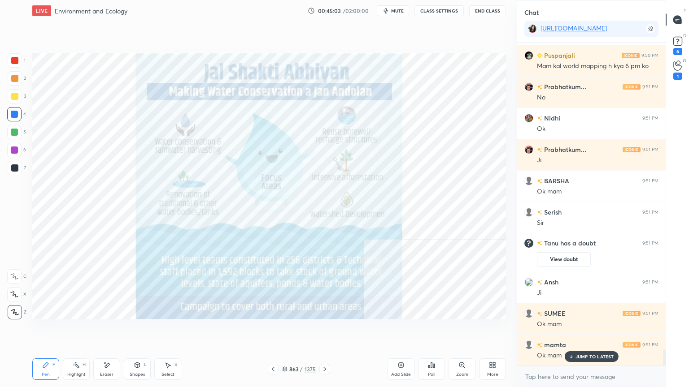
click at [275, 330] on icon at bounding box center [272, 369] width 7 height 7
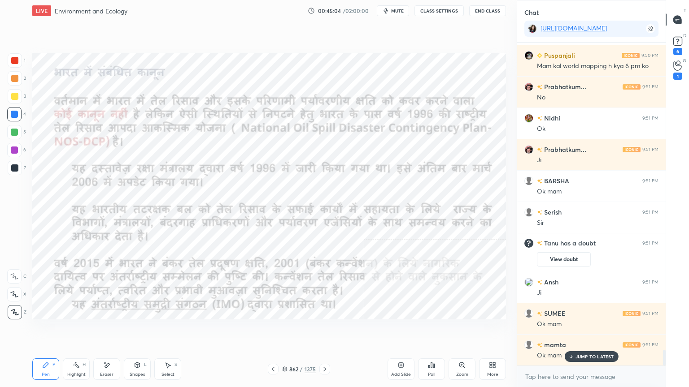
click at [273, 330] on icon at bounding box center [272, 369] width 7 height 7
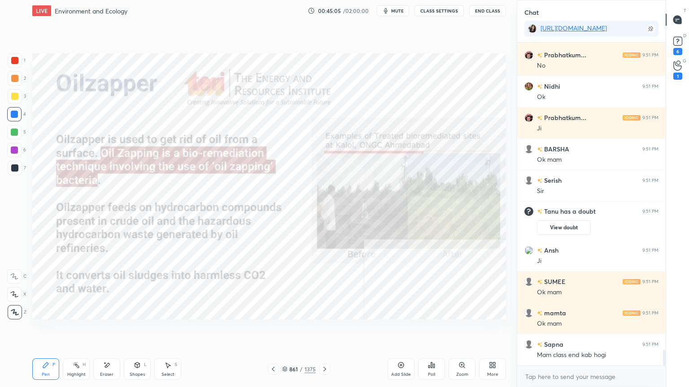
click at [276, 330] on div at bounding box center [273, 369] width 11 height 11
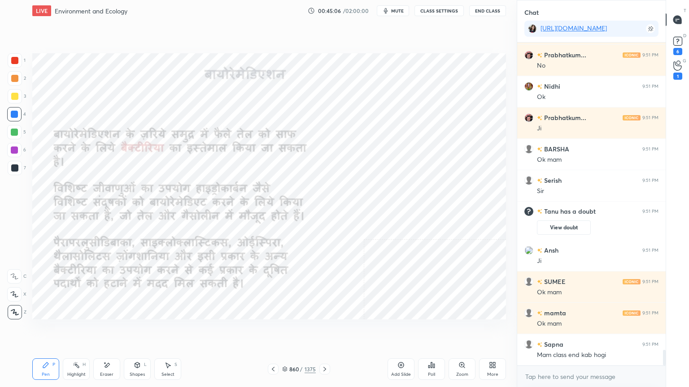
click at [278, 330] on div at bounding box center [273, 369] width 11 height 11
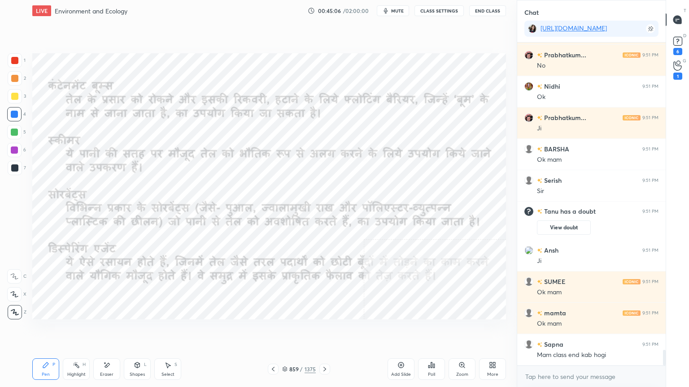
click at [287, 330] on icon at bounding box center [284, 369] width 5 height 5
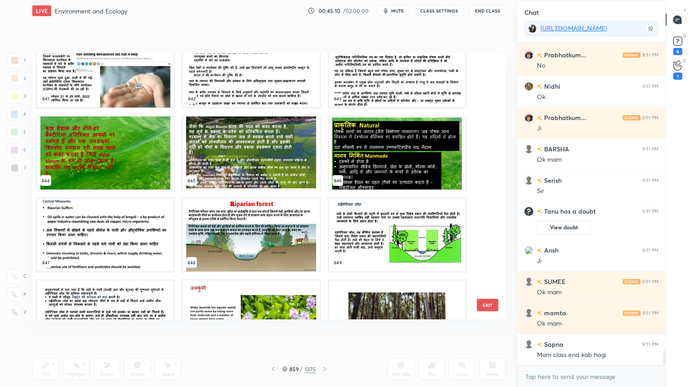
click at [104, 227] on img "grid" at bounding box center [105, 235] width 137 height 73
click at [104, 226] on img "grid" at bounding box center [105, 235] width 137 height 73
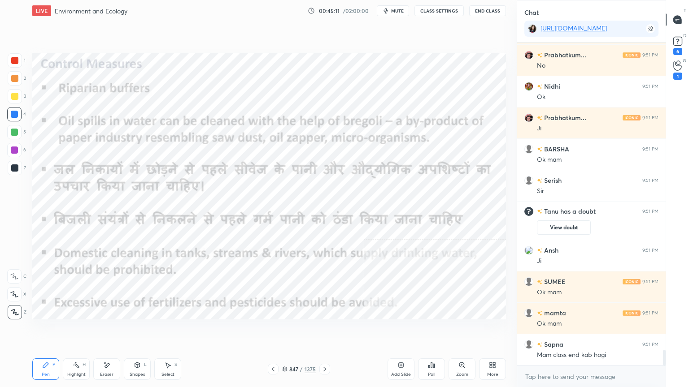
click at [104, 226] on img "grid" at bounding box center [105, 235] width 137 height 73
click at [17, 114] on div at bounding box center [14, 114] width 7 height 7
drag, startPoint x: 15, startPoint y: 117, endPoint x: 14, endPoint y: 112, distance: 5.5
click at [15, 117] on div at bounding box center [14, 114] width 7 height 7
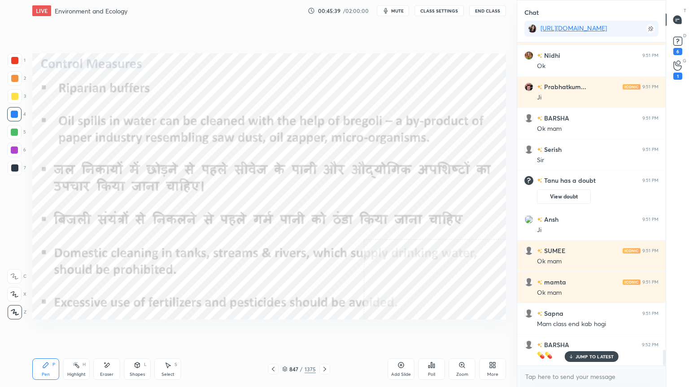
click at [582, 330] on p "JUMP TO LATEST" at bounding box center [594, 356] width 39 height 5
click at [579, 330] on textarea at bounding box center [591, 377] width 134 height 14
click at [19, 117] on div at bounding box center [14, 114] width 14 height 14
click at [17, 118] on div at bounding box center [14, 114] width 14 height 14
click at [14, 117] on div at bounding box center [14, 114] width 14 height 14
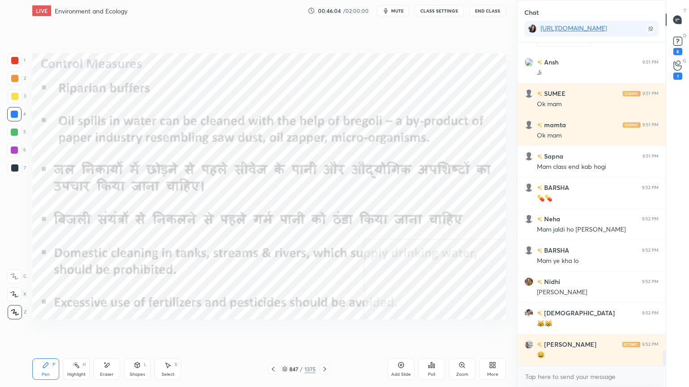
scroll to position [6562, 0]
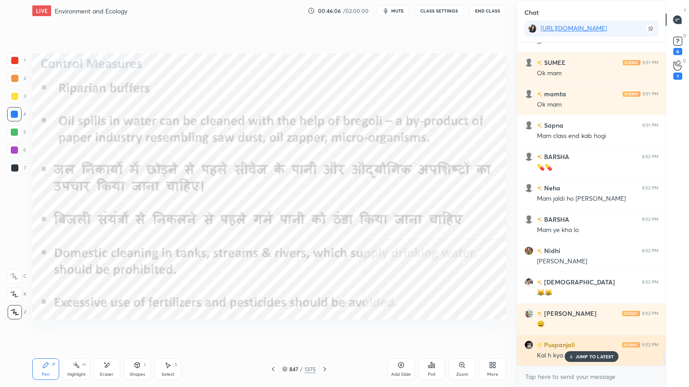
click at [595, 330] on p "JUMP TO LATEST" at bounding box center [594, 356] width 39 height 5
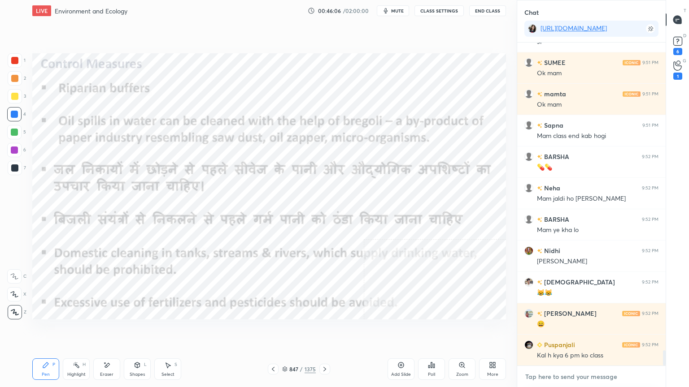
click at [594, 330] on textarea at bounding box center [591, 377] width 134 height 14
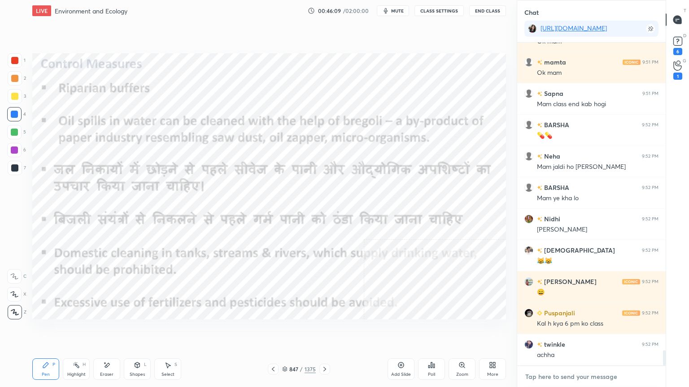
scroll to position [6625, 0]
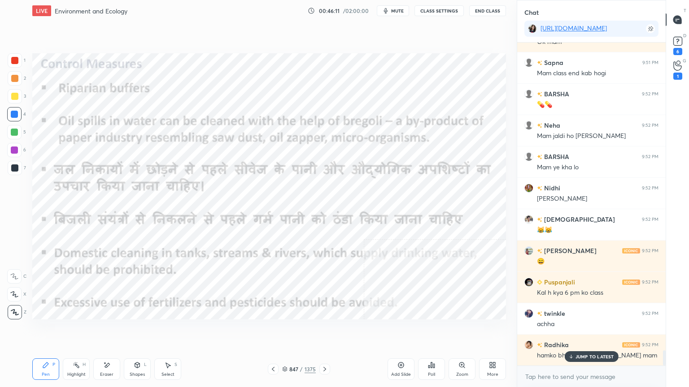
click at [583, 330] on div "JUMP TO LATEST" at bounding box center [591, 357] width 54 height 11
click at [576, 330] on textarea at bounding box center [591, 377] width 134 height 14
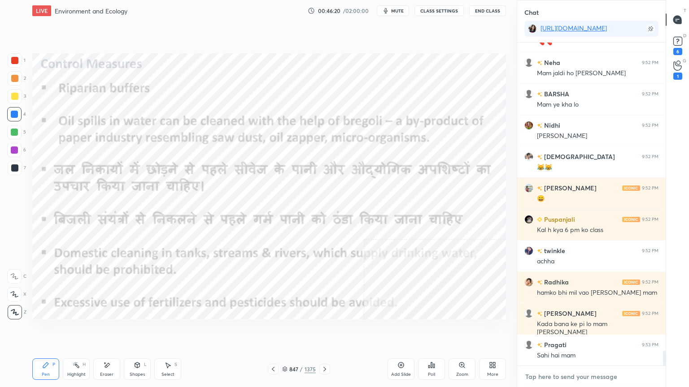
scroll to position [6720, 0]
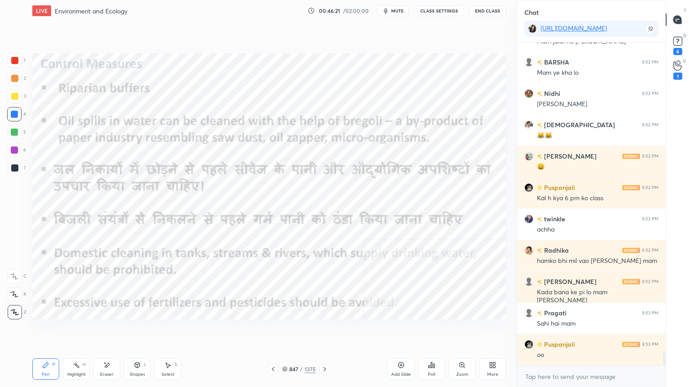
drag, startPoint x: 571, startPoint y: 384, endPoint x: 576, endPoint y: 384, distance: 5.0
click at [572, 330] on div "x" at bounding box center [591, 376] width 148 height 21
drag, startPoint x: 577, startPoint y: 385, endPoint x: 577, endPoint y: 380, distance: 4.9
click at [577, 330] on div "x" at bounding box center [591, 376] width 148 height 21
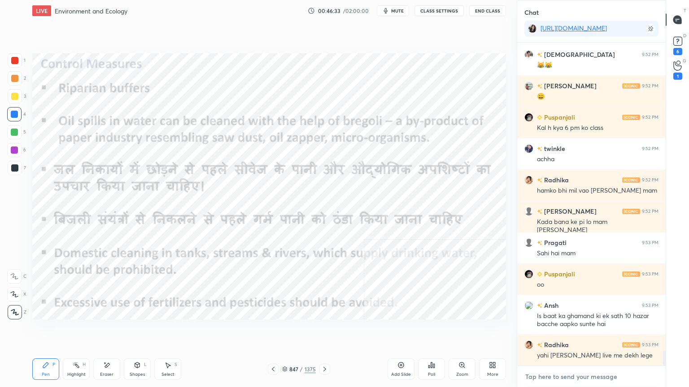
scroll to position [6822, 0]
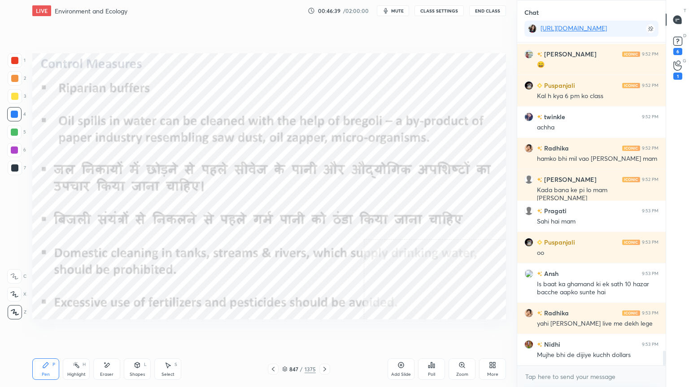
click at [15, 114] on div at bounding box center [14, 114] width 7 height 7
click at [15, 113] on div at bounding box center [14, 114] width 7 height 7
click at [16, 114] on div at bounding box center [14, 114] width 7 height 7
click at [16, 116] on div at bounding box center [14, 114] width 7 height 7
click at [16, 115] on div at bounding box center [14, 114] width 7 height 7
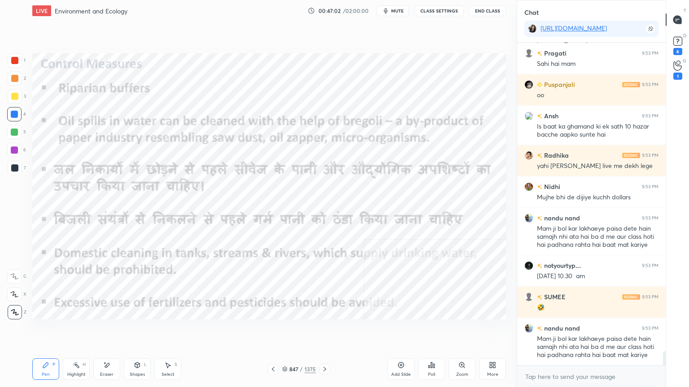
scroll to position [7011, 0]
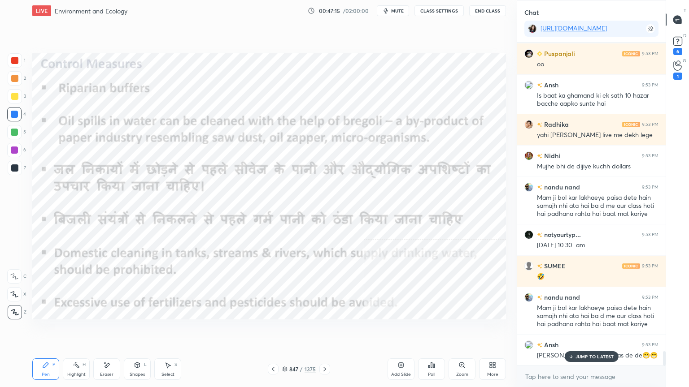
click at [585, 330] on p "JUMP TO LATEST" at bounding box center [594, 356] width 39 height 5
click at [574, 330] on textarea at bounding box center [591, 377] width 134 height 14
click at [576, 330] on div "x" at bounding box center [591, 376] width 148 height 21
drag, startPoint x: 580, startPoint y: 385, endPoint x: 582, endPoint y: 380, distance: 5.0
click at [580, 330] on div "x" at bounding box center [591, 376] width 148 height 21
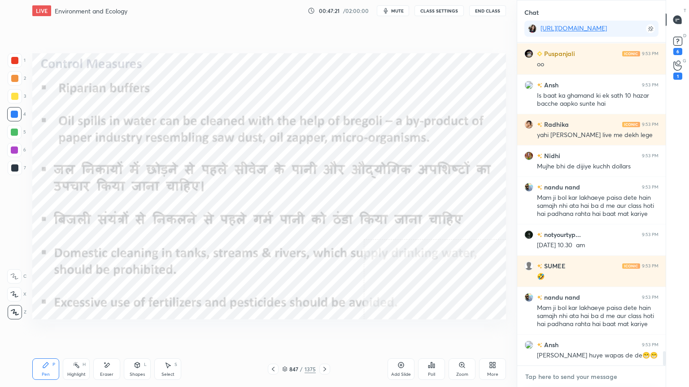
scroll to position [7042, 0]
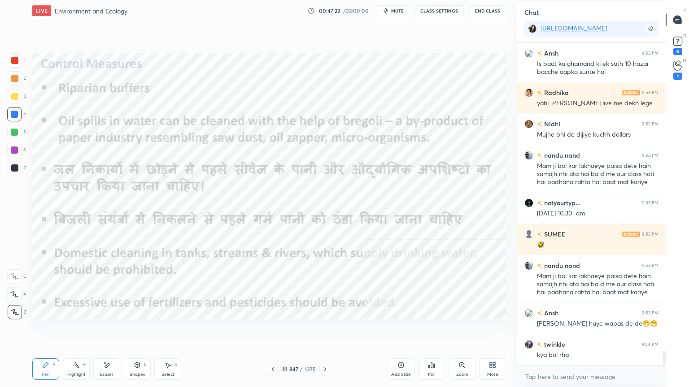
type textarea "x"
click at [440, 10] on button "CLASS SETTINGS" at bounding box center [438, 10] width 49 height 11
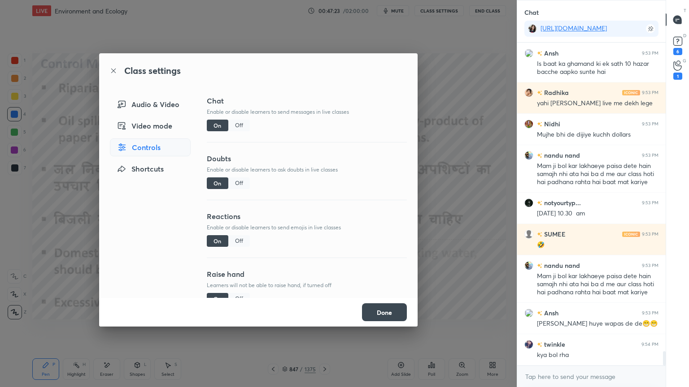
click at [237, 125] on div "Off" at bounding box center [239, 126] width 22 height 12
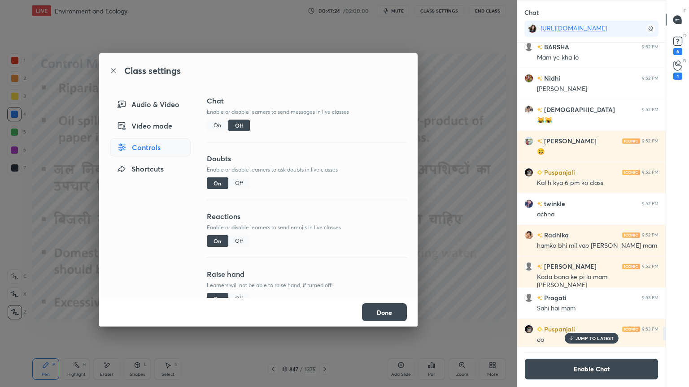
click at [378, 310] on button "Done" at bounding box center [384, 313] width 45 height 18
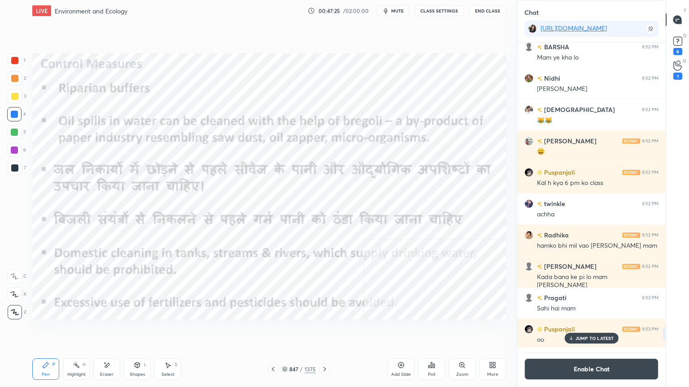
click at [605, 330] on p "JUMP TO LATEST" at bounding box center [594, 338] width 39 height 5
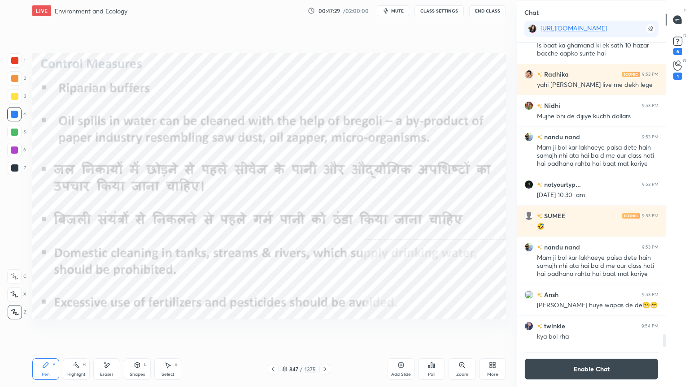
click at [442, 9] on button "CLASS SETTINGS" at bounding box center [438, 10] width 49 height 11
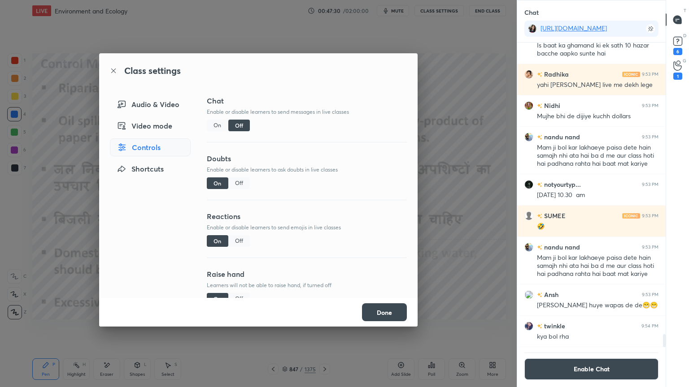
drag, startPoint x: 236, startPoint y: 182, endPoint x: 246, endPoint y: 185, distance: 9.8
click at [237, 182] on div "Off" at bounding box center [239, 184] width 22 height 12
click at [239, 242] on div "Off" at bounding box center [239, 241] width 22 height 12
click at [213, 182] on div "On" at bounding box center [218, 184] width 22 height 12
drag, startPoint x: 384, startPoint y: 311, endPoint x: 400, endPoint y: 329, distance: 24.5
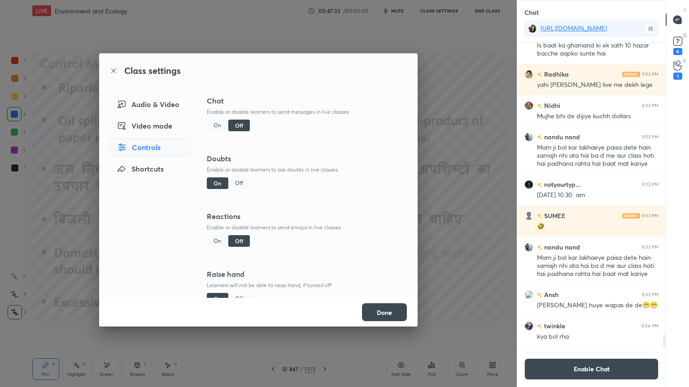
click at [384, 311] on button "Done" at bounding box center [384, 313] width 45 height 18
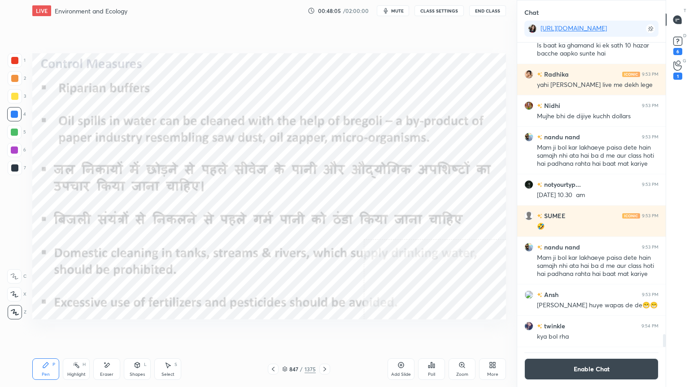
click at [109, 330] on icon at bounding box center [106, 366] width 7 height 8
click at [14, 308] on div "Erase all" at bounding box center [14, 312] width 14 height 14
click at [18, 307] on div "1 2 3 4 5 6 7 C X Z E E Erase all H H" at bounding box center [14, 186] width 29 height 266
click at [436, 10] on button "CLASS SETTINGS" at bounding box center [438, 10] width 49 height 11
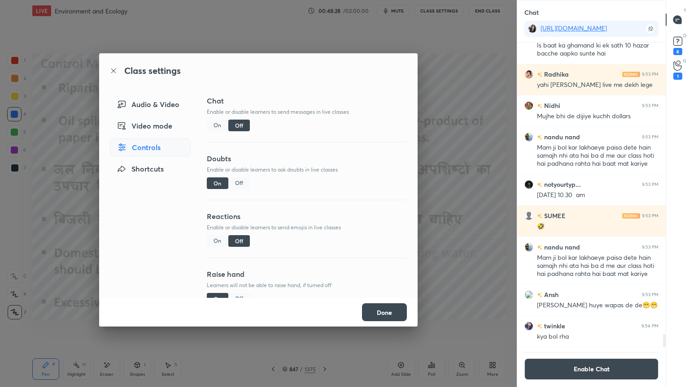
drag, startPoint x: 379, startPoint y: 314, endPoint x: 383, endPoint y: 309, distance: 6.4
click at [380, 313] on button "Done" at bounding box center [384, 313] width 45 height 18
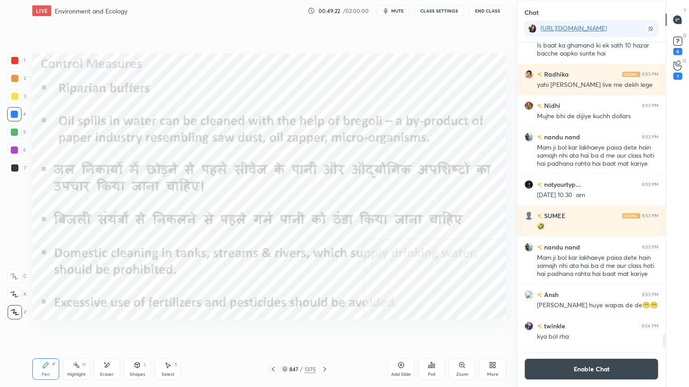
click at [324, 330] on icon at bounding box center [324, 369] width 7 height 7
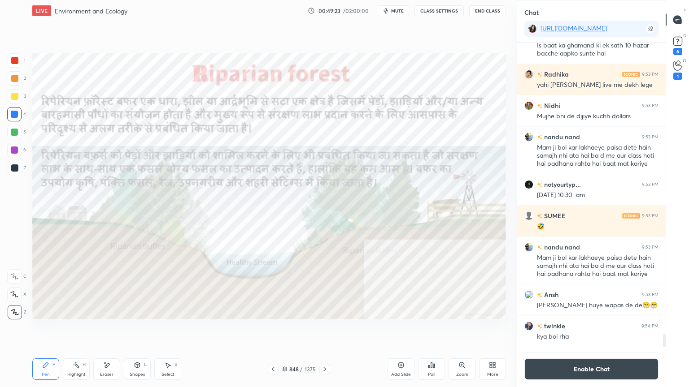
click at [286, 330] on icon at bounding box center [284, 369] width 5 height 5
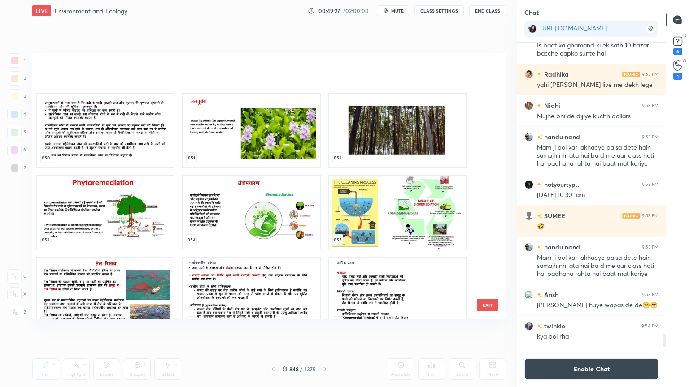
scroll to position [23247, 0]
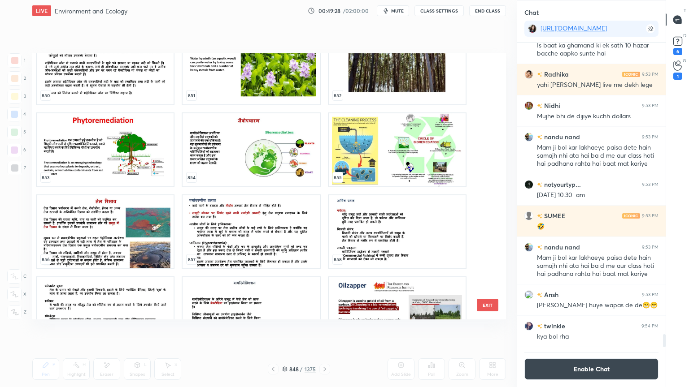
click at [73, 149] on img "grid" at bounding box center [105, 149] width 137 height 73
click at [74, 149] on img "grid" at bounding box center [105, 149] width 137 height 73
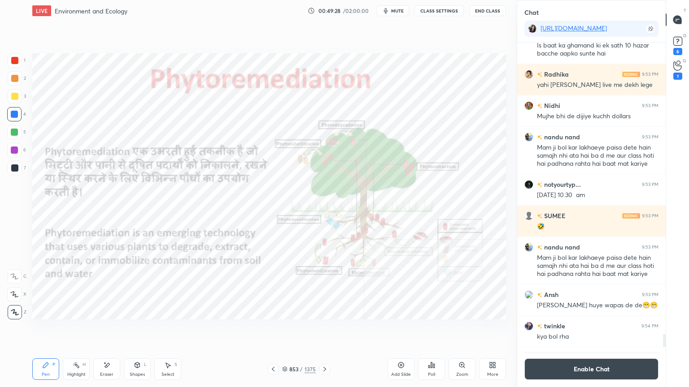
drag, startPoint x: 73, startPoint y: 149, endPoint x: 79, endPoint y: 147, distance: 6.5
click at [73, 149] on img "grid" at bounding box center [105, 149] width 137 height 73
click at [272, 330] on icon at bounding box center [272, 369] width 7 height 7
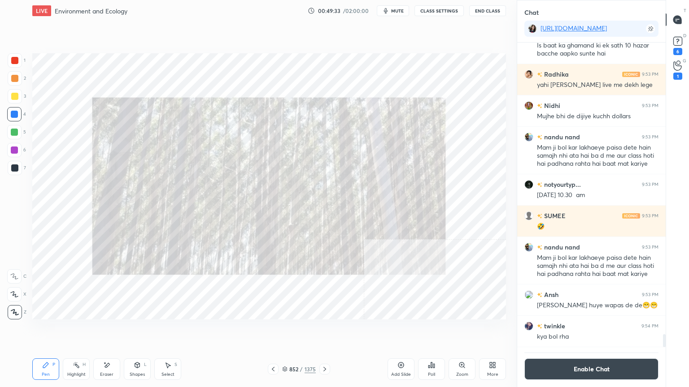
click at [271, 330] on icon at bounding box center [272, 369] width 7 height 7
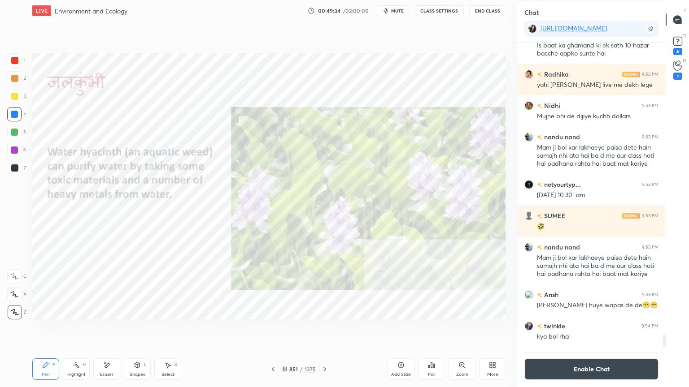
click at [271, 330] on icon at bounding box center [272, 369] width 7 height 7
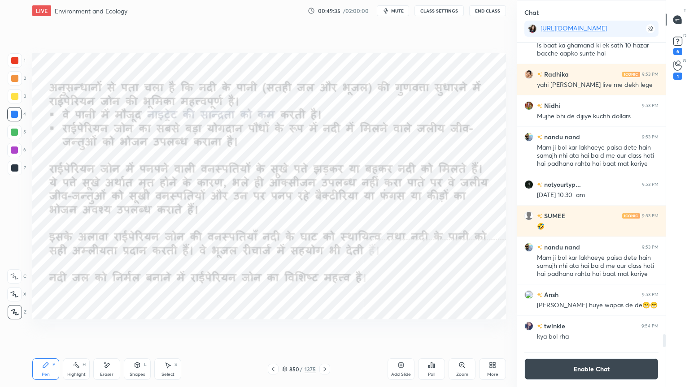
click at [271, 330] on icon at bounding box center [272, 369] width 7 height 7
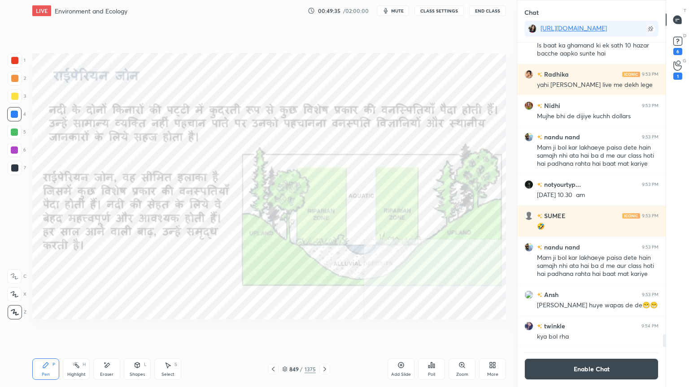
click at [271, 330] on icon at bounding box center [272, 369] width 7 height 7
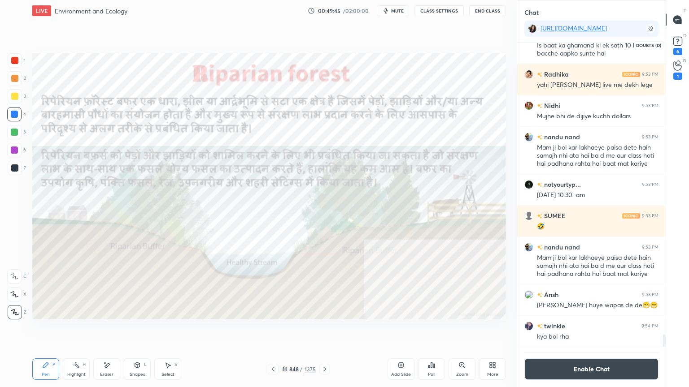
click at [677, 45] on rect at bounding box center [677, 41] width 9 height 9
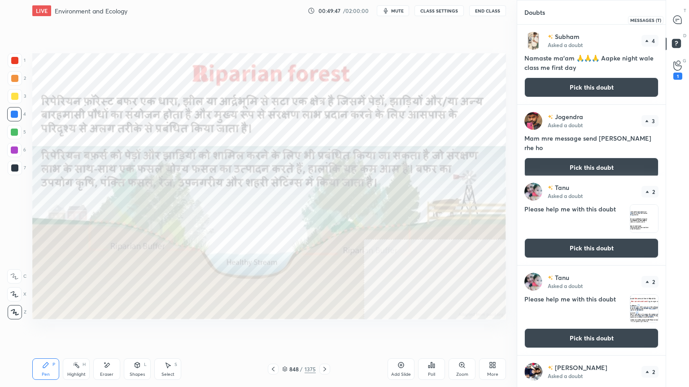
click at [682, 21] on icon at bounding box center [677, 19] width 9 height 9
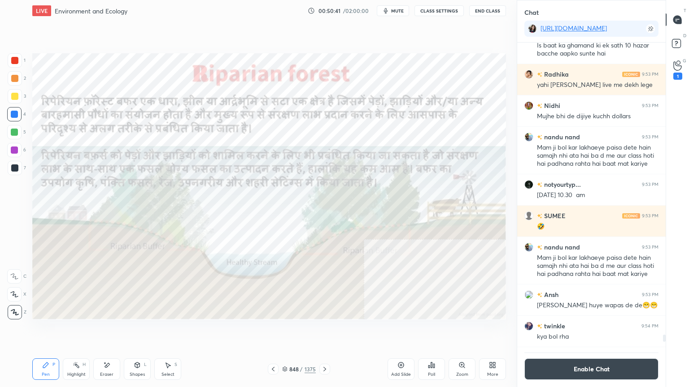
scroll to position [7186, 0]
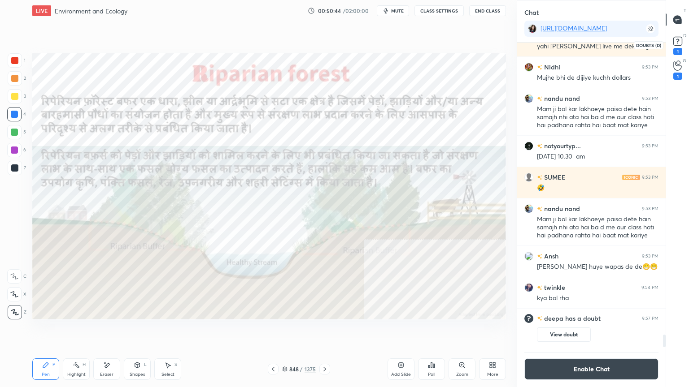
click at [682, 42] on icon at bounding box center [677, 41] width 13 height 13
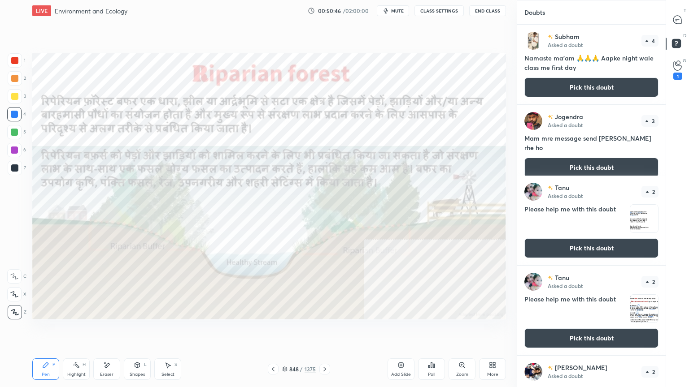
click at [590, 87] on button "Pick this doubt" at bounding box center [591, 88] width 134 height 20
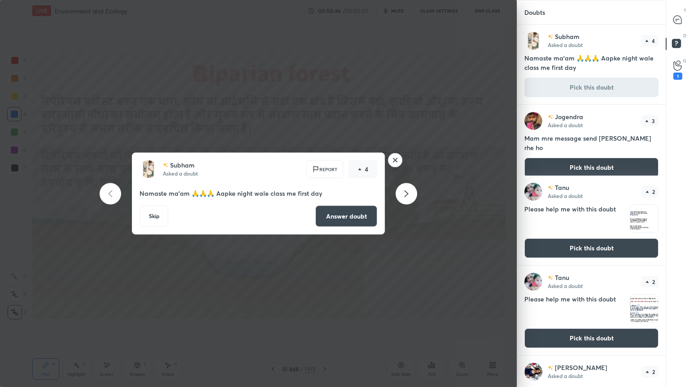
click at [682, 22] on div at bounding box center [678, 20] width 18 height 16
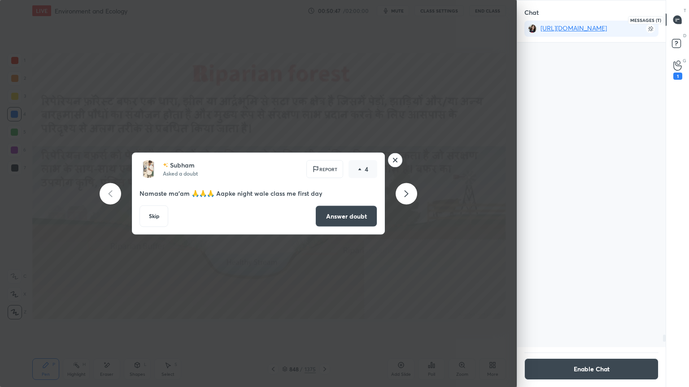
scroll to position [303, 146]
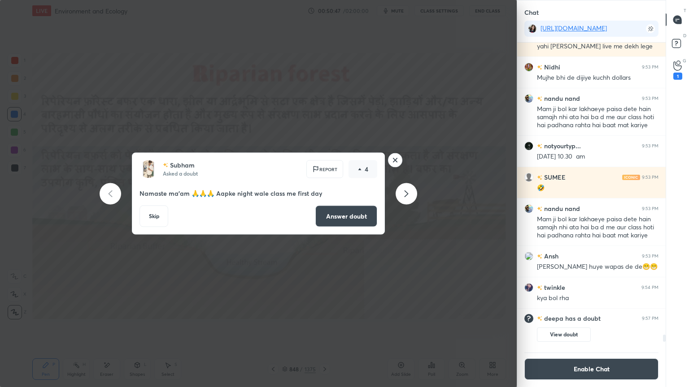
click at [405, 195] on icon at bounding box center [406, 193] width 11 height 11
click at [407, 194] on icon at bounding box center [406, 193] width 11 height 11
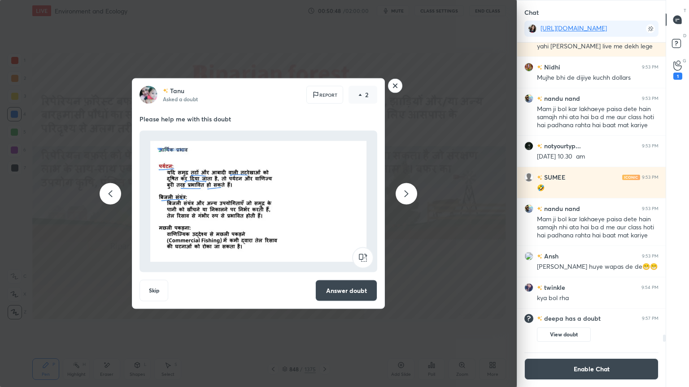
click at [408, 193] on icon at bounding box center [406, 193] width 11 height 11
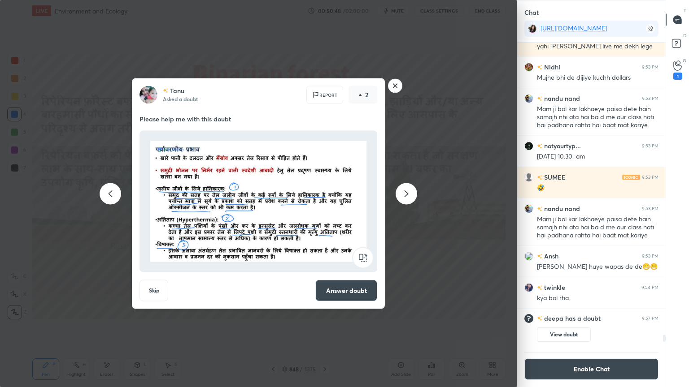
click at [409, 192] on icon at bounding box center [406, 193] width 11 height 11
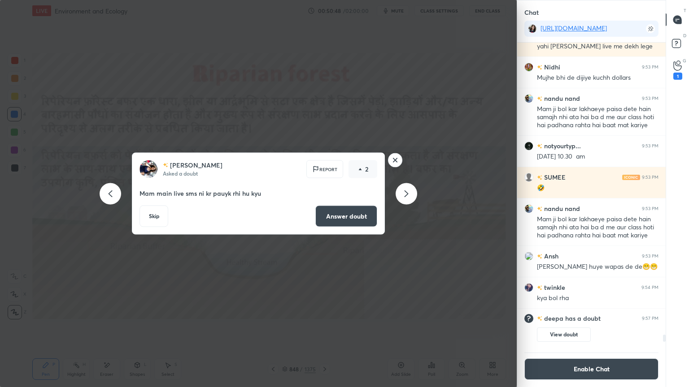
click at [409, 192] on icon at bounding box center [406, 193] width 11 height 11
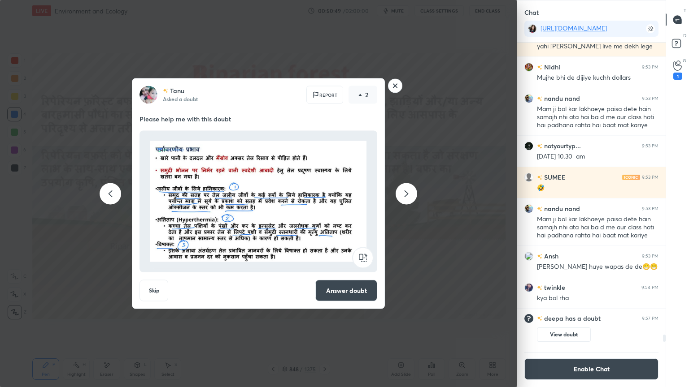
click at [409, 193] on icon at bounding box center [406, 193] width 11 height 11
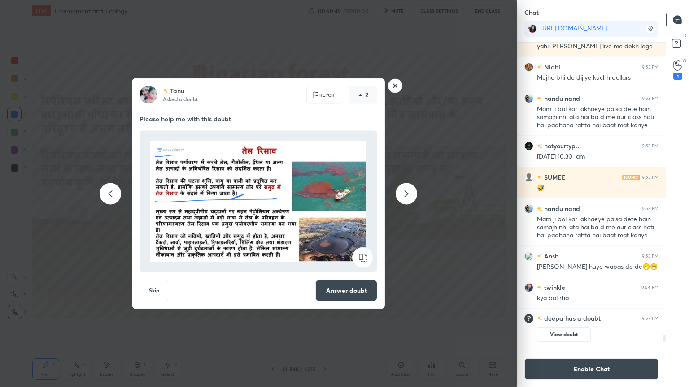
click at [409, 194] on icon at bounding box center [406, 193] width 11 height 11
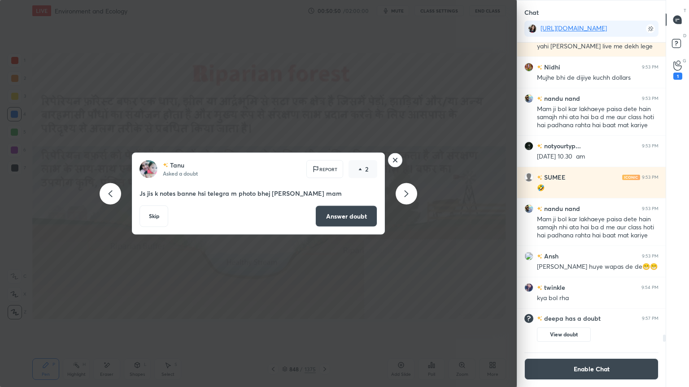
click at [409, 194] on icon at bounding box center [406, 193] width 11 height 11
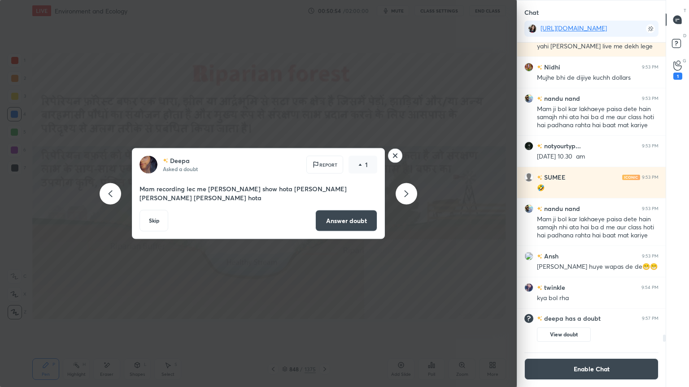
click at [386, 161] on div "[PERSON_NAME] Asked a doubt Report 1 Mam recording lec me [PERSON_NAME] show ho…" at bounding box center [258, 193] width 339 height 91
click at [395, 160] on rect at bounding box center [395, 156] width 14 height 14
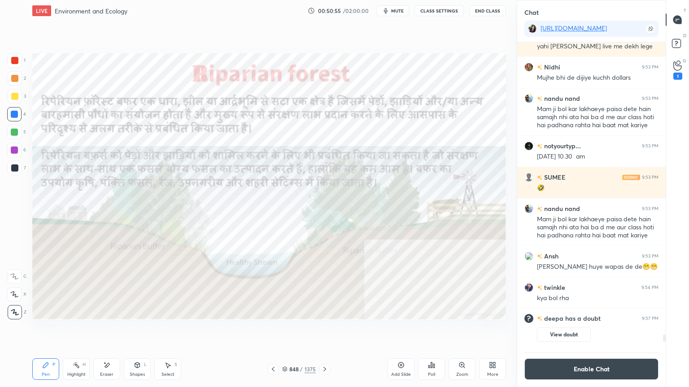
scroll to position [0, 0]
drag, startPoint x: 323, startPoint y: 369, endPoint x: 335, endPoint y: 350, distance: 23.0
click at [323, 330] on div "Pen P Highlight H Eraser Shapes L Select S 848 / 1375 Add Slide Poll Zoom More" at bounding box center [268, 370] width 473 height 36
drag, startPoint x: 273, startPoint y: 369, endPoint x: 287, endPoint y: 345, distance: 28.0
click at [284, 330] on div "LIVE Environment and Ecology 00:51:13 / 02:00:00 mute CLASS SETTINGS End Class …" at bounding box center [269, 193] width 481 height 387
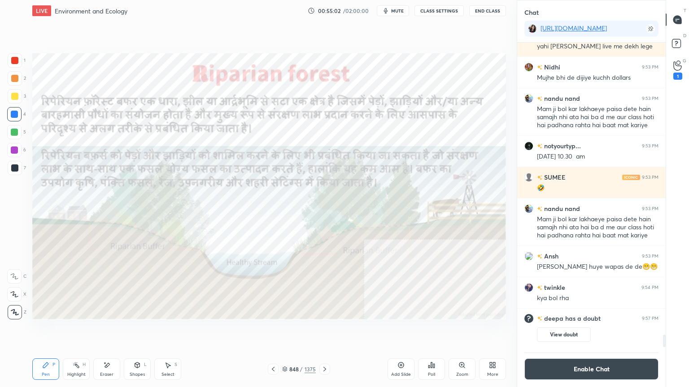
drag, startPoint x: 113, startPoint y: 368, endPoint x: 105, endPoint y: 365, distance: 8.4
click at [111, 330] on div "Eraser" at bounding box center [106, 370] width 27 height 22
click at [9, 308] on div "Erase all" at bounding box center [14, 312] width 14 height 14
drag, startPoint x: 9, startPoint y: 304, endPoint x: 32, endPoint y: 298, distance: 23.2
click at [9, 302] on div "1 2 3 4 5 6 7 C X Z E E Erase all H H" at bounding box center [14, 186] width 29 height 266
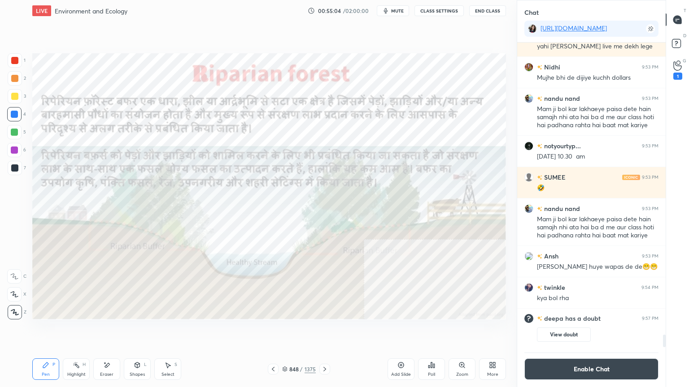
click at [325, 330] on icon at bounding box center [324, 369] width 7 height 7
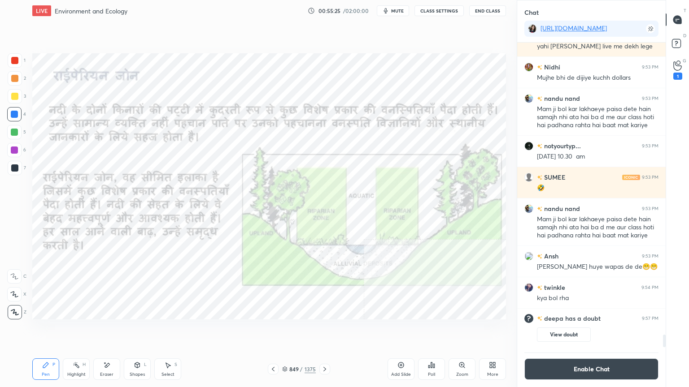
click at [101, 330] on div "Eraser" at bounding box center [106, 375] width 13 height 4
click at [16, 309] on span "Erase all" at bounding box center [14, 312] width 13 height 6
click at [322, 330] on icon at bounding box center [324, 369] width 7 height 7
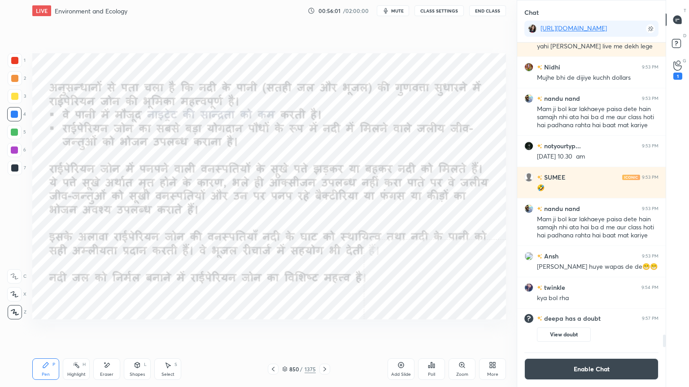
click at [117, 330] on div "Eraser" at bounding box center [106, 370] width 27 height 22
click at [115, 330] on div "Eraser" at bounding box center [106, 370] width 27 height 22
click at [12, 311] on span "Erase all" at bounding box center [14, 312] width 13 height 6
click at [12, 307] on div "1 2 3 4 5 6 7 C X Z E E Erase all H H" at bounding box center [14, 186] width 29 height 266
drag, startPoint x: 11, startPoint y: 306, endPoint x: 27, endPoint y: 307, distance: 15.7
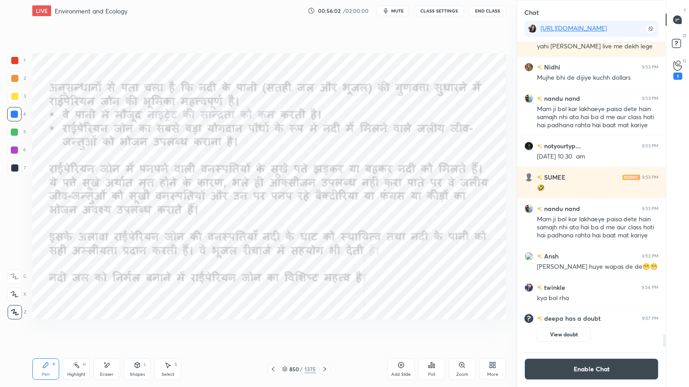
click at [13, 306] on div at bounding box center [15, 312] width 14 height 14
click at [327, 330] on icon at bounding box center [324, 369] width 7 height 7
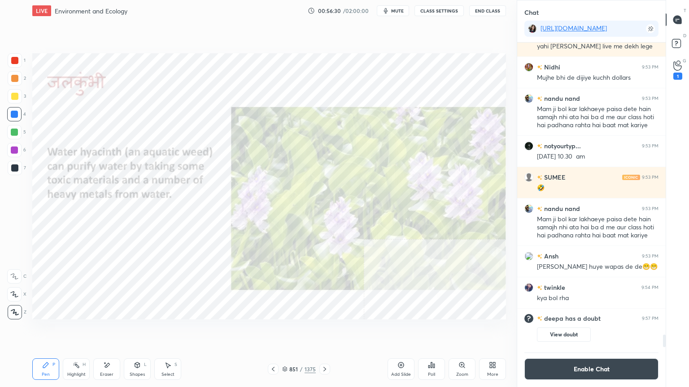
click at [286, 330] on icon at bounding box center [284, 369] width 5 height 5
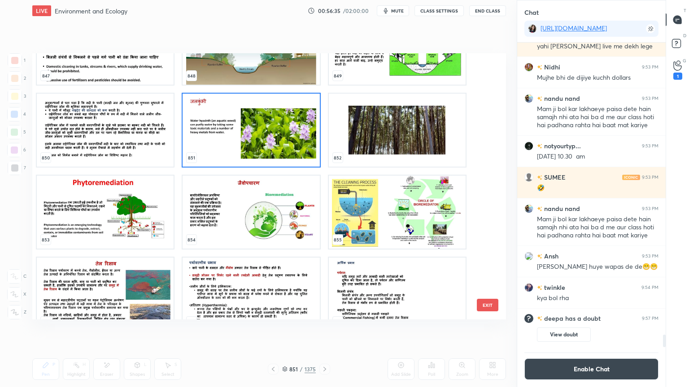
scroll to position [22998, 0]
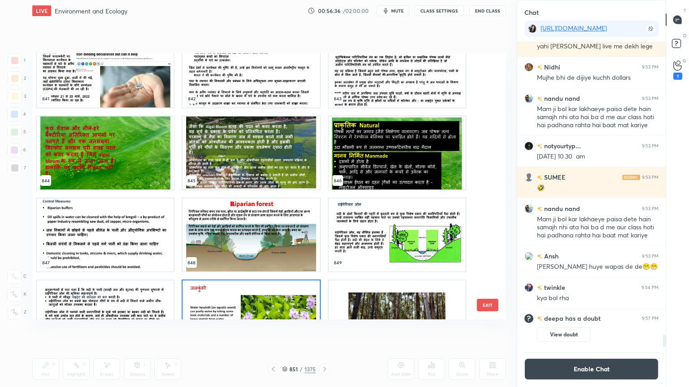
click at [249, 297] on img "grid" at bounding box center [250, 317] width 137 height 73
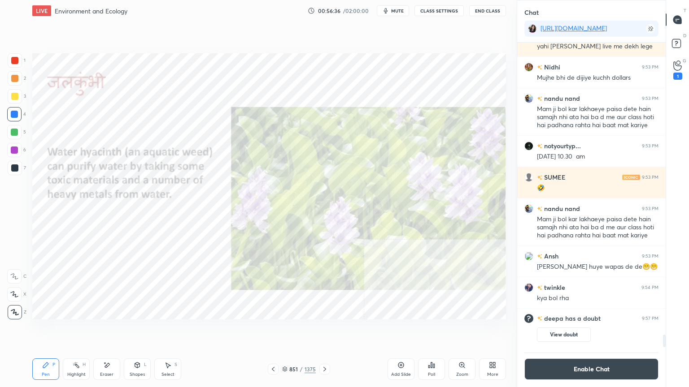
click at [249, 298] on img "grid" at bounding box center [250, 317] width 137 height 73
click at [248, 299] on img "grid" at bounding box center [250, 317] width 137 height 73
click at [104, 330] on div "Eraser" at bounding box center [106, 370] width 27 height 22
drag, startPoint x: 10, startPoint y: 309, endPoint x: 20, endPoint y: 304, distance: 10.6
click at [11, 309] on span "Erase all" at bounding box center [14, 312] width 13 height 6
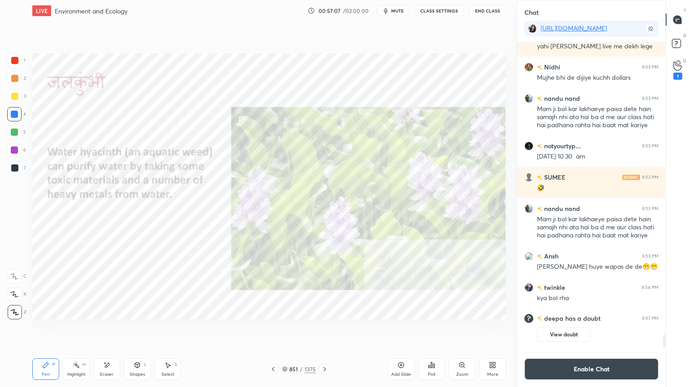
click at [284, 330] on icon at bounding box center [284, 369] width 4 height 1
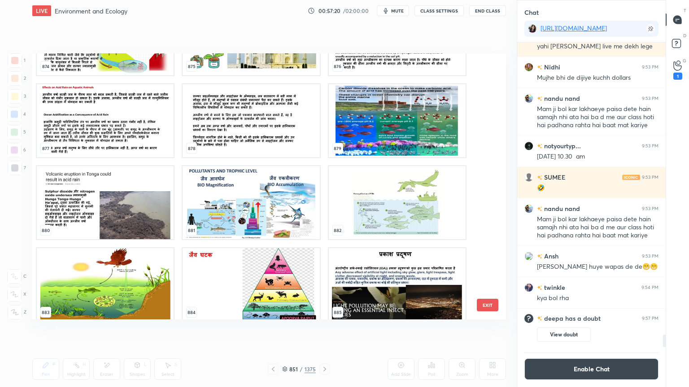
scroll to position [23995, 0]
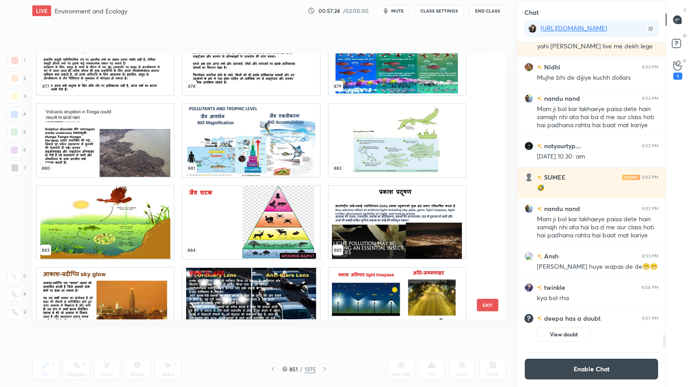
click at [267, 167] on img "grid" at bounding box center [250, 140] width 137 height 73
click at [268, 165] on img "grid" at bounding box center [250, 140] width 137 height 73
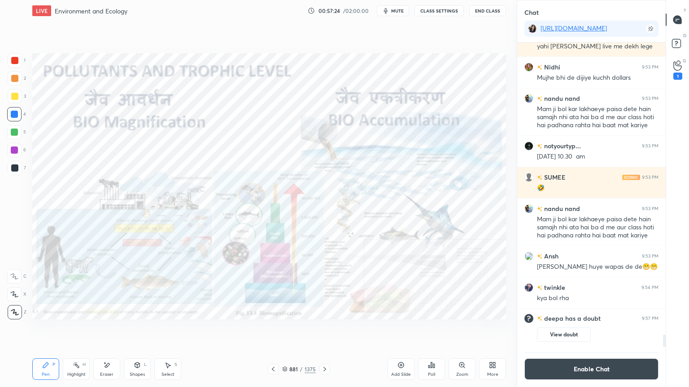
click at [268, 165] on img "grid" at bounding box center [250, 140] width 137 height 73
click at [269, 165] on img "grid" at bounding box center [250, 140] width 137 height 73
click at [321, 330] on icon at bounding box center [324, 369] width 7 height 7
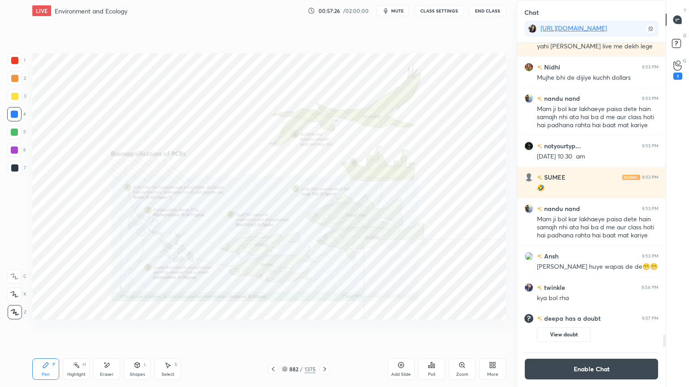
click at [323, 330] on icon at bounding box center [324, 369] width 7 height 7
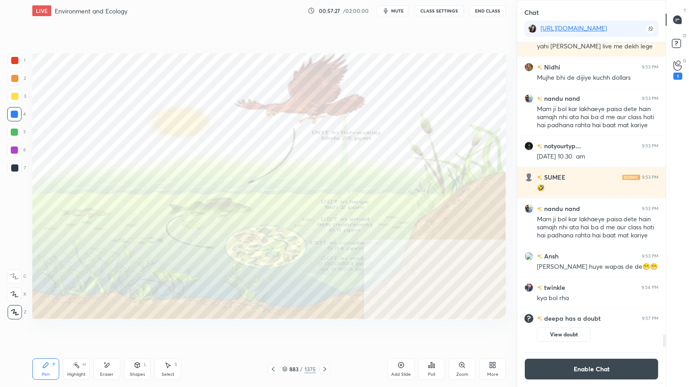
click at [324, 330] on icon at bounding box center [324, 369] width 7 height 7
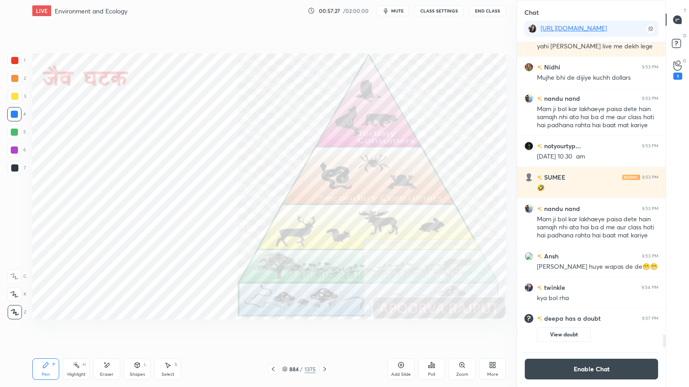
click at [324, 330] on icon at bounding box center [324, 369] width 3 height 4
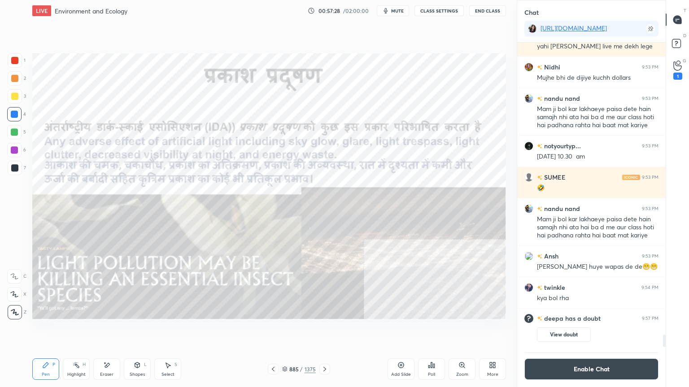
click at [288, 330] on div "885 / 1375" at bounding box center [299, 369] width 34 height 8
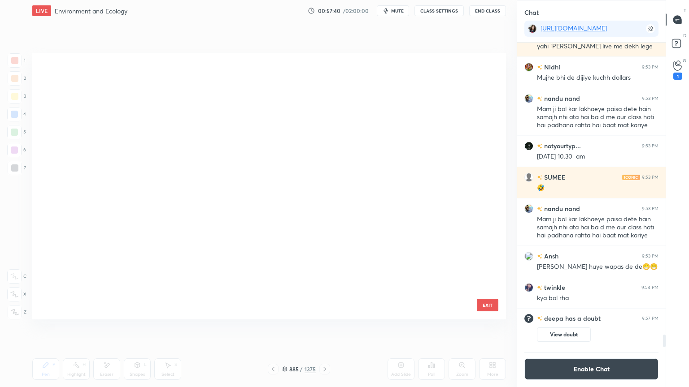
scroll to position [0, 0]
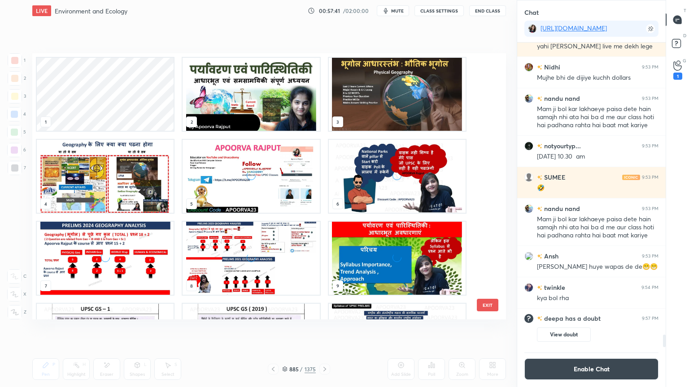
click at [258, 113] on img "grid" at bounding box center [250, 94] width 137 height 73
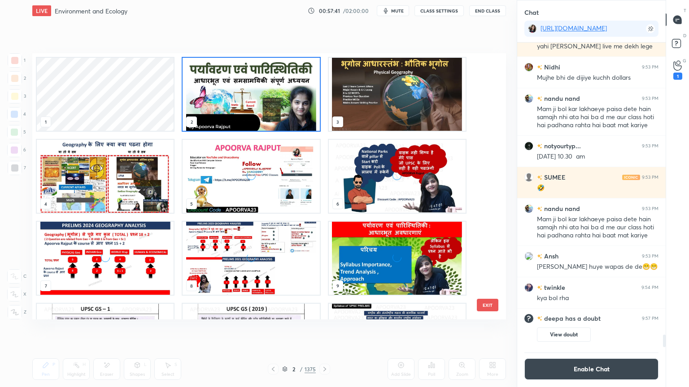
click at [259, 110] on img "grid" at bounding box center [250, 94] width 137 height 73
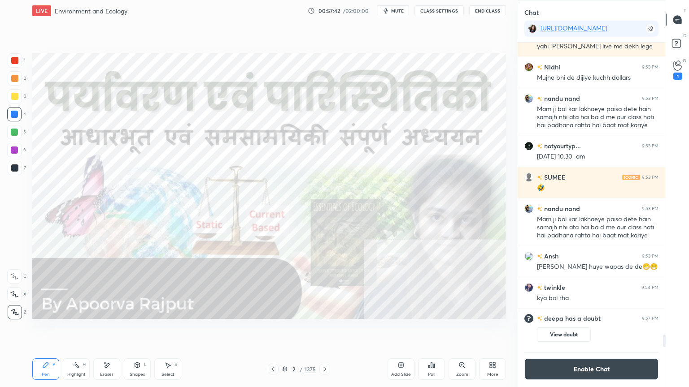
click at [259, 109] on img "grid" at bounding box center [250, 94] width 137 height 73
click at [610, 330] on button "Enable Chat" at bounding box center [591, 370] width 134 height 22
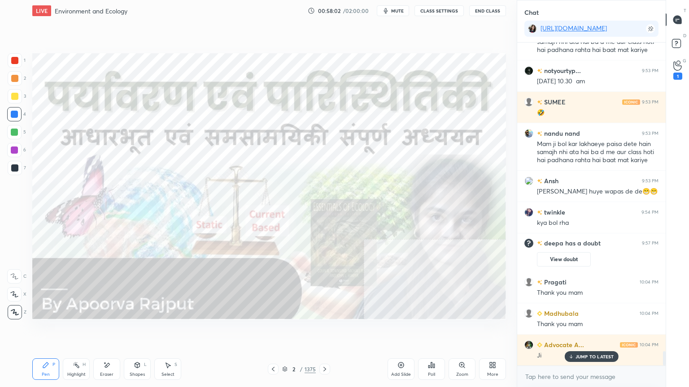
scroll to position [7026, 0]
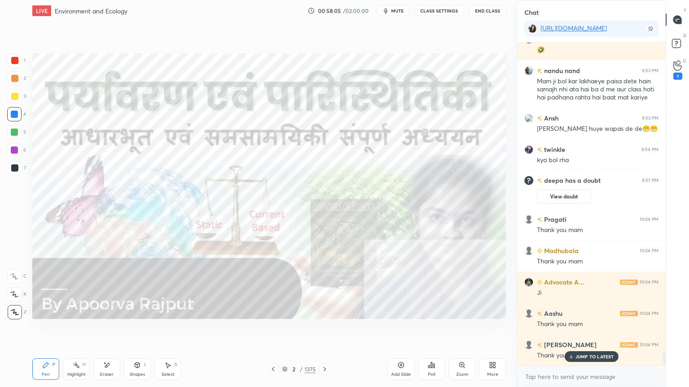
click at [486, 6] on button "End Class" at bounding box center [487, 10] width 37 height 11
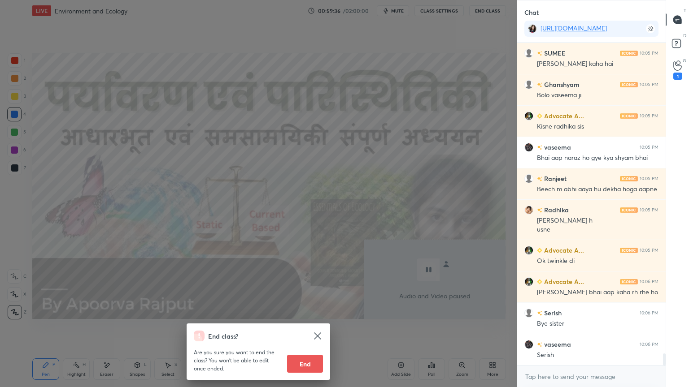
scroll to position [8210, 0]
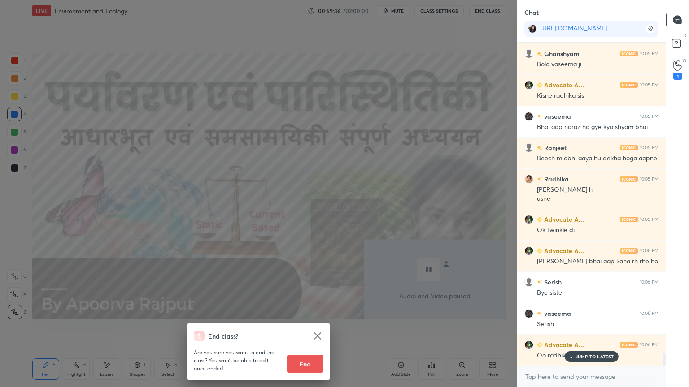
click at [304, 330] on button "End" at bounding box center [305, 364] width 36 height 18
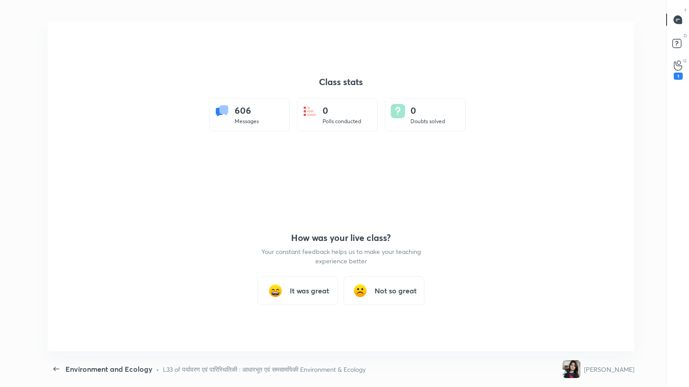
scroll to position [44506, 44155]
click at [296, 292] on h3 "It was great" at bounding box center [309, 291] width 39 height 11
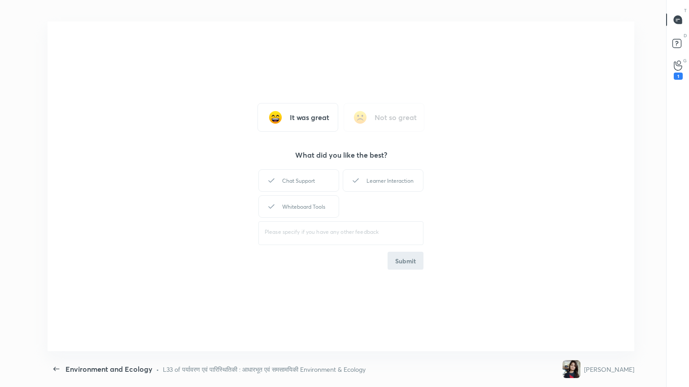
click at [388, 188] on div "Learner Interaction" at bounding box center [383, 180] width 81 height 22
click at [398, 262] on button "Submit" at bounding box center [405, 261] width 36 height 18
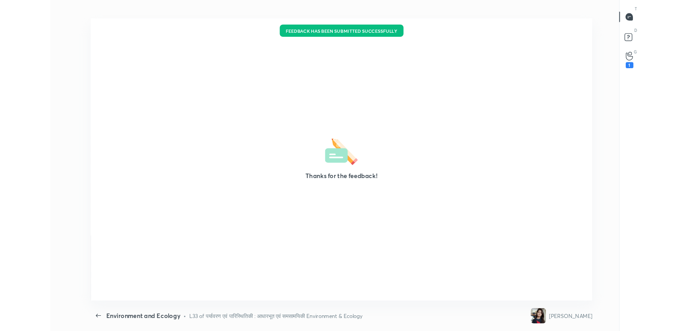
scroll to position [44562, 44155]
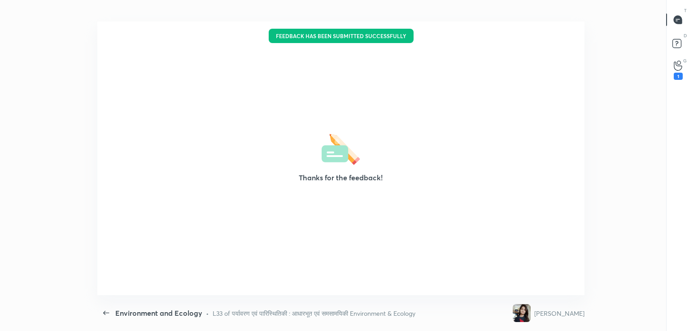
type textarea "x"
drag, startPoint x: 554, startPoint y: 25, endPoint x: 594, endPoint y: 18, distance: 40.5
click at [553, 26] on div "Thanks for the feedback!" at bounding box center [340, 159] width 486 height 274
